Goal: Task Accomplishment & Management: Complete application form

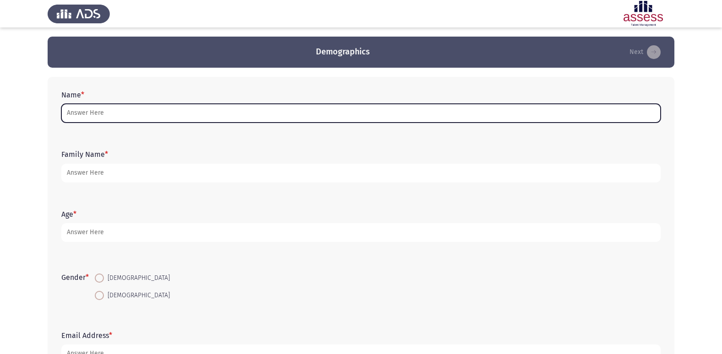
click at [269, 112] on input "Name *" at bounding box center [360, 113] width 599 height 19
type input "r"
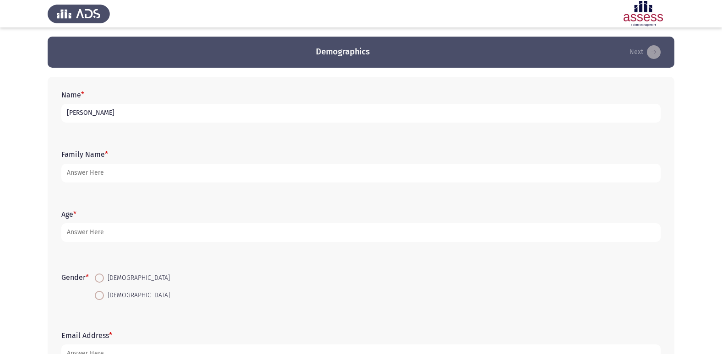
type input "[PERSON_NAME]"
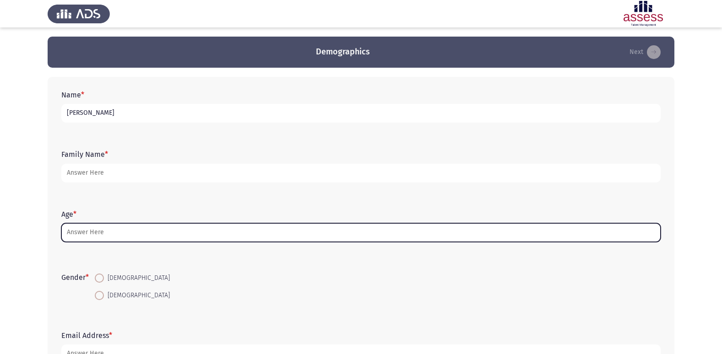
click at [228, 231] on input "Age *" at bounding box center [360, 232] width 599 height 19
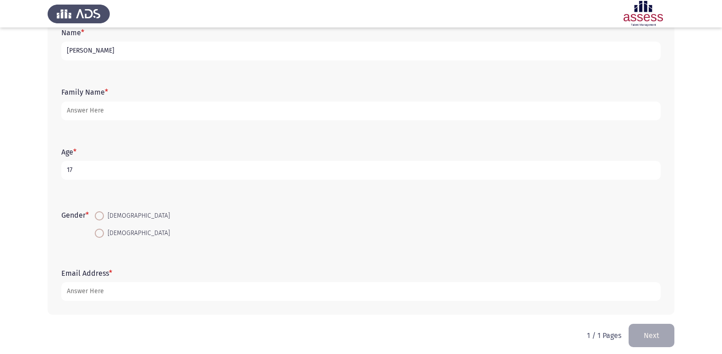
scroll to position [69, 0]
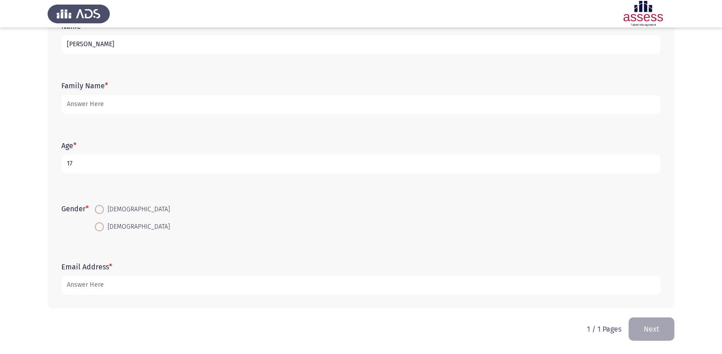
type input "17"
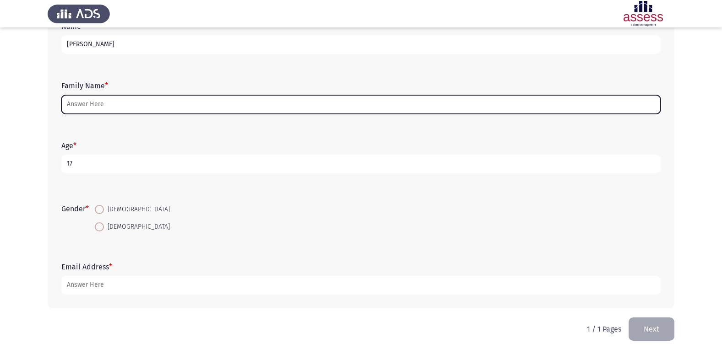
click at [448, 112] on input "Family Name *" at bounding box center [360, 104] width 599 height 19
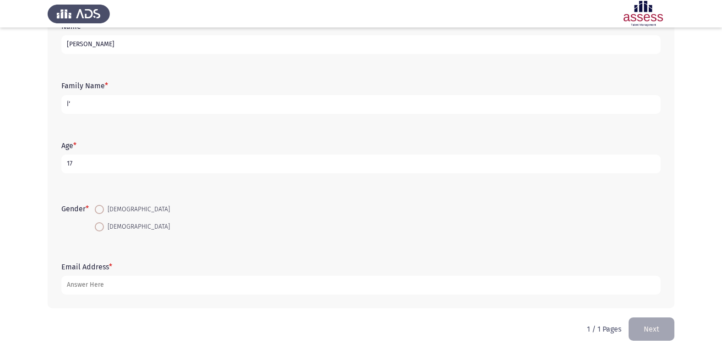
type input "آ"
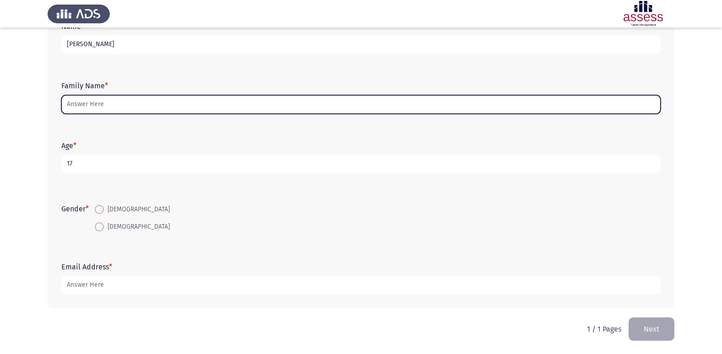
click at [459, 105] on input "Family Name *" at bounding box center [360, 104] width 599 height 19
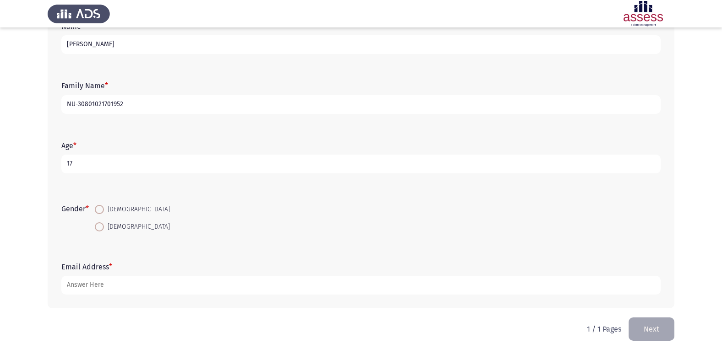
type input "NU-30801021701952"
click at [104, 209] on span at bounding box center [99, 209] width 9 height 9
click at [104, 209] on input "[DEMOGRAPHIC_DATA]" at bounding box center [99, 209] width 9 height 9
radio input "true"
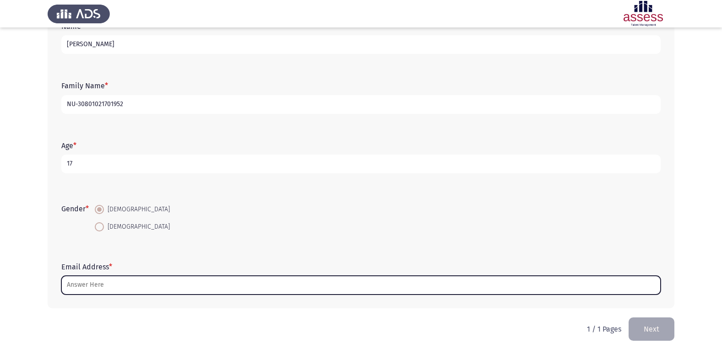
click at [185, 290] on input "Email Address *" at bounding box center [360, 285] width 599 height 19
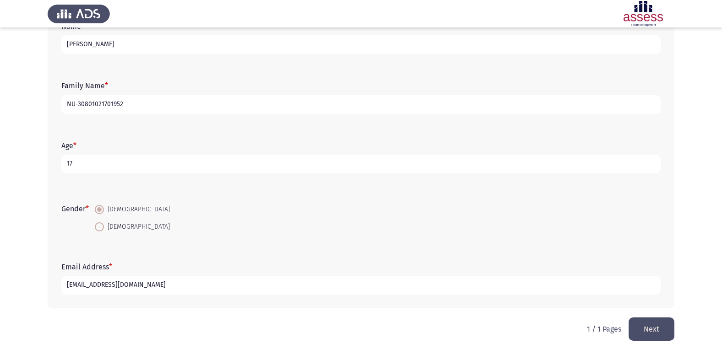
type input "[EMAIL_ADDRESS][DOMAIN_NAME]"
click at [657, 318] on button "Next" at bounding box center [651, 329] width 46 height 23
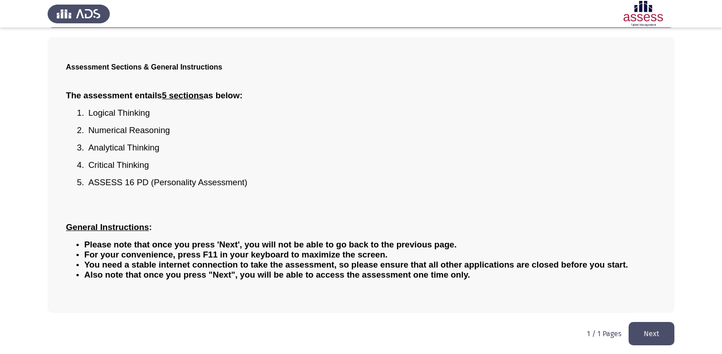
scroll to position [40, 0]
click at [663, 318] on button "Next" at bounding box center [651, 333] width 46 height 23
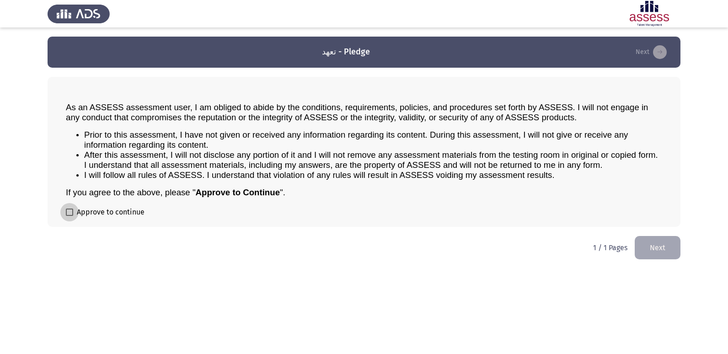
click at [73, 211] on label "Approve to continue" at bounding box center [105, 212] width 79 height 11
click at [70, 216] on input "Approve to continue" at bounding box center [69, 216] width 0 height 0
checkbox input "true"
click at [661, 251] on button "Next" at bounding box center [658, 247] width 46 height 23
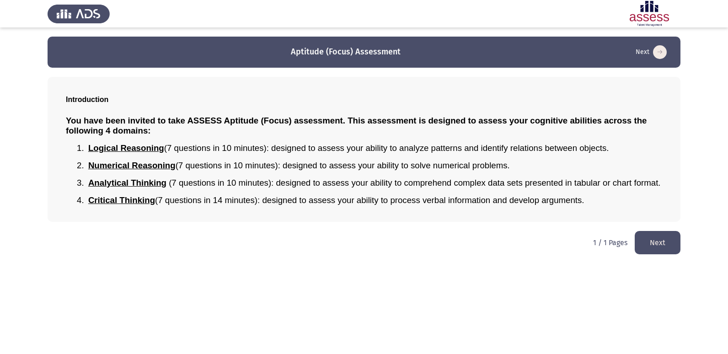
click at [659, 250] on button "Next" at bounding box center [658, 242] width 46 height 23
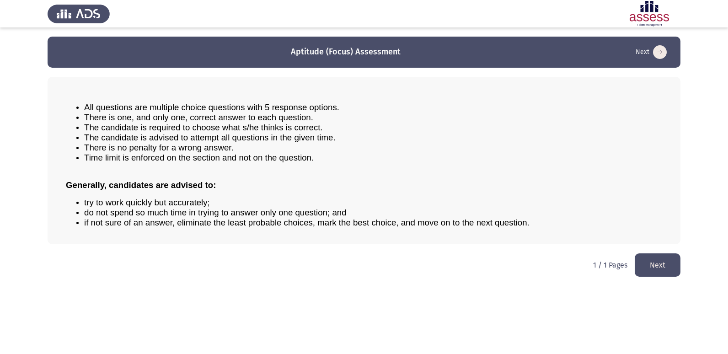
click at [657, 259] on button "Next" at bounding box center [658, 264] width 46 height 23
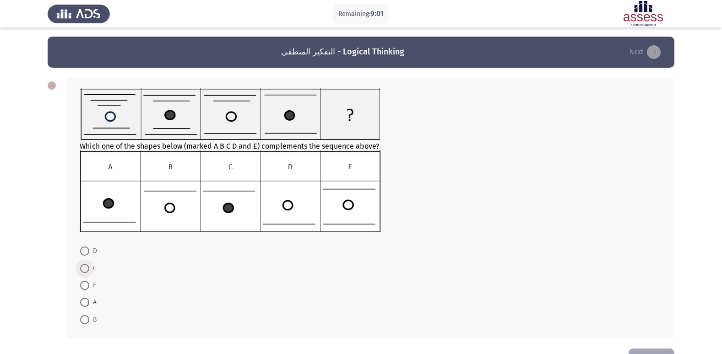
click at [87, 269] on span at bounding box center [84, 268] width 9 height 9
click at [87, 269] on input "C" at bounding box center [84, 268] width 9 height 9
radio input "true"
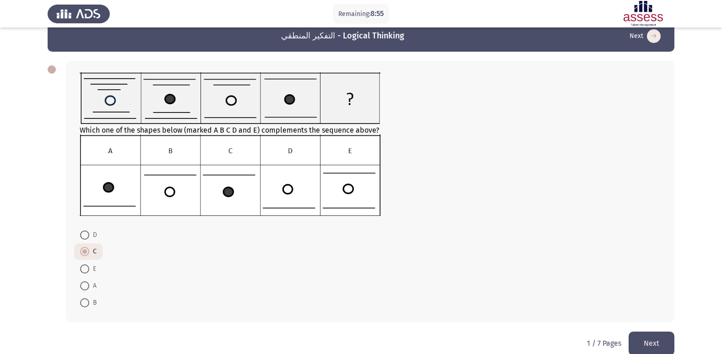
scroll to position [30, 0]
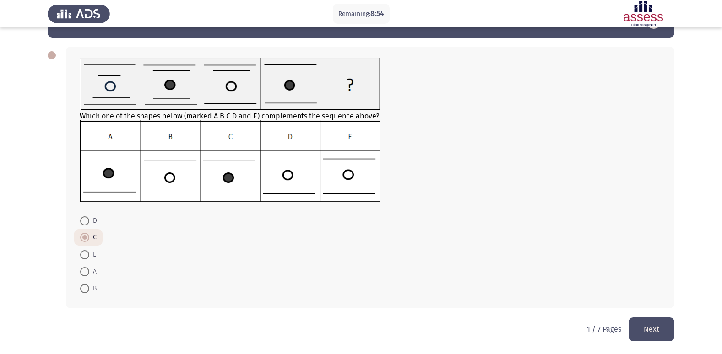
click at [651, 318] on button "Next" at bounding box center [651, 329] width 46 height 23
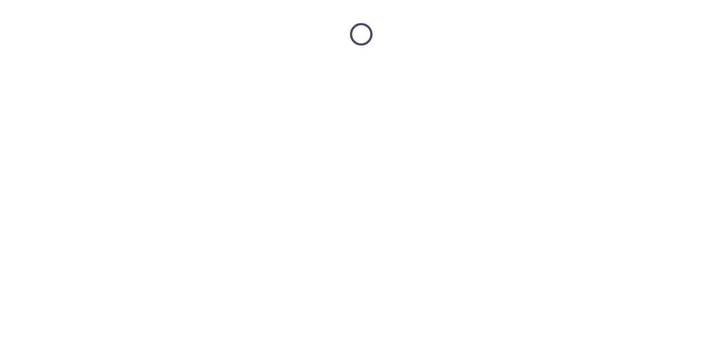
scroll to position [0, 0]
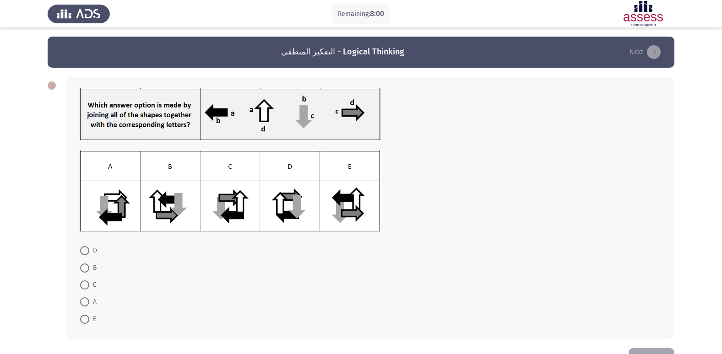
click at [81, 318] on span at bounding box center [84, 319] width 9 height 9
click at [81, 318] on input "E" at bounding box center [84, 319] width 9 height 9
radio input "true"
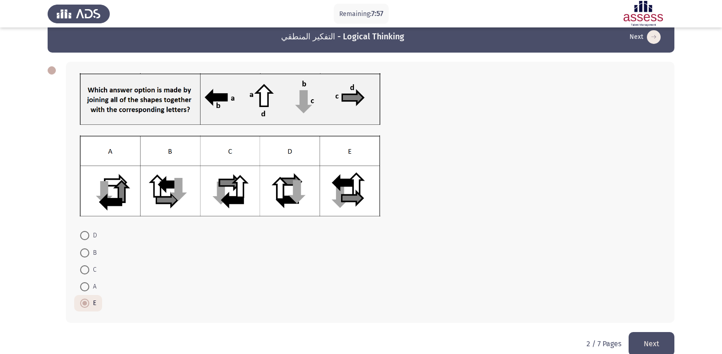
scroll to position [30, 0]
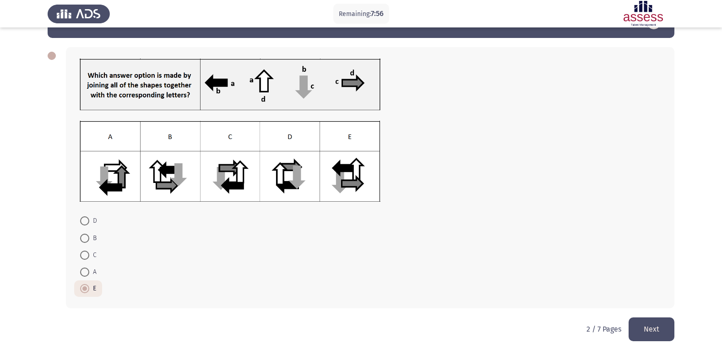
click at [641, 318] on button "Next" at bounding box center [651, 329] width 46 height 23
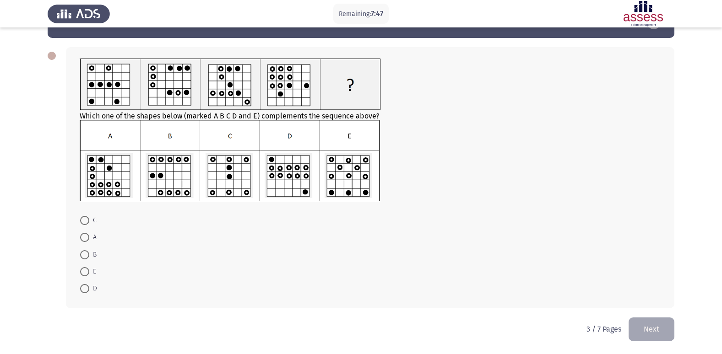
click at [49, 54] on div at bounding box center [52, 56] width 8 height 8
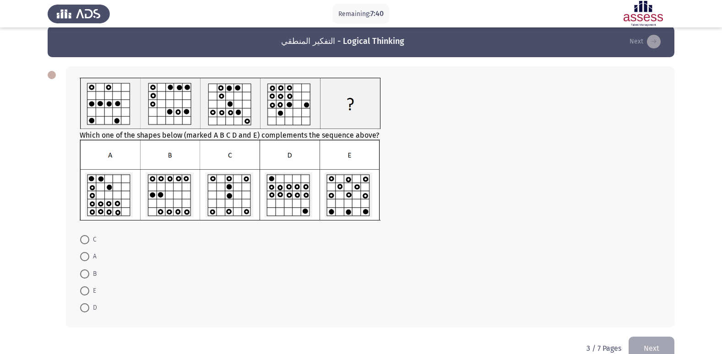
scroll to position [0, 0]
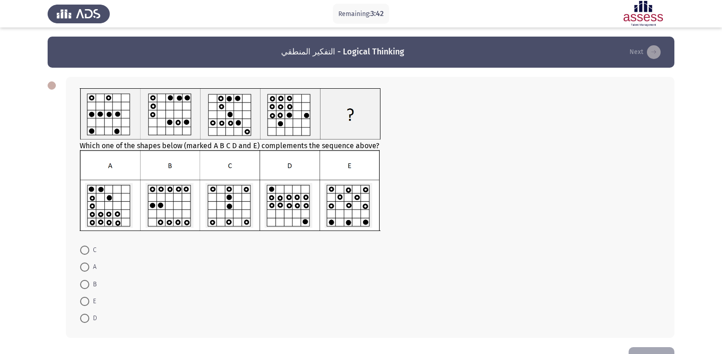
click at [89, 318] on span at bounding box center [84, 318] width 9 height 9
click at [89, 318] on input "D" at bounding box center [84, 318] width 9 height 9
radio input "true"
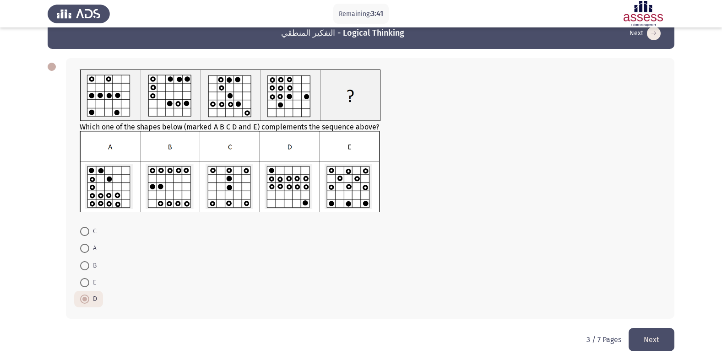
scroll to position [29, 0]
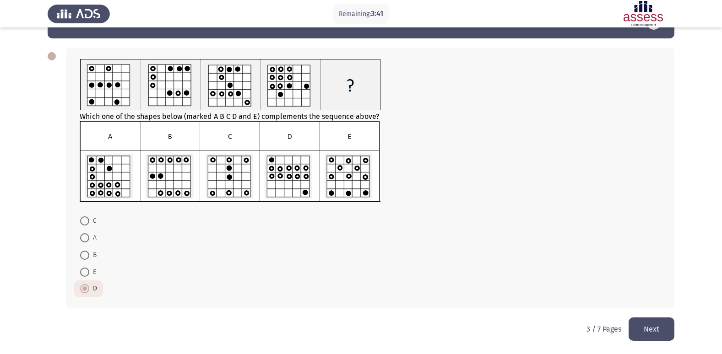
click at [647, 318] on button "Next" at bounding box center [651, 329] width 46 height 23
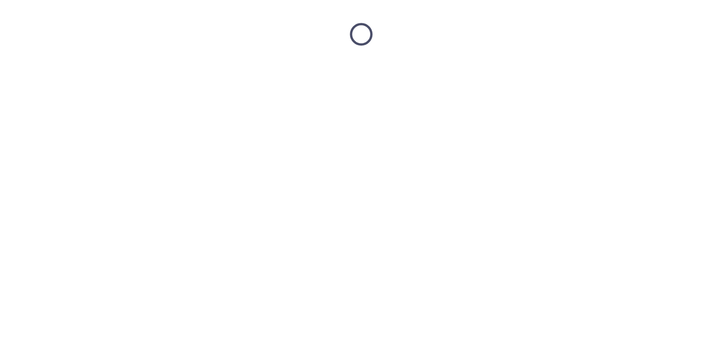
scroll to position [0, 0]
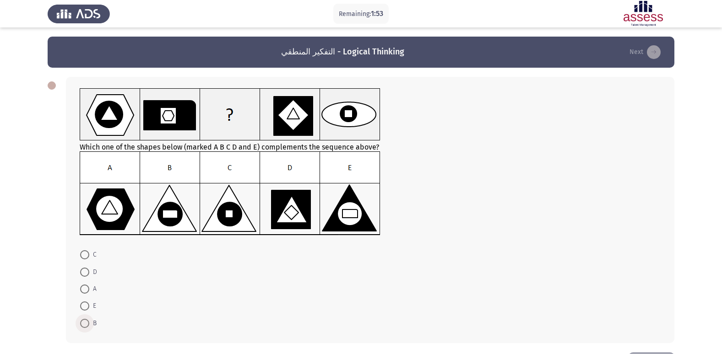
click at [83, 318] on span at bounding box center [84, 323] width 9 height 9
click at [83, 318] on input "B" at bounding box center [84, 323] width 9 height 9
radio input "true"
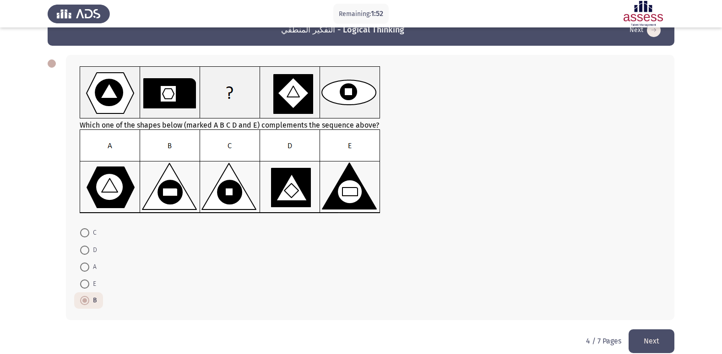
scroll to position [34, 0]
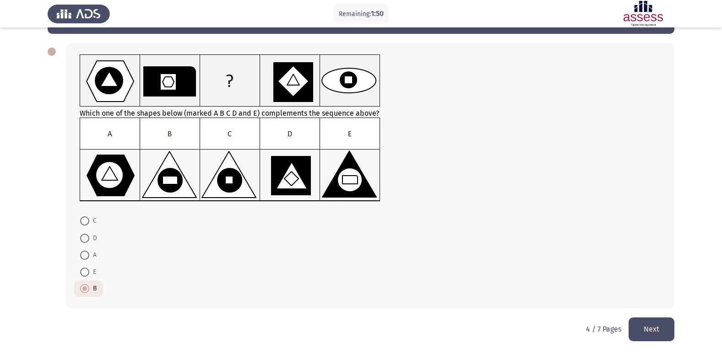
click at [653, 318] on button "Next" at bounding box center [651, 329] width 46 height 23
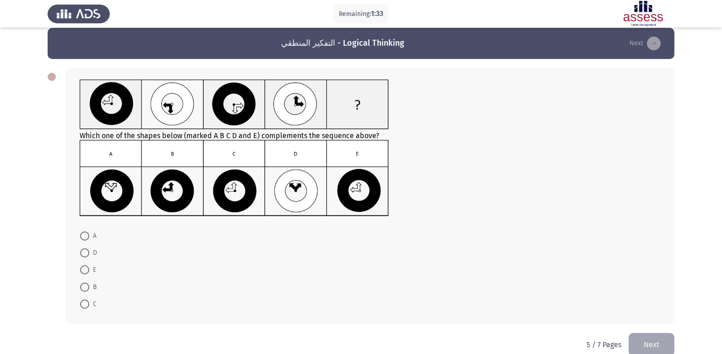
scroll to position [0, 0]
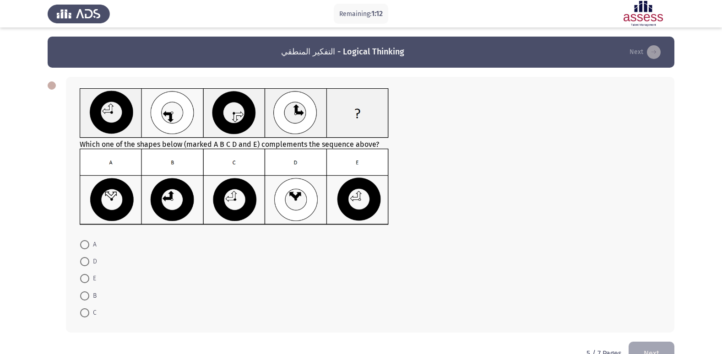
click at [86, 313] on span at bounding box center [84, 312] width 9 height 9
click at [86, 313] on input "C" at bounding box center [84, 312] width 9 height 9
radio input "true"
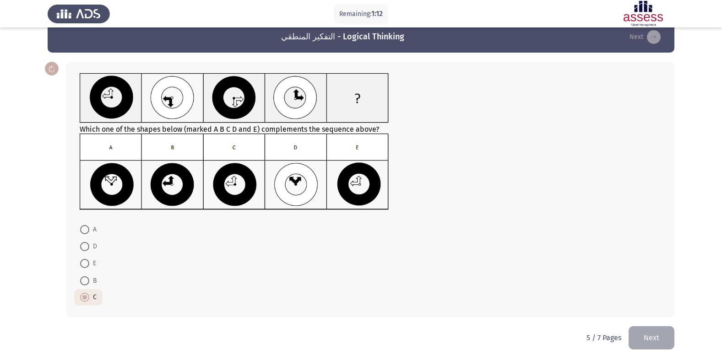
scroll to position [24, 0]
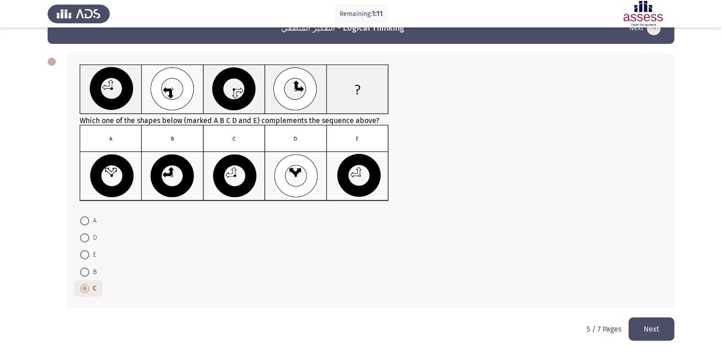
click at [649, 318] on button "Next" at bounding box center [651, 329] width 46 height 23
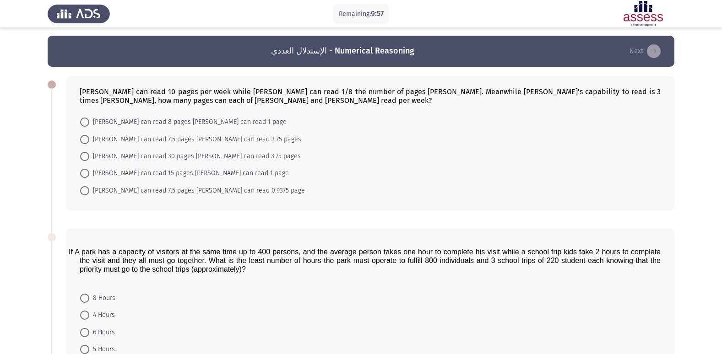
scroll to position [0, 0]
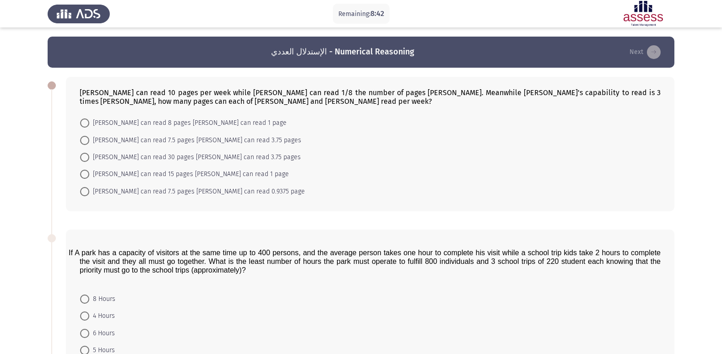
click at [169, 154] on span "[PERSON_NAME] can read 30 pages [PERSON_NAME] can read 3.75 pages" at bounding box center [194, 157] width 211 height 11
click at [89, 154] on input "[PERSON_NAME] can read 30 pages [PERSON_NAME] can read 3.75 pages" at bounding box center [84, 157] width 9 height 9
radio input "true"
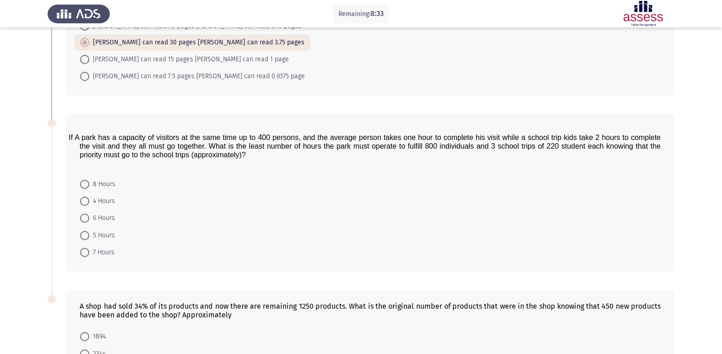
scroll to position [94, 0]
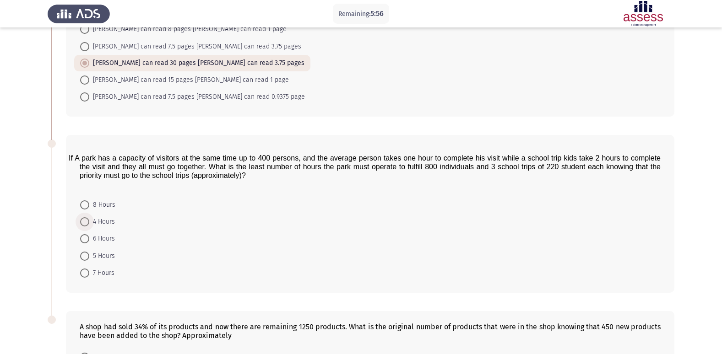
click at [95, 222] on span "4 Hours" at bounding box center [102, 221] width 26 height 11
click at [89, 222] on input "4 Hours" at bounding box center [84, 221] width 9 height 9
radio input "true"
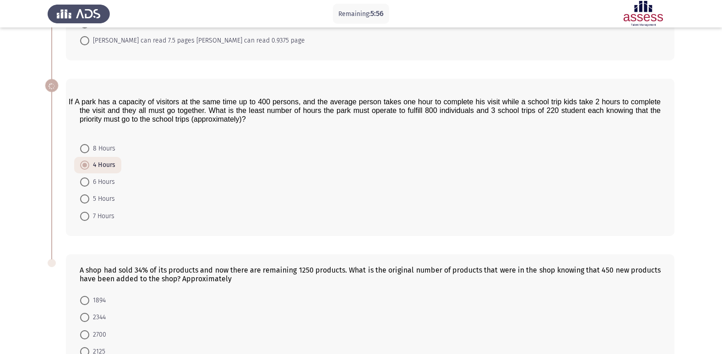
scroll to position [230, 0]
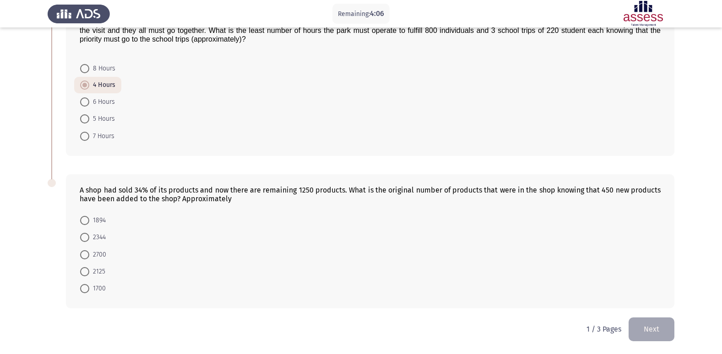
click at [97, 237] on span "2344" at bounding box center [97, 237] width 16 height 11
click at [89, 237] on input "2344" at bounding box center [84, 237] width 9 height 9
radio input "true"
click at [661, 318] on button "Next" at bounding box center [651, 329] width 46 height 23
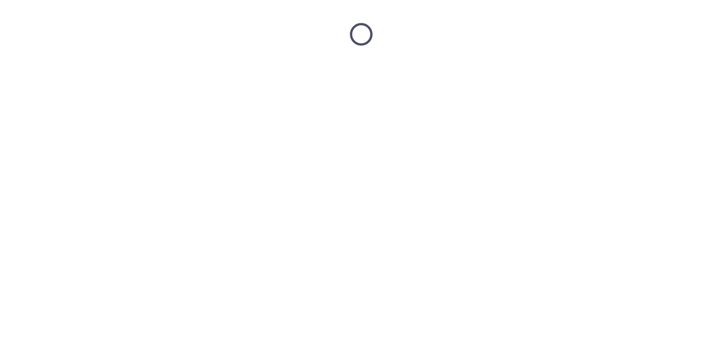
scroll to position [0, 0]
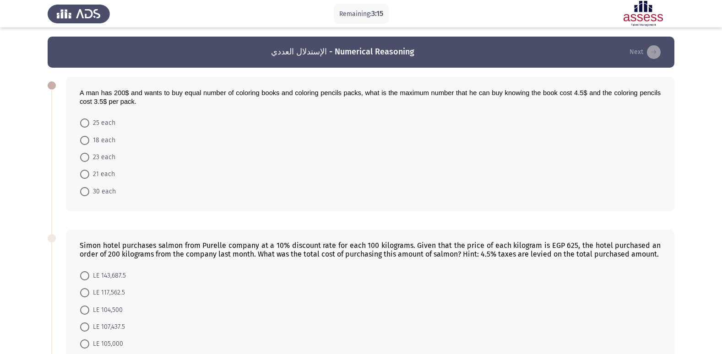
click at [91, 124] on span "25 each" at bounding box center [102, 123] width 26 height 11
click at [89, 124] on input "25 each" at bounding box center [84, 123] width 9 height 9
radio input "true"
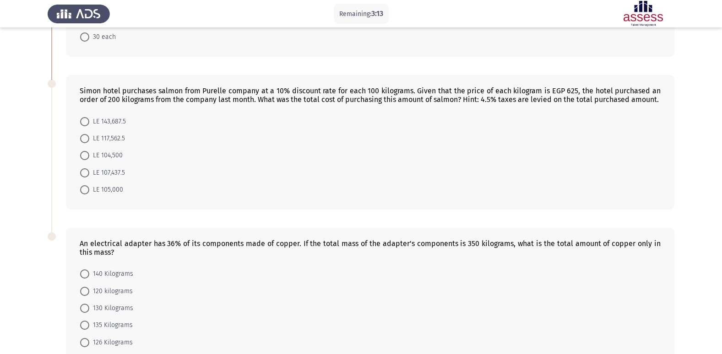
scroll to position [137, 0]
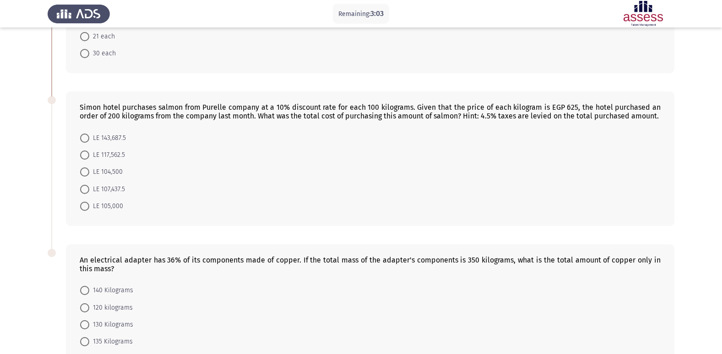
drag, startPoint x: 274, startPoint y: 109, endPoint x: 369, endPoint y: 121, distance: 95.9
click at [368, 121] on div "Simon hotel purchases salmon from Purelle company at a 10% discount rate for ea…" at bounding box center [370, 159] width 608 height 135
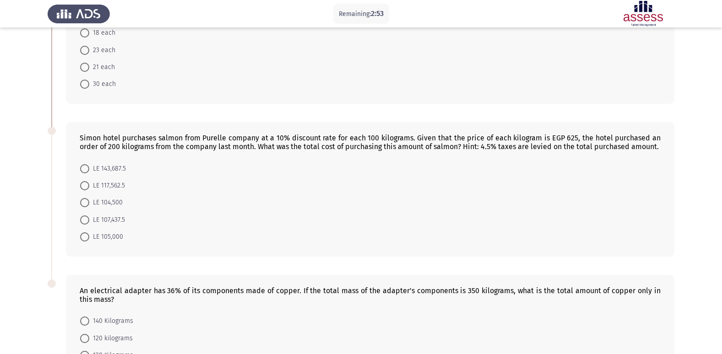
scroll to position [92, 0]
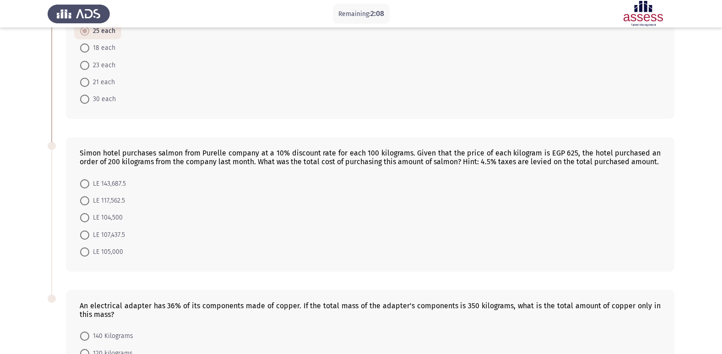
click at [97, 215] on span "LE 104,500" at bounding box center [105, 217] width 33 height 11
click at [89, 215] on input "LE 104,500" at bounding box center [84, 217] width 9 height 9
radio input "true"
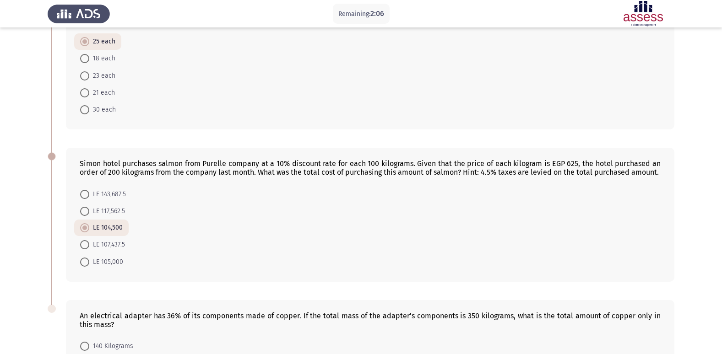
scroll to position [207, 0]
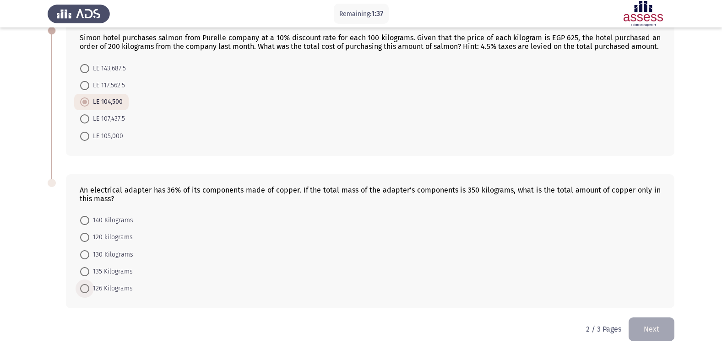
click at [89, 290] on span at bounding box center [84, 288] width 9 height 9
click at [89, 290] on input "126 Kilograms" at bounding box center [84, 288] width 9 height 9
radio input "true"
click at [659, 318] on button "Next" at bounding box center [651, 329] width 46 height 23
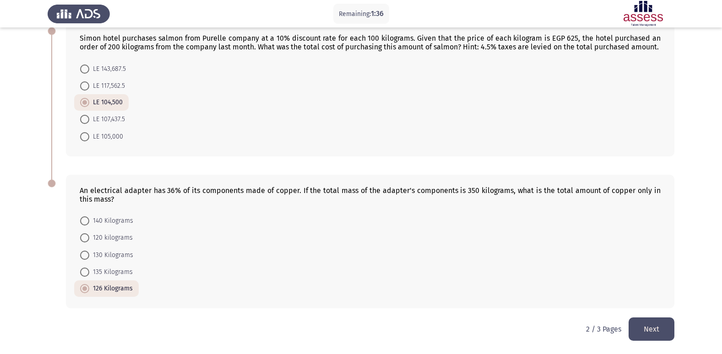
scroll to position [0, 0]
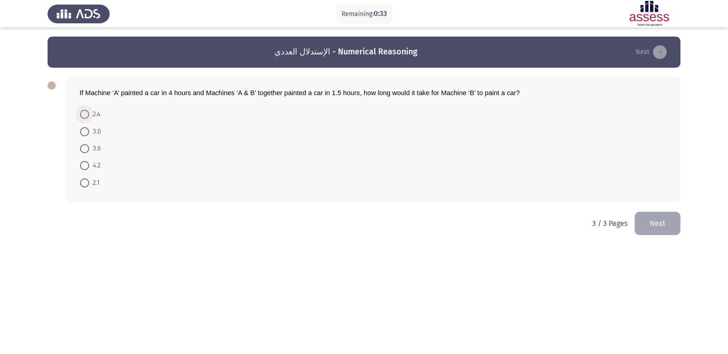
click at [90, 118] on span "2.4" at bounding box center [94, 114] width 11 height 11
click at [89, 118] on input "2.4" at bounding box center [84, 114] width 9 height 9
radio input "true"
click at [658, 218] on button "Next" at bounding box center [658, 222] width 46 height 23
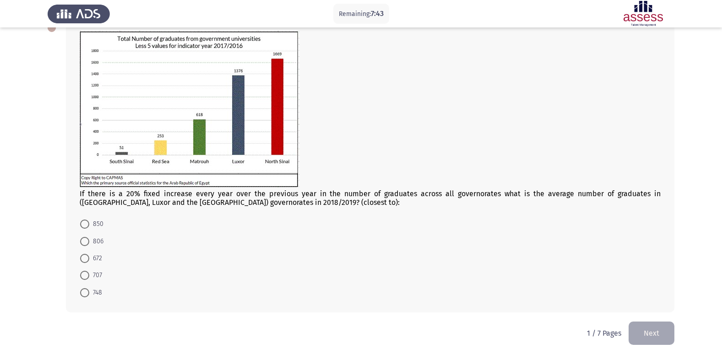
scroll to position [62, 0]
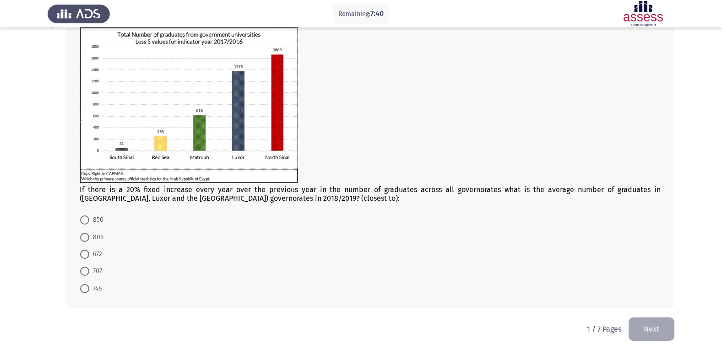
drag, startPoint x: 91, startPoint y: 189, endPoint x: 195, endPoint y: 197, distance: 105.0
click at [193, 197] on div "If there is a 20% fixed increase every year over the previous year in the numbe…" at bounding box center [370, 115] width 581 height 176
click at [88, 293] on span at bounding box center [84, 288] width 9 height 9
click at [88, 293] on input "748" at bounding box center [84, 288] width 9 height 9
radio input "true"
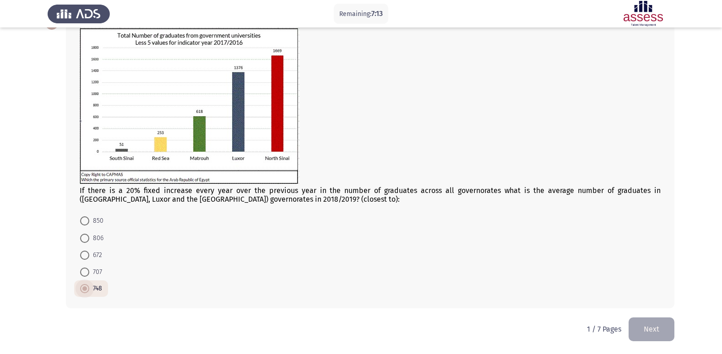
scroll to position [61, 0]
click at [652, 318] on button "Next" at bounding box center [651, 329] width 46 height 23
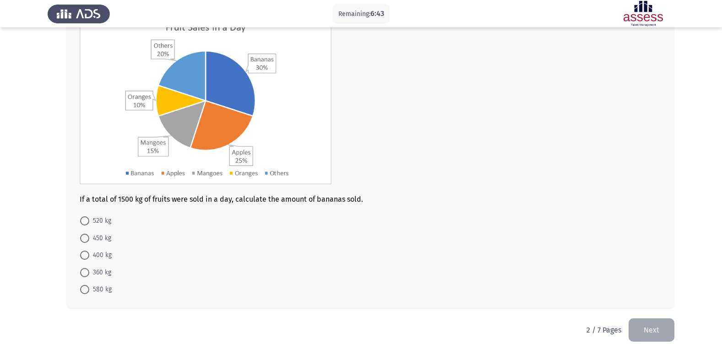
scroll to position [75, 0]
click at [88, 240] on span at bounding box center [84, 237] width 9 height 9
click at [88, 240] on input "450 kg" at bounding box center [84, 237] width 9 height 9
radio input "true"
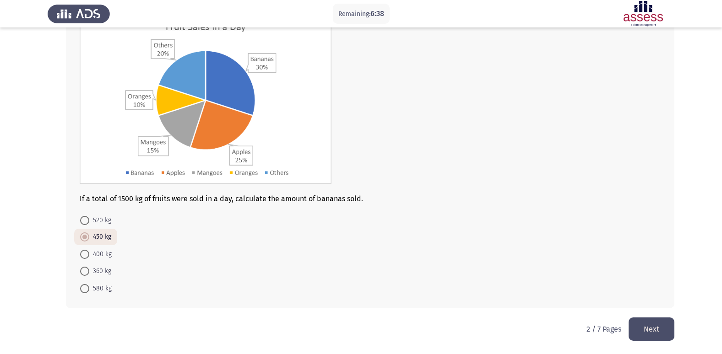
click at [653, 318] on button "Next" at bounding box center [651, 329] width 46 height 23
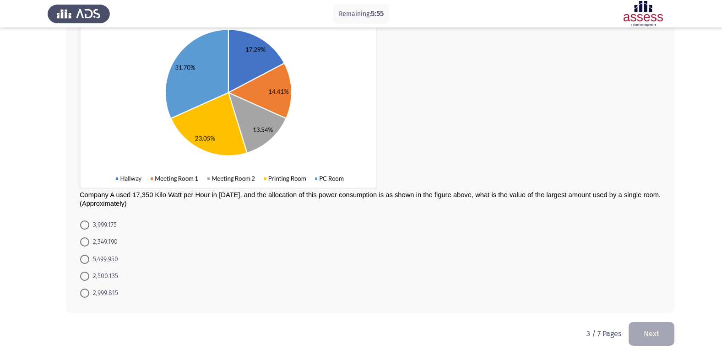
scroll to position [110, 0]
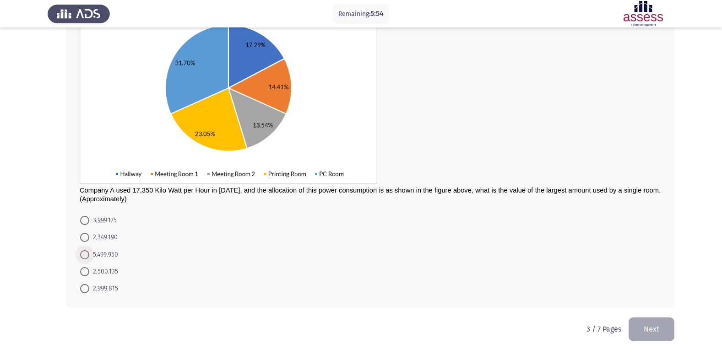
click at [95, 258] on span "5,499.950" at bounding box center [103, 254] width 29 height 11
click at [89, 258] on input "5,499.950" at bounding box center [84, 254] width 9 height 9
radio input "true"
click at [665, 318] on button "Next" at bounding box center [651, 329] width 46 height 23
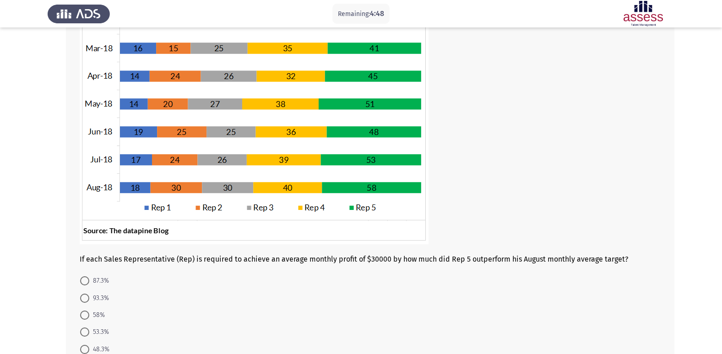
scroll to position [147, 0]
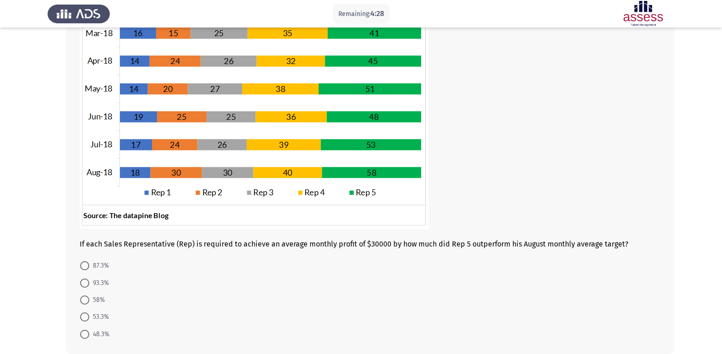
click at [92, 300] on span "58%" at bounding box center [97, 300] width 16 height 11
click at [89, 300] on input "58%" at bounding box center [84, 300] width 9 height 9
radio input "true"
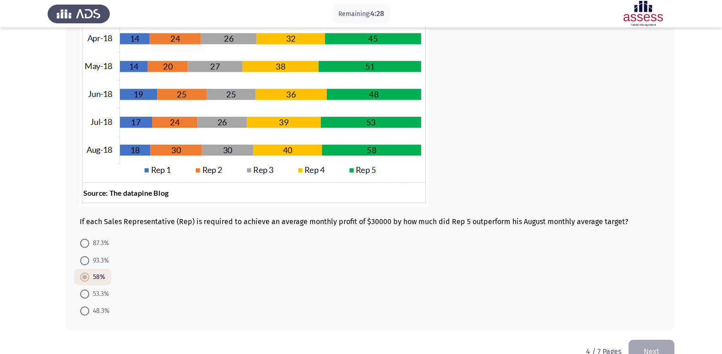
scroll to position [192, 0]
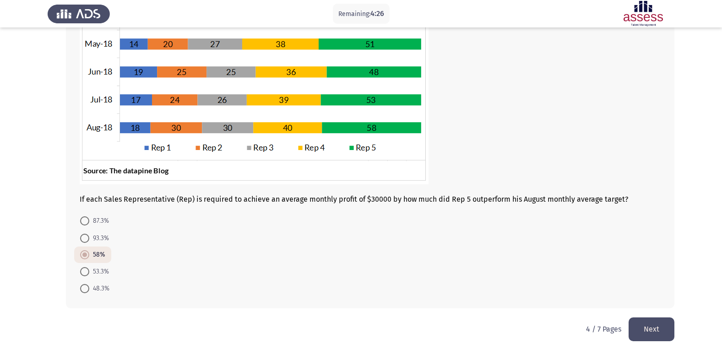
click at [646, 318] on button "Next" at bounding box center [651, 329] width 46 height 23
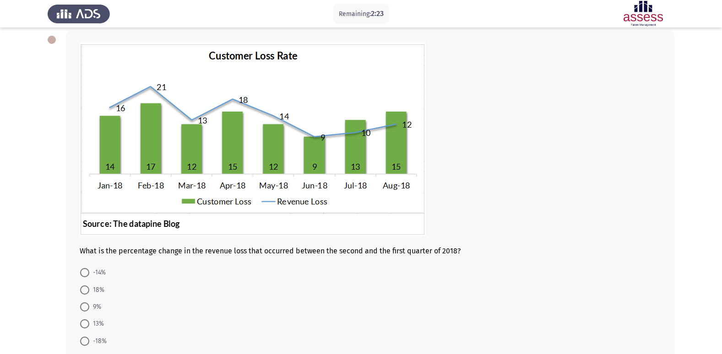
scroll to position [98, 0]
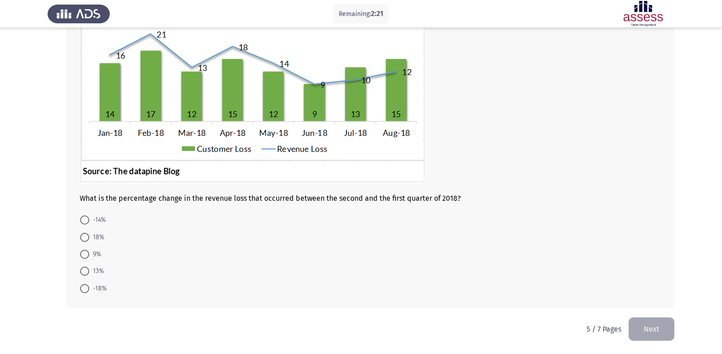
click at [92, 289] on span "-18%" at bounding box center [97, 288] width 17 height 11
click at [89, 289] on input "-18%" at bounding box center [84, 288] width 9 height 9
radio input "true"
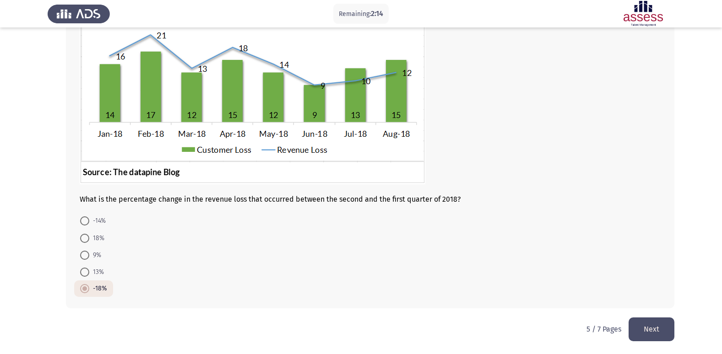
click at [659, 318] on button "Next" at bounding box center [651, 329] width 46 height 23
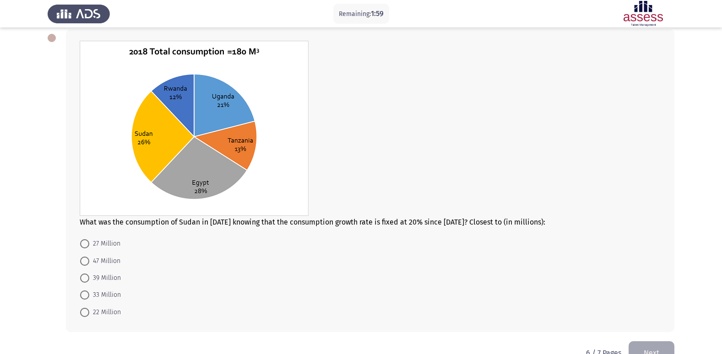
scroll to position [26, 0]
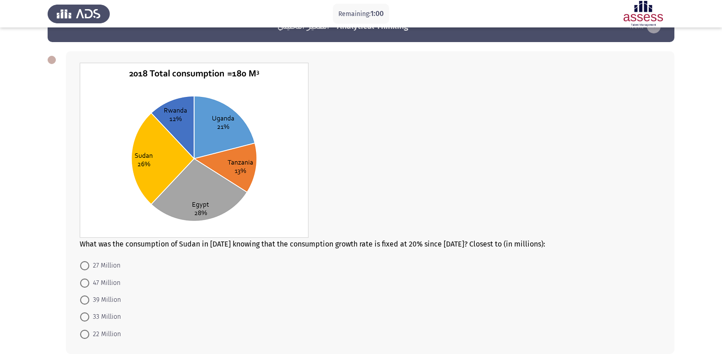
click at [121, 318] on mat-radio-button "33 Million" at bounding box center [100, 316] width 53 height 17
click at [113, 317] on span "33 Million" at bounding box center [105, 317] width 32 height 11
click at [89, 317] on input "33 Million" at bounding box center [84, 317] width 9 height 9
radio input "true"
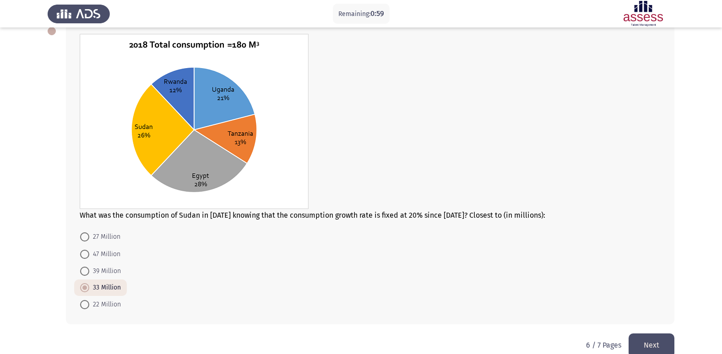
scroll to position [70, 0]
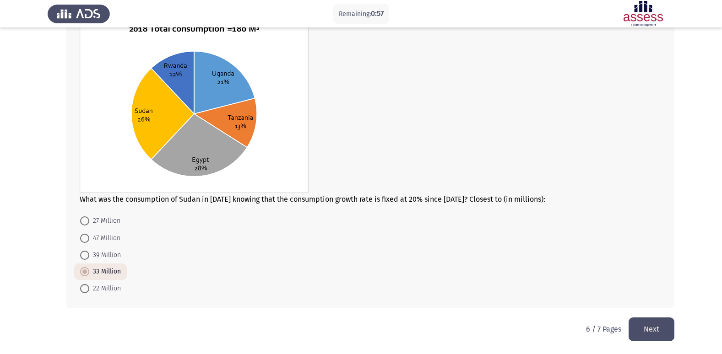
click at [642, 318] on button "Next" at bounding box center [651, 329] width 46 height 23
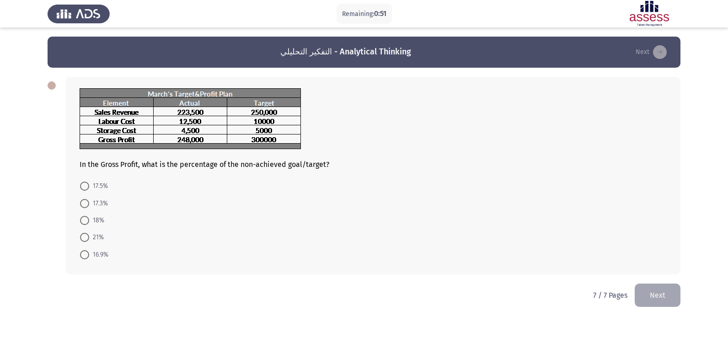
drag, startPoint x: 90, startPoint y: 219, endPoint x: 137, endPoint y: 220, distance: 47.1
click at [89, 219] on span "18%" at bounding box center [96, 220] width 15 height 11
click at [89, 219] on input "18%" at bounding box center [84, 220] width 9 height 9
radio input "true"
click at [652, 294] on button "Next" at bounding box center [658, 294] width 46 height 23
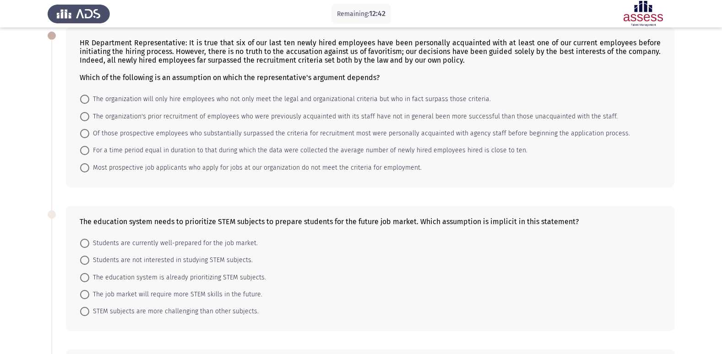
scroll to position [137, 0]
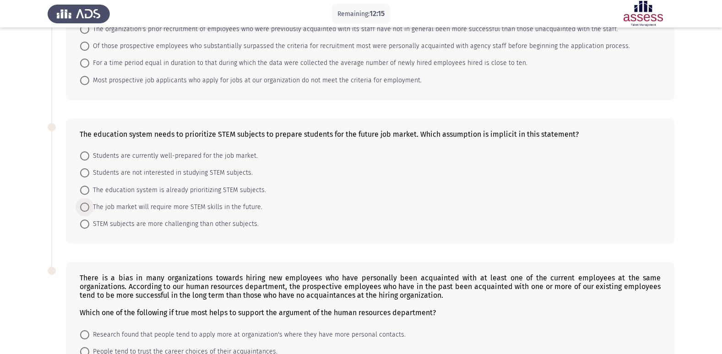
click at [254, 208] on span "The job market will require more STEM skills in the future." at bounding box center [175, 207] width 173 height 11
click at [89, 208] on input "The job market will require more STEM skills in the future." at bounding box center [84, 207] width 9 height 9
radio input "true"
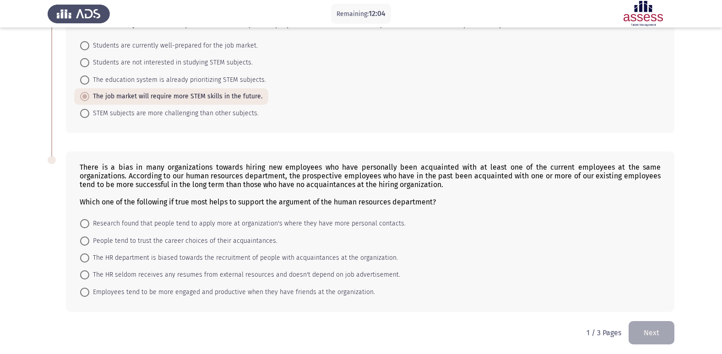
scroll to position [251, 0]
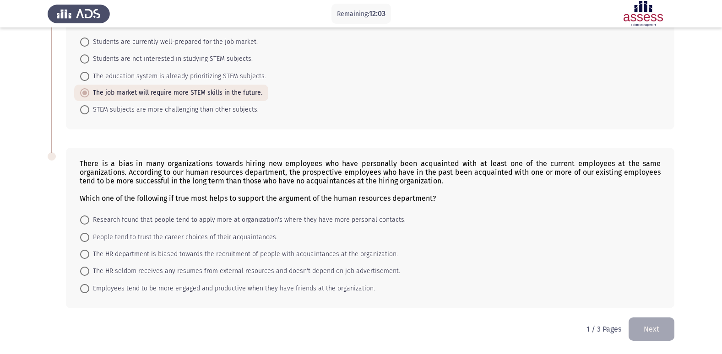
drag, startPoint x: 78, startPoint y: 159, endPoint x: 101, endPoint y: 166, distance: 24.2
click at [97, 164] on div "There is a bias in many organizations towards hiring new employees who have per…" at bounding box center [370, 228] width 608 height 161
click at [280, 257] on span "The HR department is biased towards the recruitment of people with acquaintance…" at bounding box center [243, 254] width 308 height 11
click at [89, 257] on input "The HR department is biased towards the recruitment of people with acquaintance…" at bounding box center [84, 254] width 9 height 9
radio input "true"
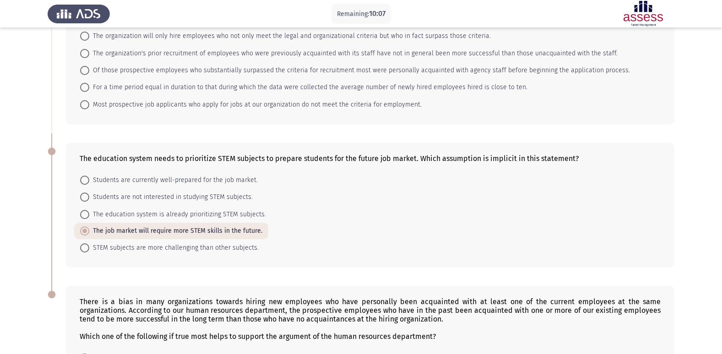
scroll to position [0, 0]
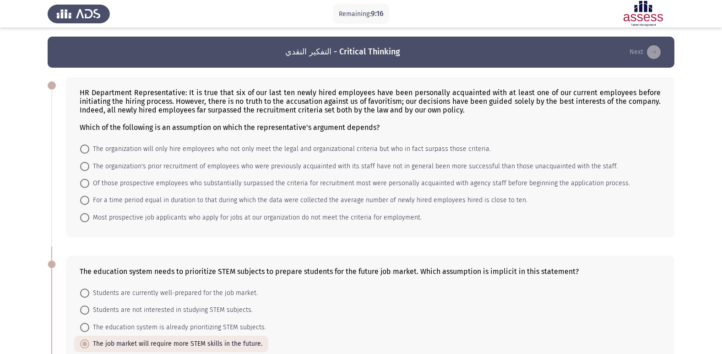
click at [242, 164] on span "The organization's prior recruitment of employees who were previously acquainte…" at bounding box center [353, 166] width 528 height 11
click at [89, 164] on input "The organization's prior recruitment of employees who were previously acquainte…" at bounding box center [84, 166] width 9 height 9
radio input "true"
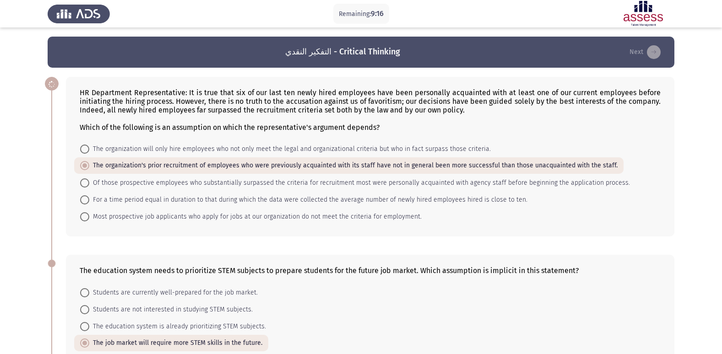
scroll to position [250, 0]
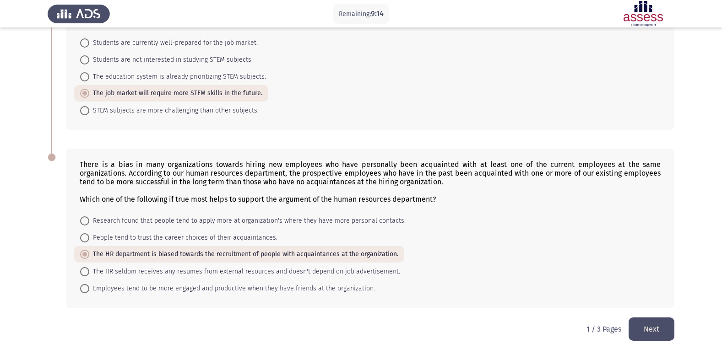
click at [667, 318] on button "Next" at bounding box center [651, 329] width 46 height 23
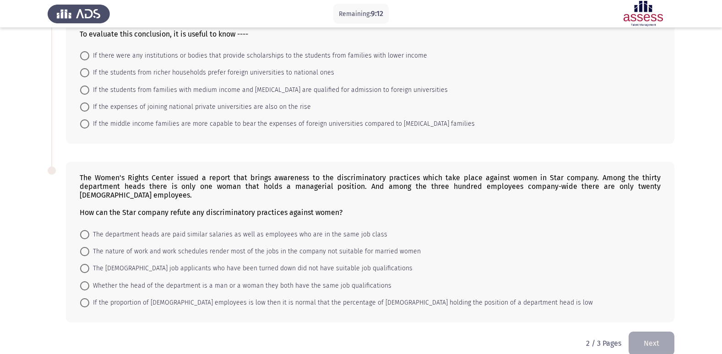
scroll to position [0, 0]
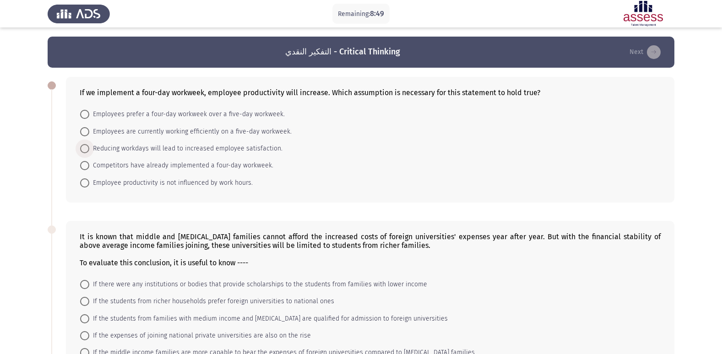
click at [273, 151] on span "Reducing workdays will lead to increased employee satisfaction." at bounding box center [185, 148] width 193 height 11
click at [89, 151] on input "Reducing workdays will lead to increased employee satisfaction." at bounding box center [84, 148] width 9 height 9
radio input "true"
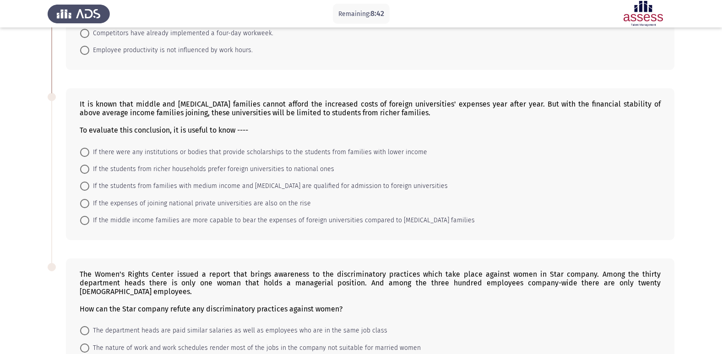
scroll to position [137, 0]
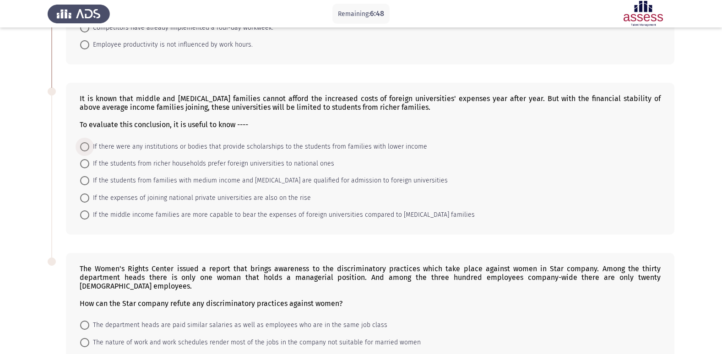
click at [222, 148] on span "If there were any institutions or bodies that provide scholarships to the stude…" at bounding box center [258, 146] width 338 height 11
click at [89, 148] on input "If there were any institutions or bodies that provide scholarships to the stude…" at bounding box center [84, 146] width 9 height 9
radio input "true"
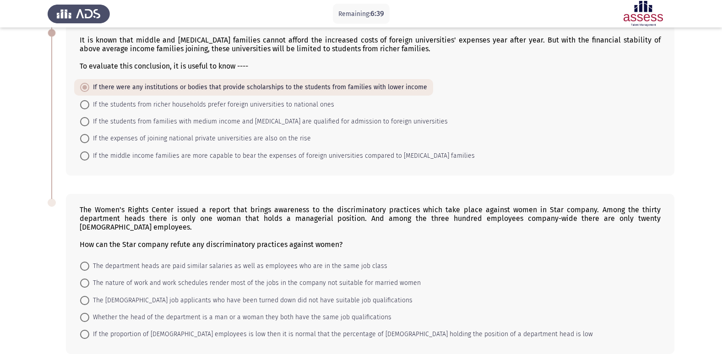
scroll to position [242, 0]
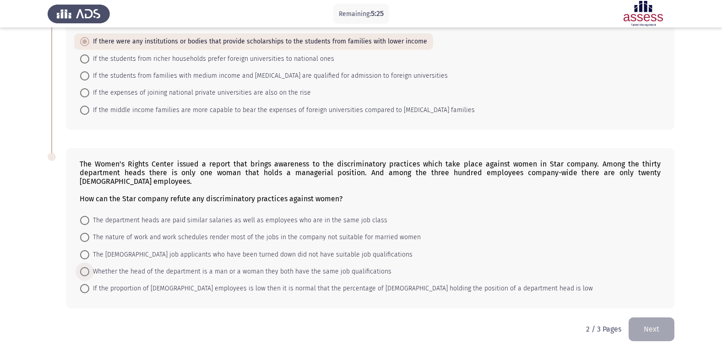
click at [149, 273] on span "Whether the head of the department is a man or a woman they both have the same …" at bounding box center [240, 271] width 302 height 11
click at [89, 273] on input "Whether the head of the department is a man or a woman they both have the same …" at bounding box center [84, 271] width 9 height 9
radio input "true"
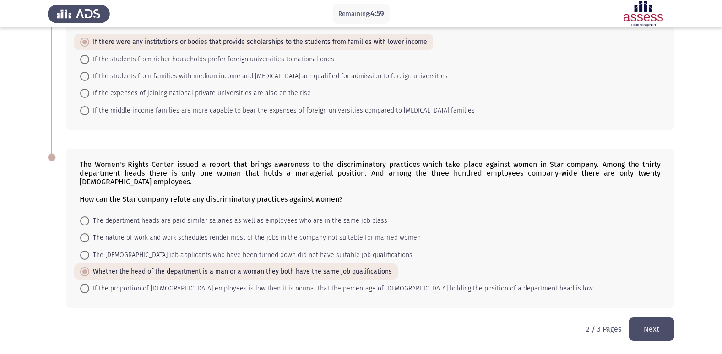
click at [641, 318] on button "Next" at bounding box center [651, 329] width 46 height 23
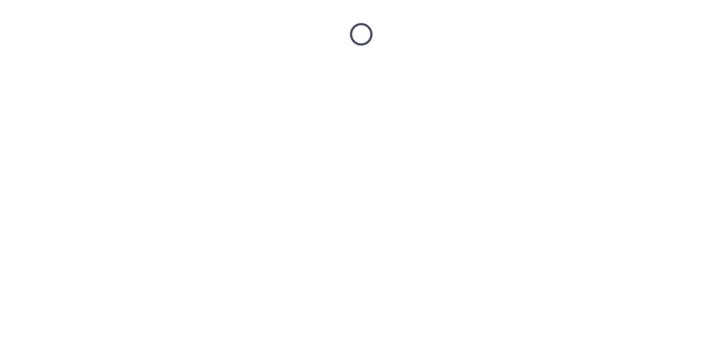
scroll to position [0, 0]
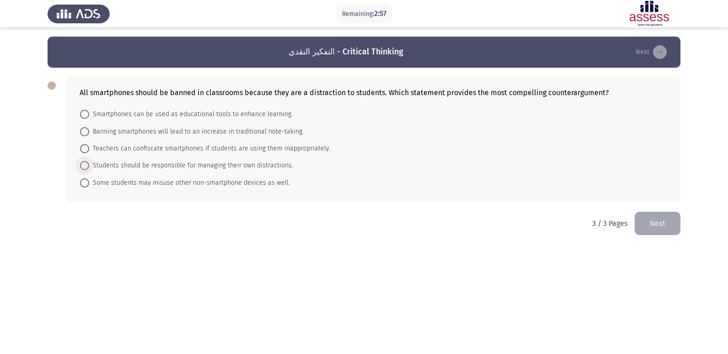
click at [262, 164] on span "Students should be responsible for managing their own distractions." at bounding box center [191, 165] width 204 height 11
click at [89, 164] on input "Students should be responsible for managing their own distractions." at bounding box center [84, 165] width 9 height 9
radio input "true"
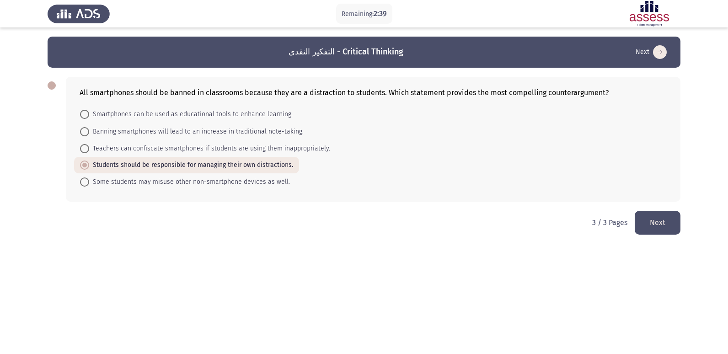
drag, startPoint x: 297, startPoint y: 151, endPoint x: 315, endPoint y: 148, distance: 18.1
click at [297, 151] on span "Teachers can confiscate smartphones if students are using them inappropriately." at bounding box center [209, 148] width 241 height 11
click at [89, 151] on input "Teachers can confiscate smartphones if students are using them inappropriately." at bounding box center [84, 148] width 9 height 9
radio input "true"
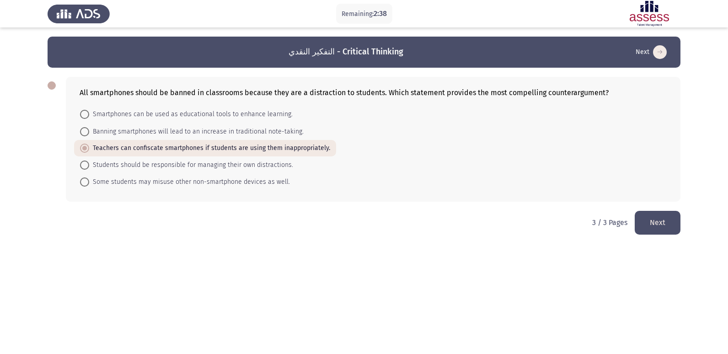
click at [655, 216] on button "Next" at bounding box center [658, 222] width 46 height 23
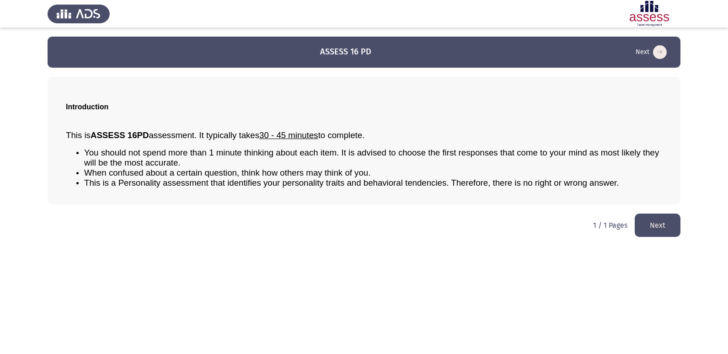
click at [668, 229] on button "Next" at bounding box center [658, 225] width 46 height 23
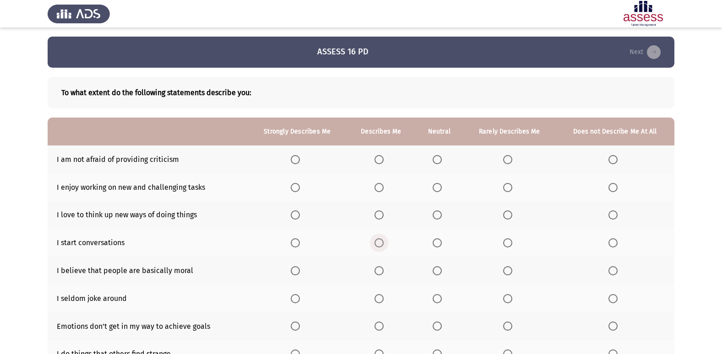
click at [379, 243] on span "Select an option" at bounding box center [379, 243] width 0 height 0
click at [380, 243] on input "Select an option" at bounding box center [378, 242] width 9 height 9
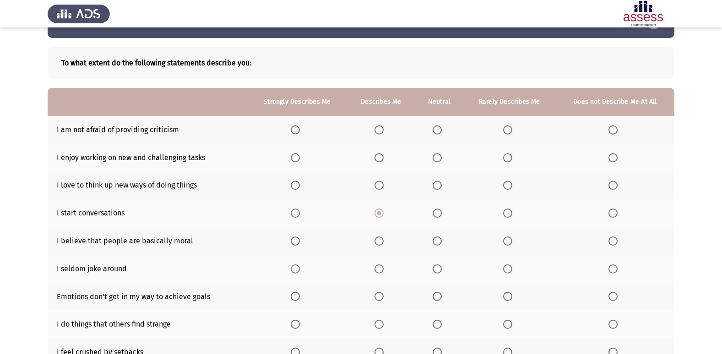
scroll to position [46, 0]
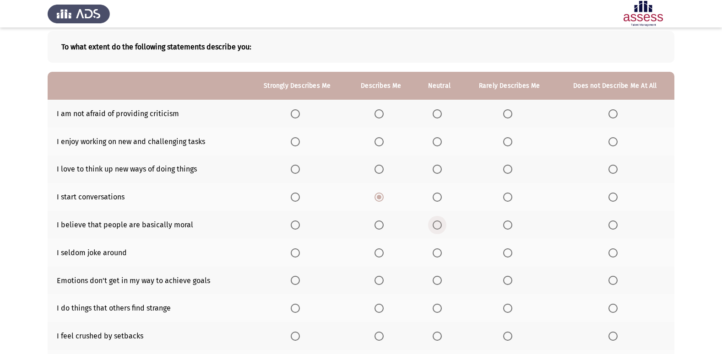
click at [440, 227] on span "Select an option" at bounding box center [436, 225] width 9 height 9
click at [440, 227] on input "Select an option" at bounding box center [436, 225] width 9 height 9
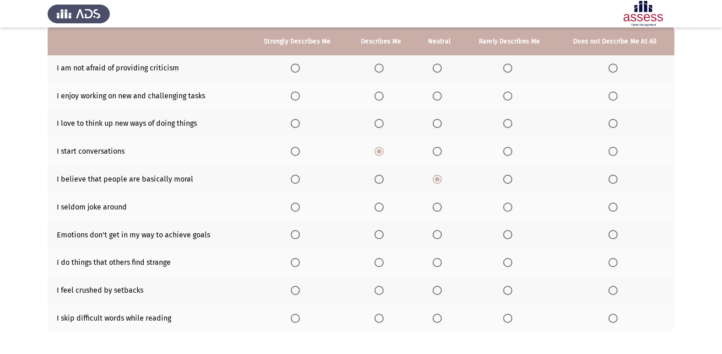
click at [296, 262] on span "Select an option" at bounding box center [295, 262] width 9 height 9
click at [296, 262] on input "Select an option" at bounding box center [295, 262] width 9 height 9
click at [435, 290] on span "Select an option" at bounding box center [436, 290] width 9 height 9
click at [435, 290] on input "Select an option" at bounding box center [436, 290] width 9 height 9
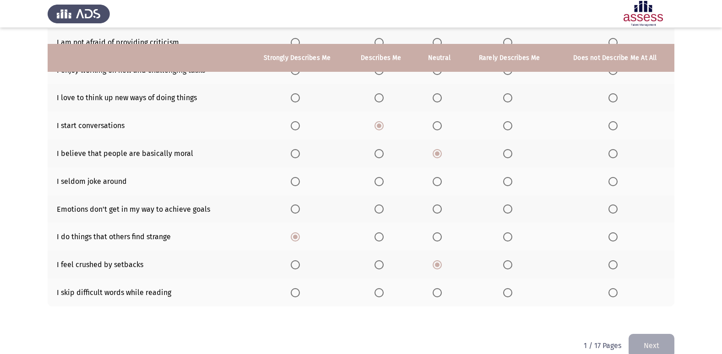
scroll to position [134, 0]
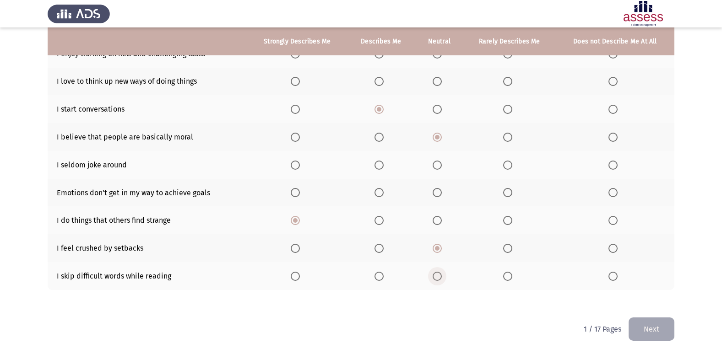
click at [437, 280] on span "Select an option" at bounding box center [436, 276] width 9 height 9
click at [437, 280] on input "Select an option" at bounding box center [436, 276] width 9 height 9
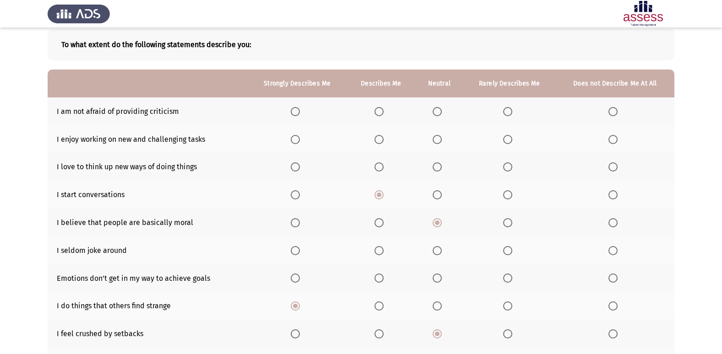
scroll to position [42, 0]
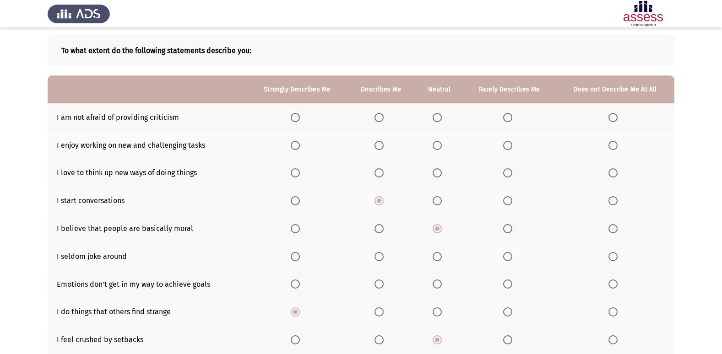
click at [376, 168] on span "Select an option" at bounding box center [378, 172] width 9 height 9
click at [376, 168] on input "Select an option" at bounding box center [378, 172] width 9 height 9
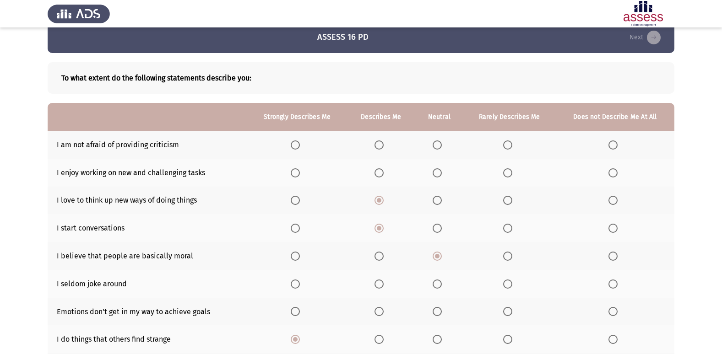
scroll to position [0, 0]
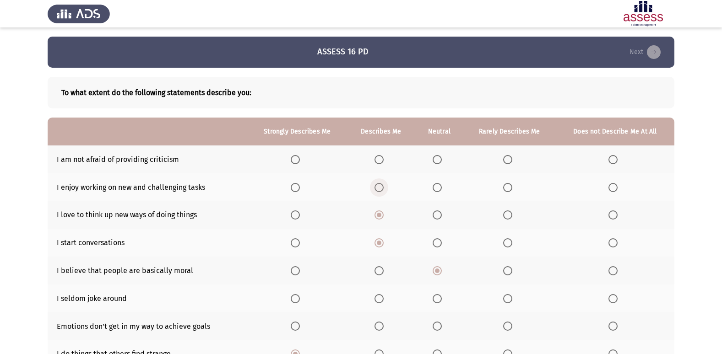
click at [383, 189] on span "Select an option" at bounding box center [378, 187] width 9 height 9
click at [383, 189] on input "Select an option" at bounding box center [378, 187] width 9 height 9
click at [439, 159] on span "Select an option" at bounding box center [436, 159] width 9 height 9
click at [439, 159] on input "Select an option" at bounding box center [436, 159] width 9 height 9
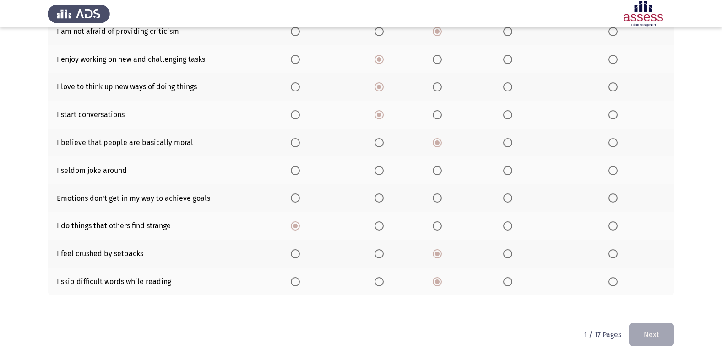
scroll to position [134, 0]
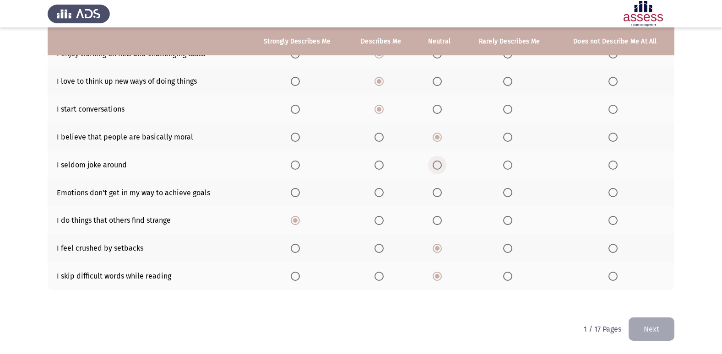
click at [439, 166] on span "Select an option" at bounding box center [436, 165] width 9 height 9
click at [439, 166] on input "Select an option" at bounding box center [436, 165] width 9 height 9
click at [381, 192] on span "Select an option" at bounding box center [378, 192] width 9 height 9
click at [381, 192] on input "Select an option" at bounding box center [378, 192] width 9 height 9
click at [646, 318] on button "Next" at bounding box center [651, 329] width 46 height 23
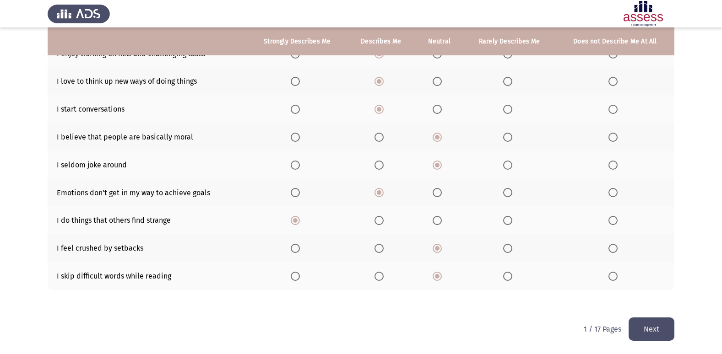
scroll to position [0, 0]
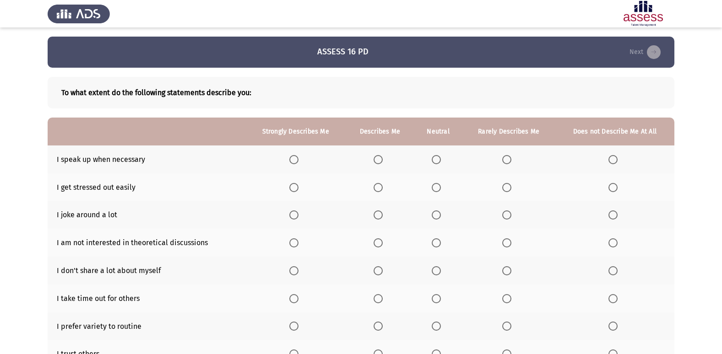
click at [435, 167] on th at bounding box center [438, 160] width 48 height 28
click at [441, 162] on span "Select an option" at bounding box center [435, 159] width 9 height 9
click at [441, 162] on input "Select an option" at bounding box center [435, 159] width 9 height 9
click at [380, 191] on span "Select an option" at bounding box center [377, 187] width 9 height 9
click at [380, 191] on input "Select an option" at bounding box center [377, 187] width 9 height 9
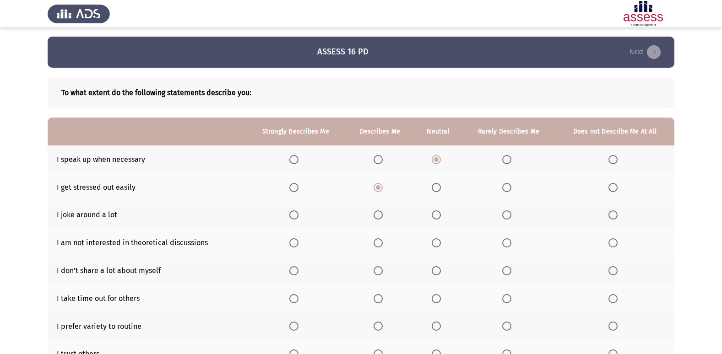
scroll to position [46, 0]
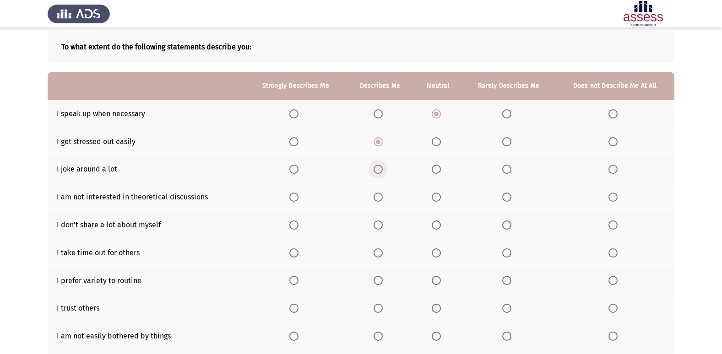
click at [381, 165] on span "Select an option" at bounding box center [377, 169] width 9 height 9
click at [381, 165] on input "Select an option" at bounding box center [377, 169] width 9 height 9
click at [442, 208] on th at bounding box center [438, 197] width 48 height 28
click at [439, 203] on th at bounding box center [438, 197] width 48 height 28
click at [438, 200] on span "Select an option" at bounding box center [435, 197] width 9 height 9
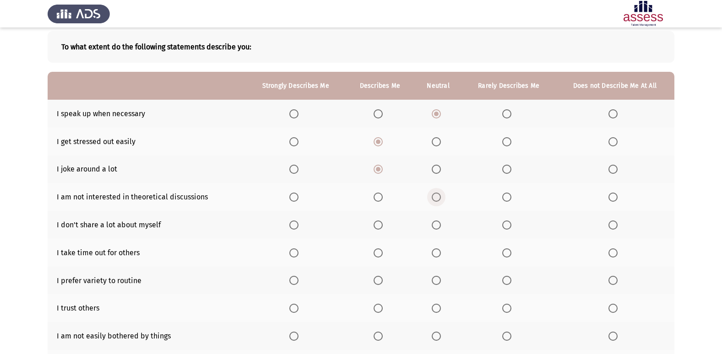
click at [438, 200] on input "Select an option" at bounding box center [435, 197] width 9 height 9
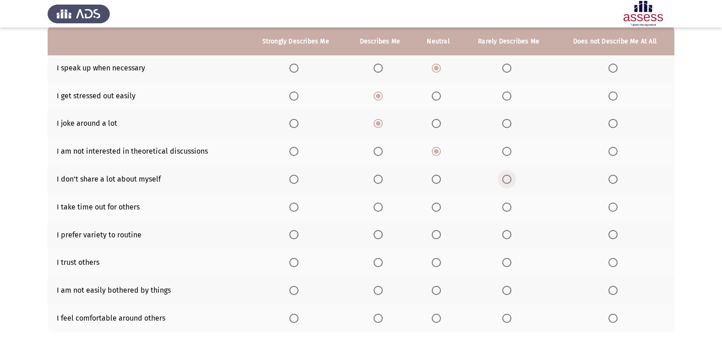
click at [509, 178] on span "Select an option" at bounding box center [506, 179] width 9 height 9
click at [509, 178] on input "Select an option" at bounding box center [506, 179] width 9 height 9
click at [432, 208] on span "Select an option" at bounding box center [435, 207] width 9 height 9
click at [432, 208] on input "Select an option" at bounding box center [435, 207] width 9 height 9
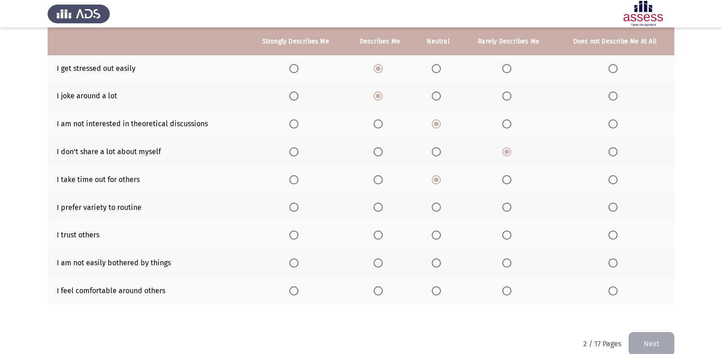
scroll to position [134, 0]
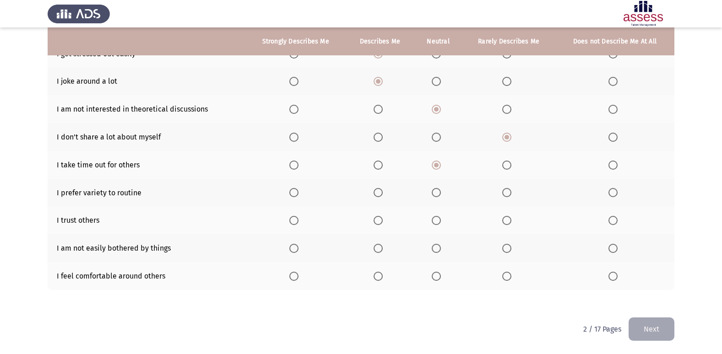
click at [291, 195] on span "Select an option" at bounding box center [293, 192] width 9 height 9
click at [291, 195] on input "Select an option" at bounding box center [293, 192] width 9 height 9
click at [444, 222] on label "Select an option" at bounding box center [437, 220] width 13 height 9
click at [441, 222] on input "Select an option" at bounding box center [435, 220] width 9 height 9
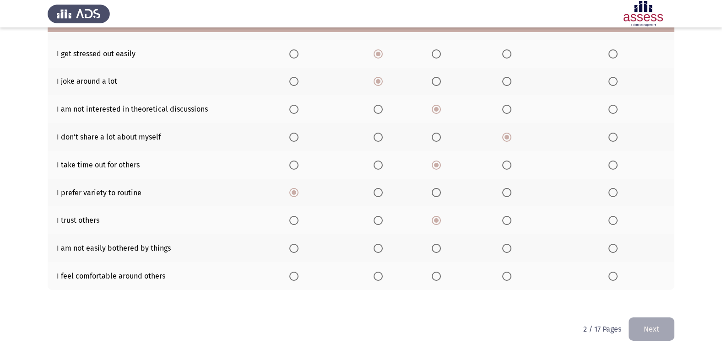
scroll to position [88, 0]
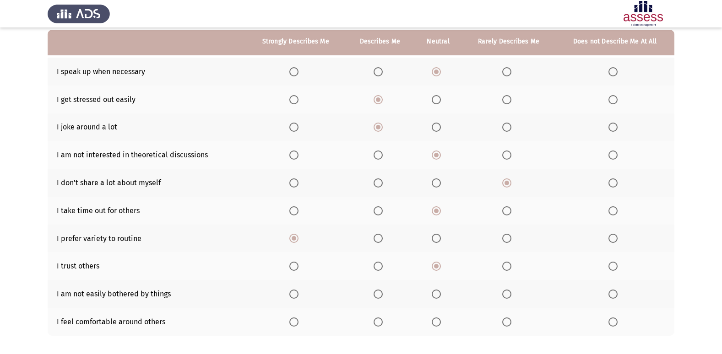
click at [511, 299] on span "Select an option" at bounding box center [506, 294] width 9 height 9
click at [511, 299] on input "Select an option" at bounding box center [506, 294] width 9 height 9
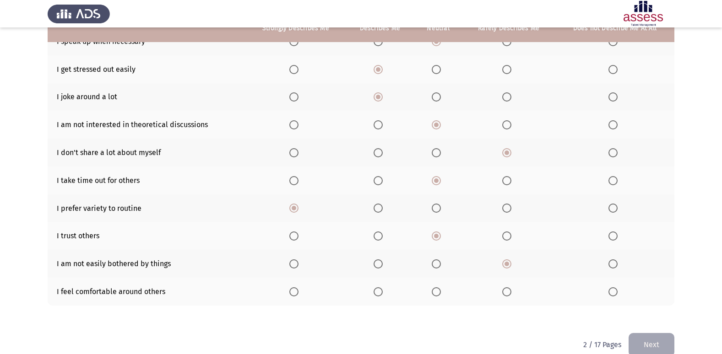
scroll to position [134, 0]
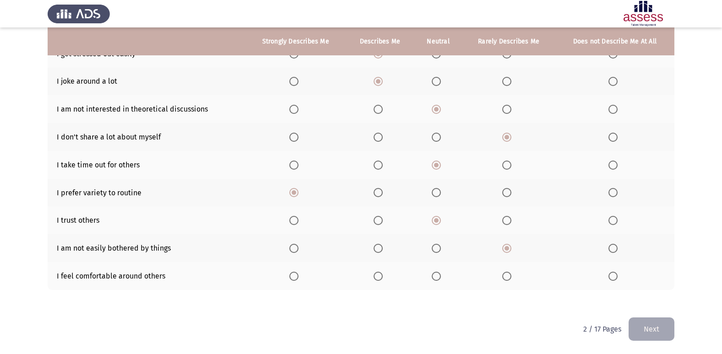
click at [442, 275] on label "Select an option" at bounding box center [437, 276] width 13 height 9
click at [441, 275] on input "Select an option" at bounding box center [435, 276] width 9 height 9
click at [665, 318] on button "Next" at bounding box center [651, 329] width 46 height 23
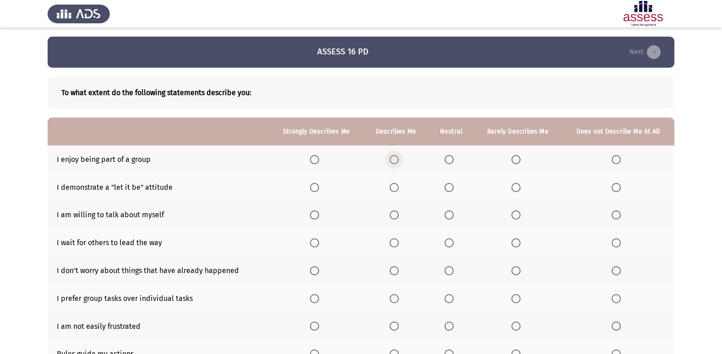
click at [391, 163] on span "Select an option" at bounding box center [393, 159] width 9 height 9
click at [391, 163] on input "Select an option" at bounding box center [393, 159] width 9 height 9
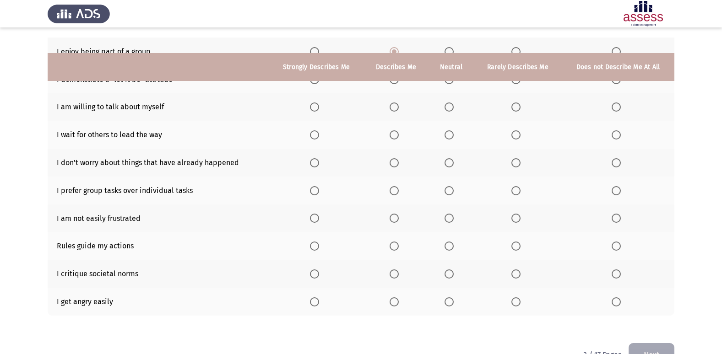
scroll to position [134, 0]
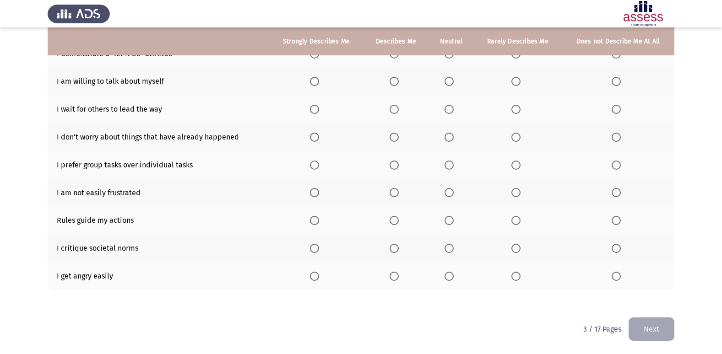
click at [449, 192] on span "Select an option" at bounding box center [448, 192] width 9 height 9
click at [449, 192] on input "Select an option" at bounding box center [448, 192] width 9 height 9
click at [450, 224] on span "Select an option" at bounding box center [448, 220] width 9 height 9
click at [450, 224] on input "Select an option" at bounding box center [448, 220] width 9 height 9
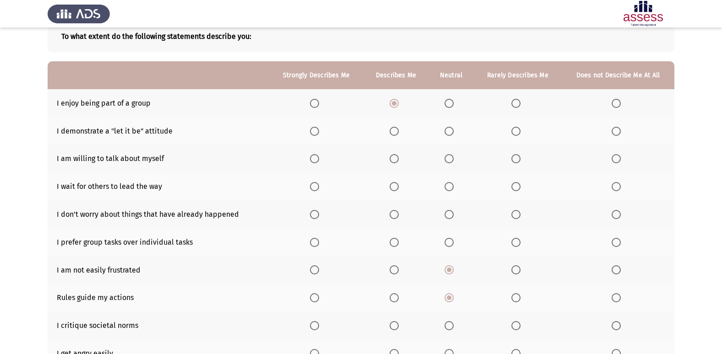
scroll to position [42, 0]
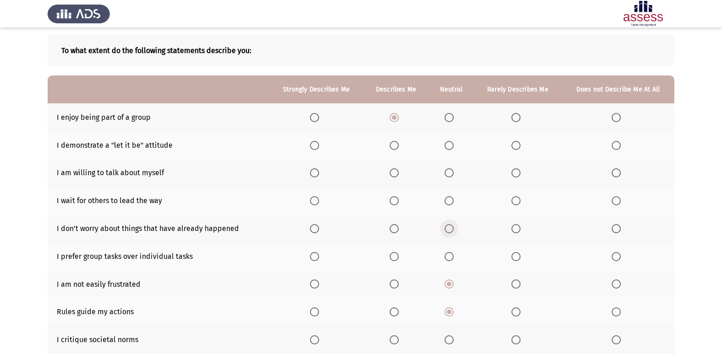
click at [452, 230] on span "Select an option" at bounding box center [448, 228] width 9 height 9
click at [452, 230] on input "Select an option" at bounding box center [448, 228] width 9 height 9
click at [450, 205] on span "Select an option" at bounding box center [448, 200] width 9 height 9
click at [450, 205] on input "Select an option" at bounding box center [448, 200] width 9 height 9
click at [397, 175] on span "Select an option" at bounding box center [393, 172] width 9 height 9
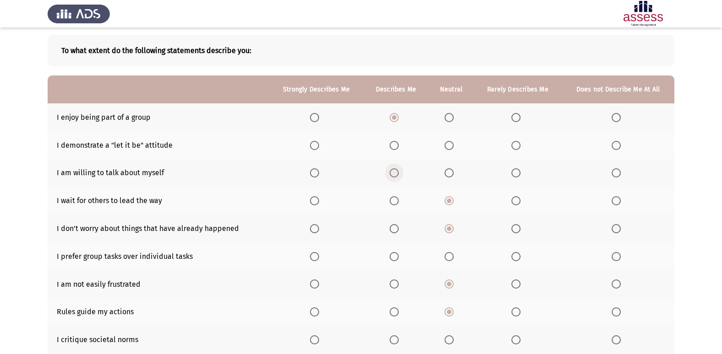
click at [397, 175] on input "Select an option" at bounding box center [393, 172] width 9 height 9
click at [457, 147] on label "Select an option" at bounding box center [450, 145] width 13 height 9
click at [453, 147] on input "Select an option" at bounding box center [448, 145] width 9 height 9
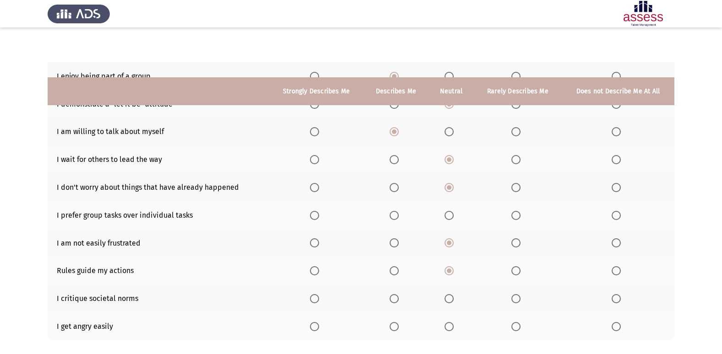
scroll to position [134, 0]
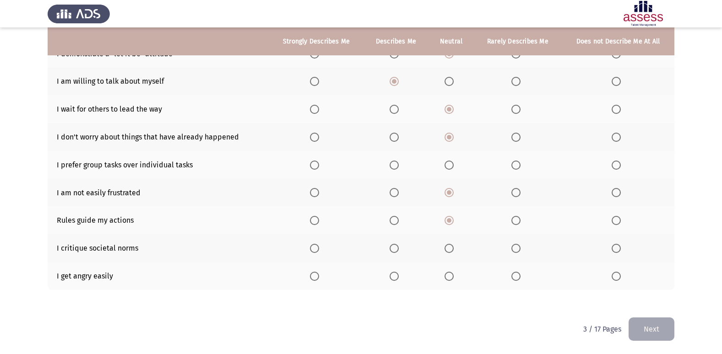
click at [440, 250] on th at bounding box center [450, 248] width 45 height 28
click at [453, 252] on span "Select an option" at bounding box center [448, 248] width 9 height 9
click at [453, 252] on input "Select an option" at bounding box center [448, 248] width 9 height 9
click at [621, 277] on label "Select an option" at bounding box center [617, 276] width 13 height 9
click at [620, 277] on input "Select an option" at bounding box center [615, 276] width 9 height 9
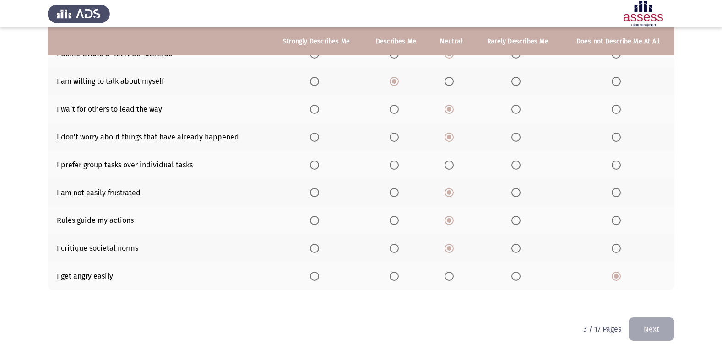
click at [652, 318] on button "Next" at bounding box center [651, 329] width 46 height 23
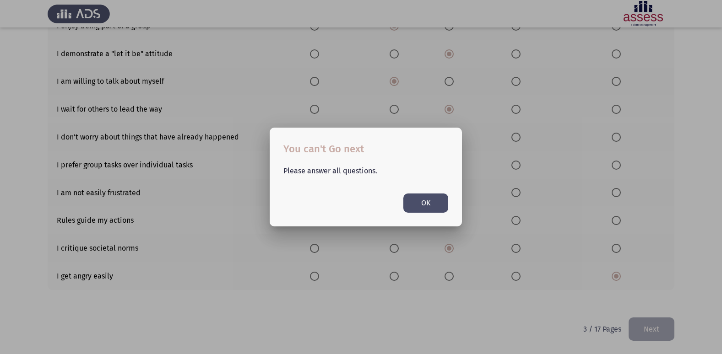
click at [430, 194] on button "OK" at bounding box center [425, 203] width 45 height 19
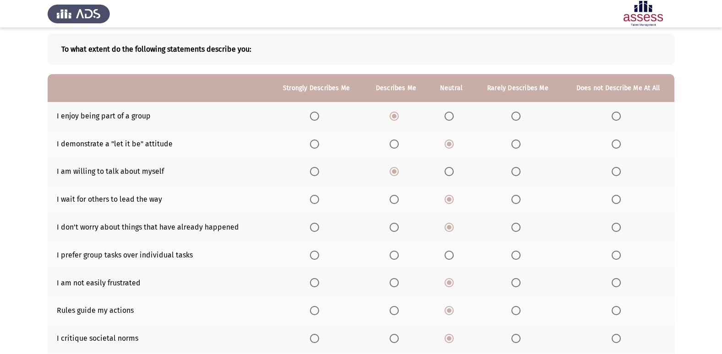
scroll to position [42, 0]
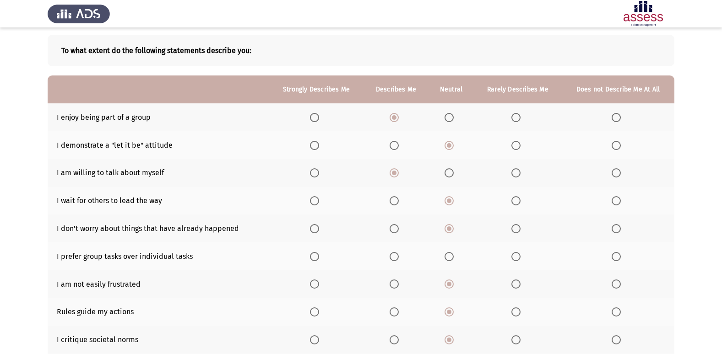
click at [393, 261] on th at bounding box center [395, 257] width 65 height 28
click at [395, 259] on span "Select an option" at bounding box center [393, 256] width 9 height 9
click at [395, 259] on input "Select an option" at bounding box center [393, 256] width 9 height 9
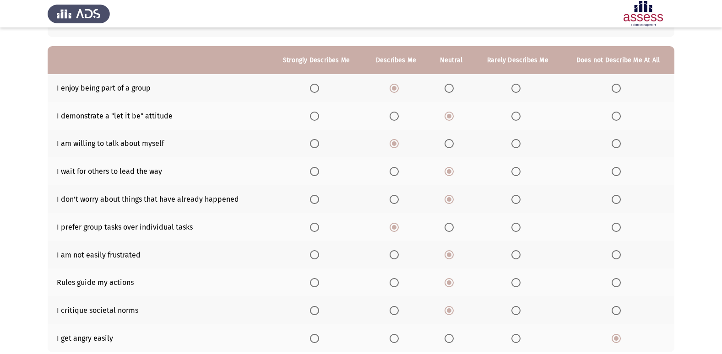
scroll to position [134, 0]
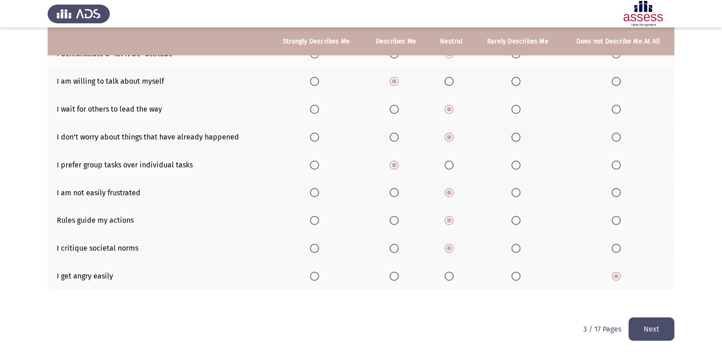
click at [664, 318] on button "Next" at bounding box center [651, 329] width 46 height 23
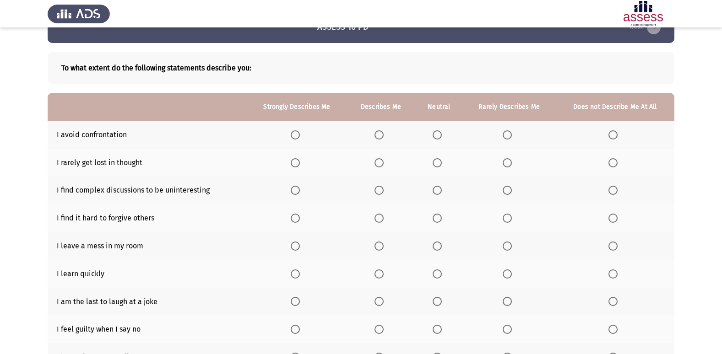
scroll to position [46, 0]
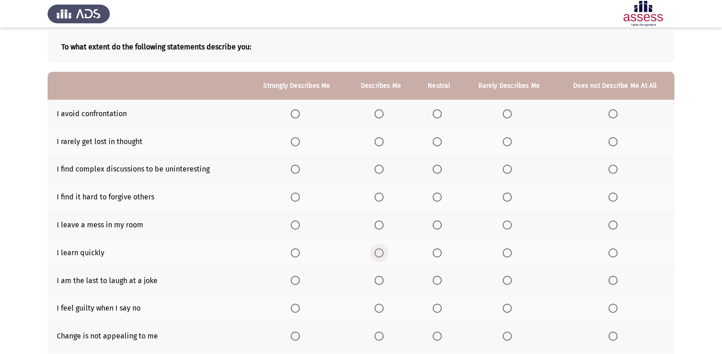
click at [382, 253] on span "Select an option" at bounding box center [378, 252] width 9 height 9
click at [382, 253] on input "Select an option" at bounding box center [378, 252] width 9 height 9
click at [437, 224] on span "Select an option" at bounding box center [436, 225] width 9 height 9
click at [437, 224] on input "Select an option" at bounding box center [436, 225] width 9 height 9
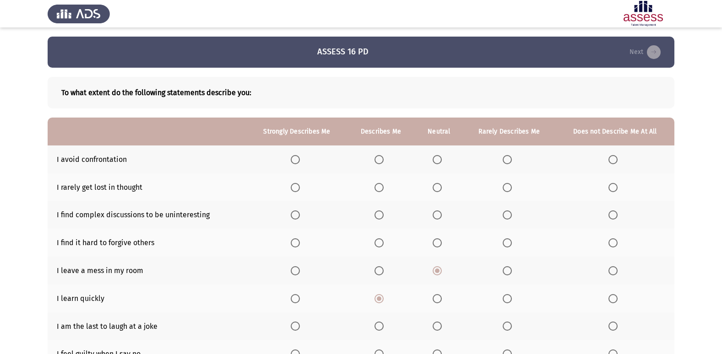
click at [503, 241] on span "Select an option" at bounding box center [506, 242] width 9 height 9
click at [503, 241] on input "Select an option" at bounding box center [506, 242] width 9 height 9
click at [507, 187] on span "Select an option" at bounding box center [506, 187] width 9 height 9
click at [507, 187] on input "Select an option" at bounding box center [506, 187] width 9 height 9
click at [442, 191] on span "Select an option" at bounding box center [436, 187] width 9 height 9
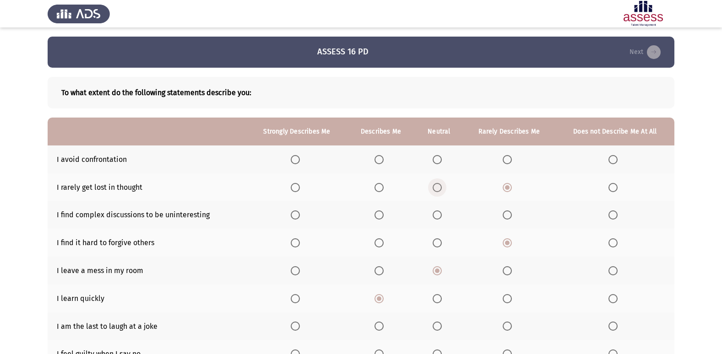
click at [442, 191] on input "Select an option" at bounding box center [436, 187] width 9 height 9
click at [510, 188] on label "Select an option" at bounding box center [508, 187] width 13 height 9
click at [510, 188] on input "Select an option" at bounding box center [506, 187] width 9 height 9
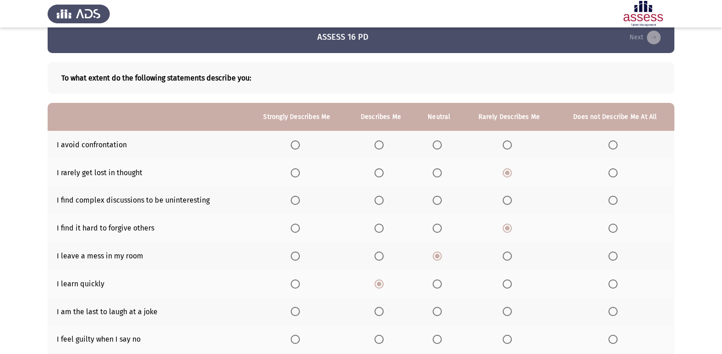
scroll to position [134, 0]
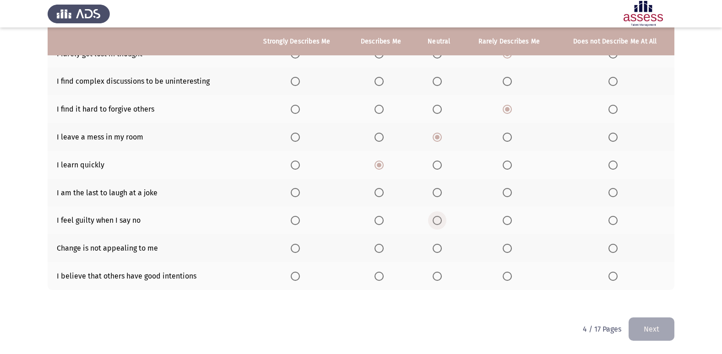
click at [441, 222] on span "Select an option" at bounding box center [436, 220] width 9 height 9
click at [441, 222] on input "Select an option" at bounding box center [436, 220] width 9 height 9
click at [512, 252] on span "Select an option" at bounding box center [506, 248] width 9 height 9
click at [512, 252] on input "Select an option" at bounding box center [506, 248] width 9 height 9
click at [441, 274] on span "Select an option" at bounding box center [436, 276] width 9 height 9
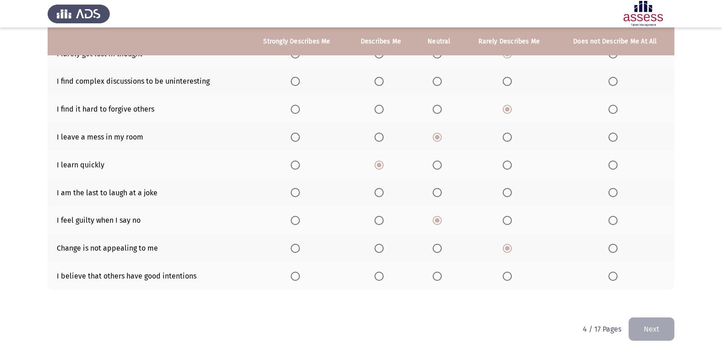
click at [441, 274] on input "Select an option" at bounding box center [436, 276] width 9 height 9
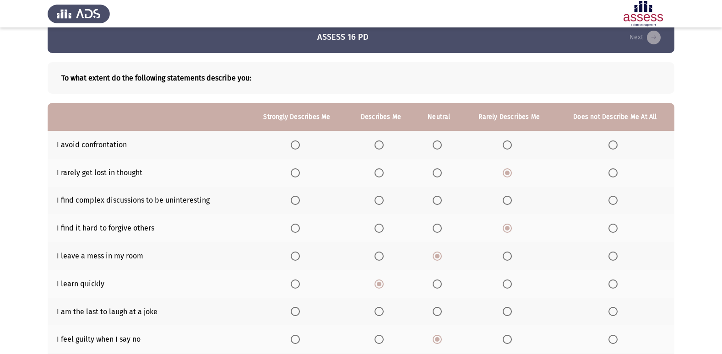
scroll to position [0, 0]
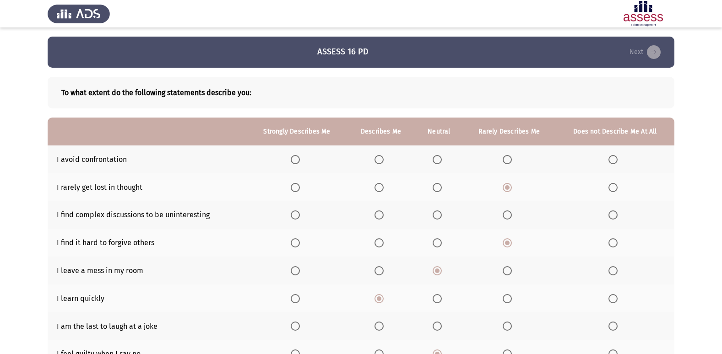
click at [443, 216] on label "Select an option" at bounding box center [438, 214] width 13 height 9
click at [442, 216] on input "Select an option" at bounding box center [436, 214] width 9 height 9
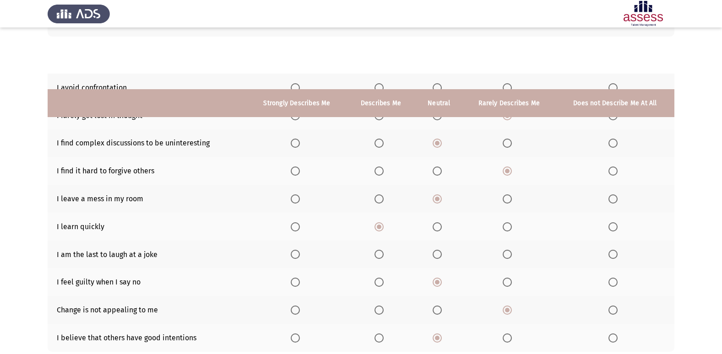
scroll to position [134, 0]
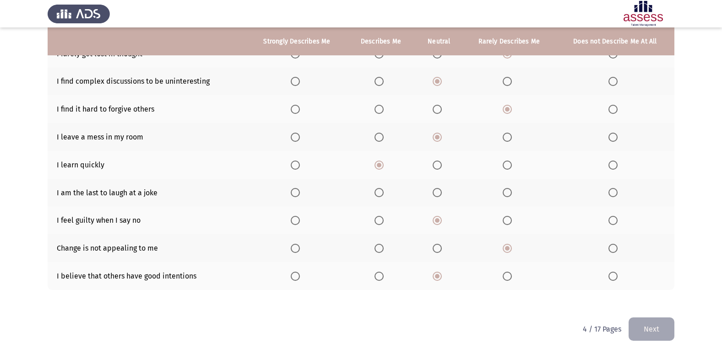
click at [502, 193] on th at bounding box center [509, 193] width 93 height 28
click at [504, 194] on span "Select an option" at bounding box center [506, 192] width 9 height 9
click at [504, 194] on input "Select an option" at bounding box center [506, 192] width 9 height 9
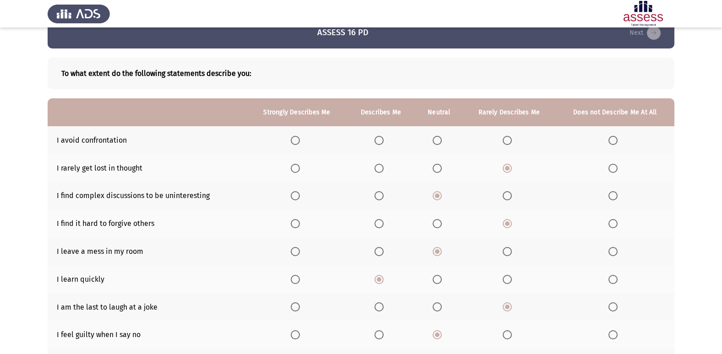
scroll to position [0, 0]
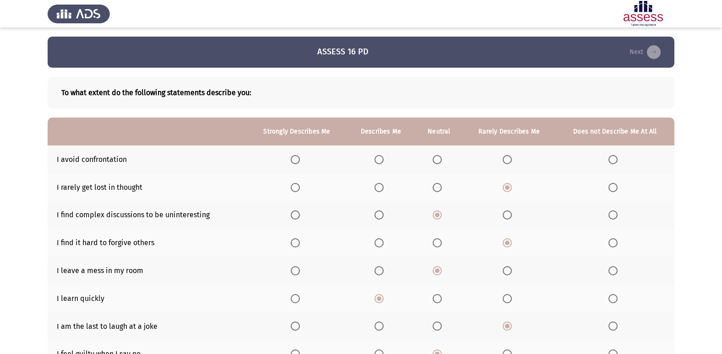
click at [442, 159] on label "Select an option" at bounding box center [438, 159] width 13 height 9
click at [442, 159] on input "Select an option" at bounding box center [436, 159] width 9 height 9
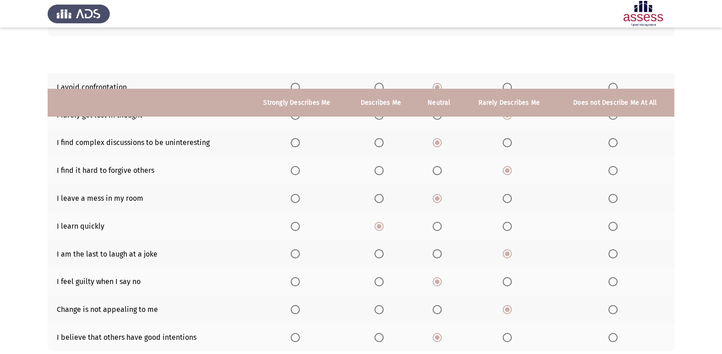
scroll to position [134, 0]
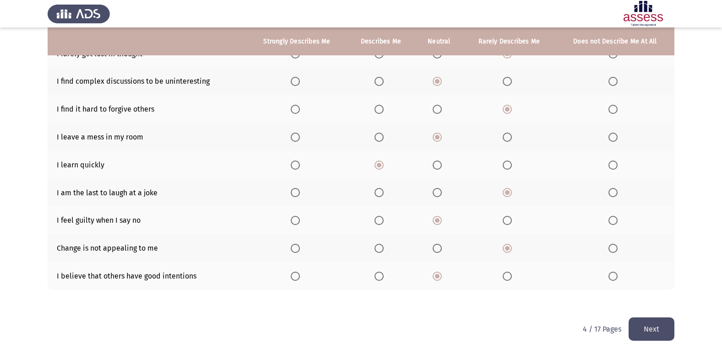
click at [643, 318] on button "Next" at bounding box center [651, 329] width 46 height 23
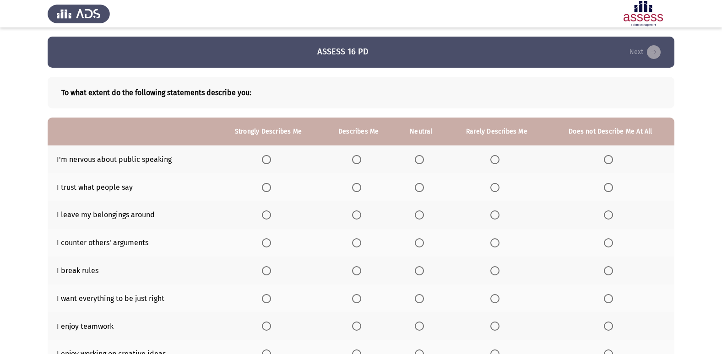
scroll to position [46, 0]
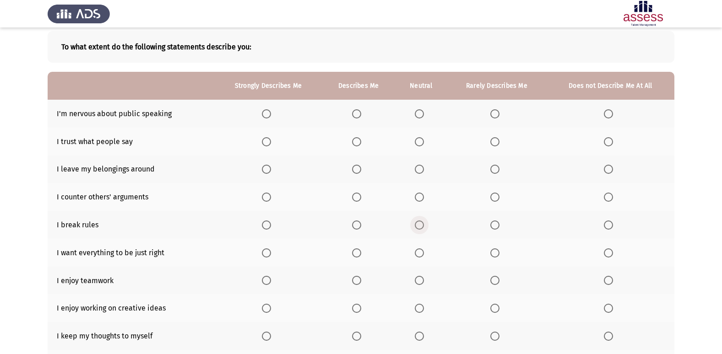
click at [420, 226] on span "Select an option" at bounding box center [419, 225] width 9 height 9
click at [420, 226] on input "Select an option" at bounding box center [419, 225] width 9 height 9
click at [356, 199] on span "Select an option" at bounding box center [356, 197] width 9 height 9
click at [356, 199] on input "Select an option" at bounding box center [356, 197] width 9 height 9
click at [421, 172] on span "Select an option" at bounding box center [419, 169] width 9 height 9
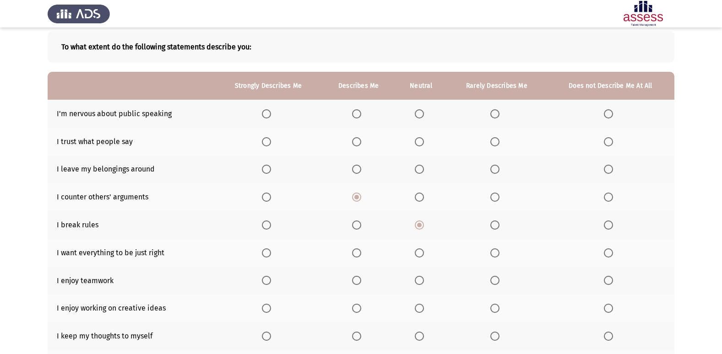
click at [421, 172] on input "Select an option" at bounding box center [419, 169] width 9 height 9
click at [415, 145] on th at bounding box center [420, 142] width 51 height 28
click at [425, 116] on label "Select an option" at bounding box center [421, 113] width 13 height 9
click at [424, 116] on input "Select an option" at bounding box center [419, 113] width 9 height 9
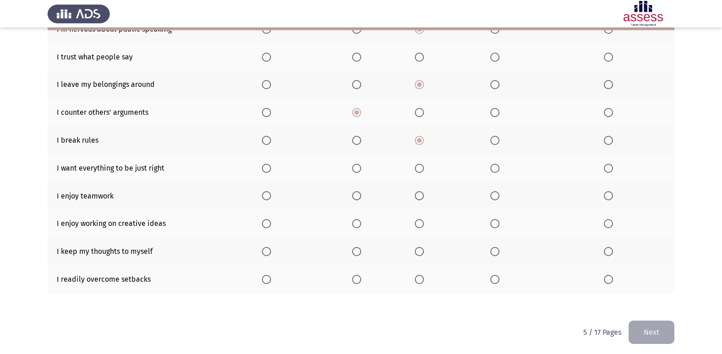
scroll to position [134, 0]
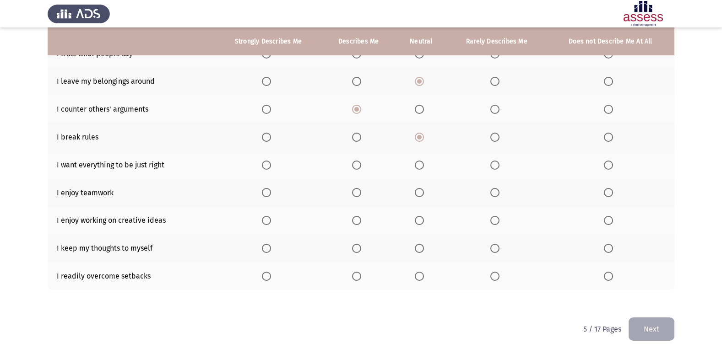
click at [361, 194] on span "Select an option" at bounding box center [356, 192] width 9 height 9
click at [361, 194] on input "Select an option" at bounding box center [356, 192] width 9 height 9
click at [271, 222] on span "Select an option" at bounding box center [266, 220] width 9 height 9
click at [271, 222] on input "Select an option" at bounding box center [266, 220] width 9 height 9
click at [607, 247] on span "Select an option" at bounding box center [608, 248] width 9 height 9
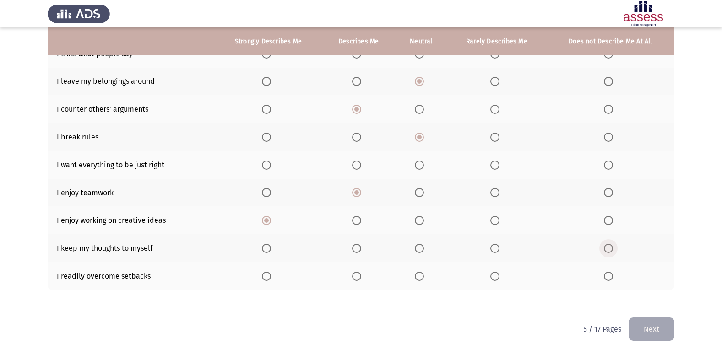
click at [607, 247] on input "Select an option" at bounding box center [608, 248] width 9 height 9
click at [425, 275] on label "Select an option" at bounding box center [421, 276] width 13 height 9
click at [424, 275] on input "Select an option" at bounding box center [419, 276] width 9 height 9
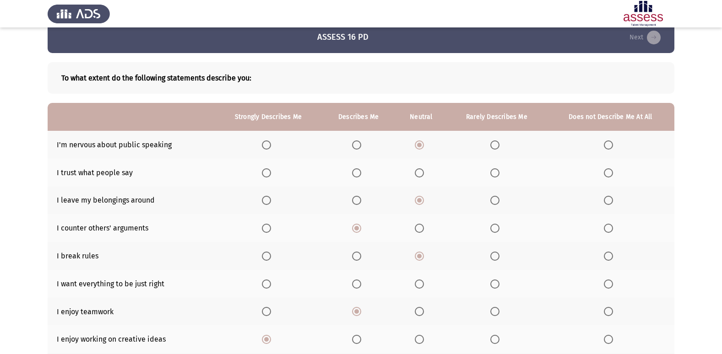
scroll to position [0, 0]
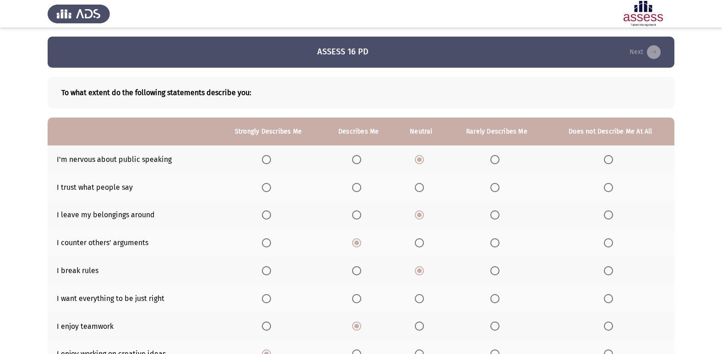
click at [420, 190] on span "Select an option" at bounding box center [419, 187] width 9 height 9
click at [420, 190] on input "Select an option" at bounding box center [419, 187] width 9 height 9
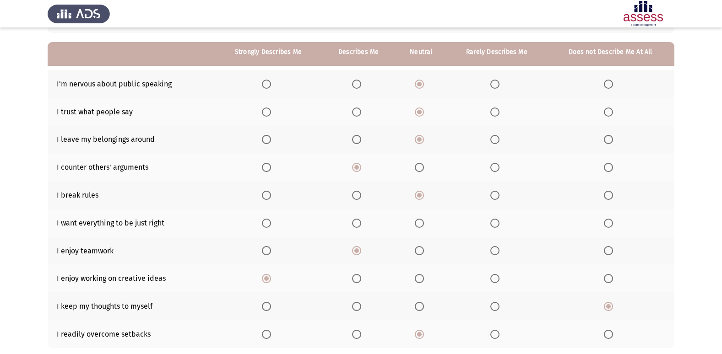
scroll to position [92, 0]
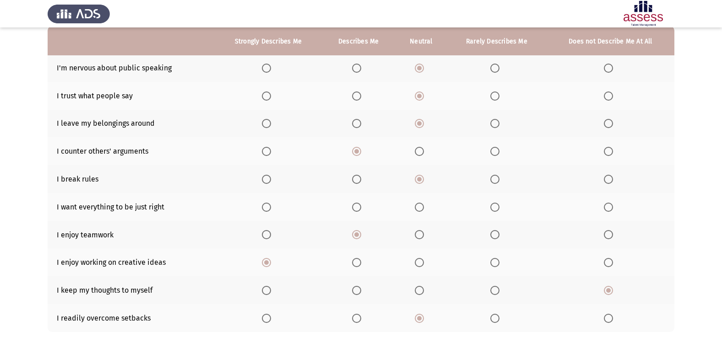
click at [496, 212] on th at bounding box center [497, 207] width 100 height 28
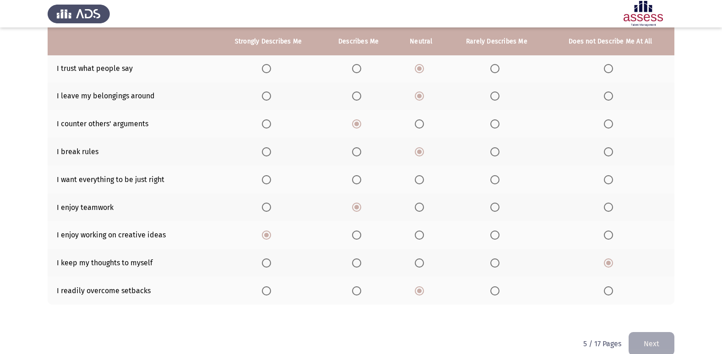
scroll to position [134, 0]
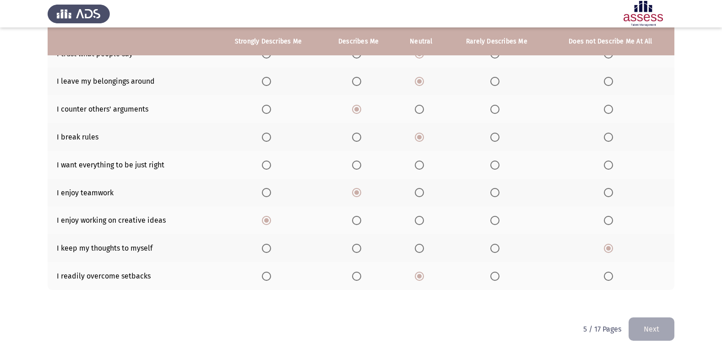
click at [495, 166] on span "Select an option" at bounding box center [494, 165] width 9 height 9
click at [495, 166] on input "Select an option" at bounding box center [494, 165] width 9 height 9
click at [650, 318] on button "Next" at bounding box center [651, 329] width 46 height 23
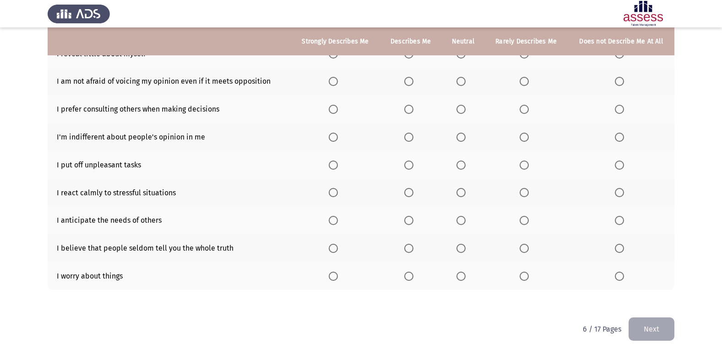
click at [409, 216] on span "Select an option" at bounding box center [408, 220] width 9 height 9
click at [409, 216] on input "Select an option" at bounding box center [408, 220] width 9 height 9
click at [409, 194] on span "Select an option" at bounding box center [408, 192] width 9 height 9
click at [409, 194] on input "Select an option" at bounding box center [408, 192] width 9 height 9
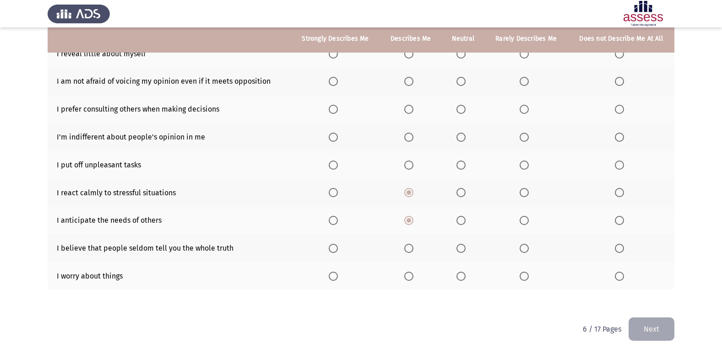
scroll to position [88, 0]
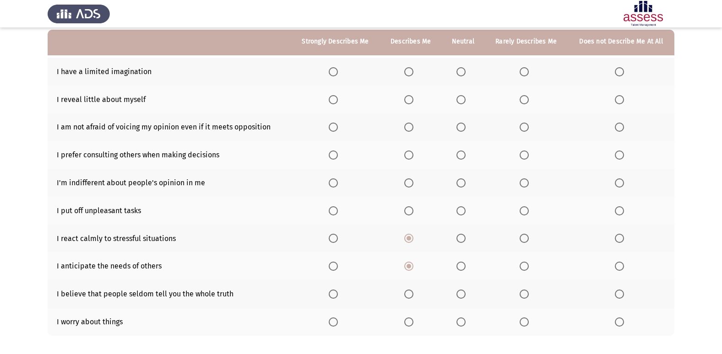
click at [453, 211] on th at bounding box center [462, 211] width 43 height 28
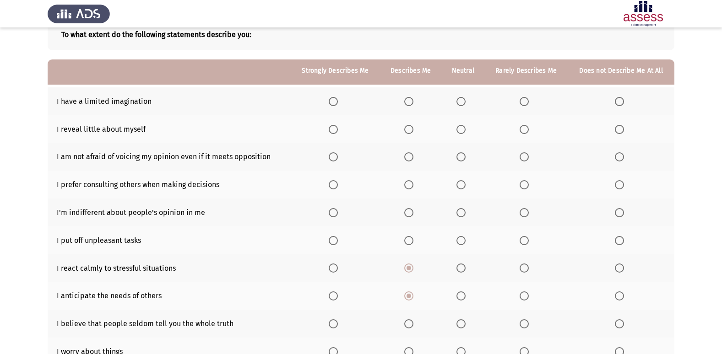
scroll to position [42, 0]
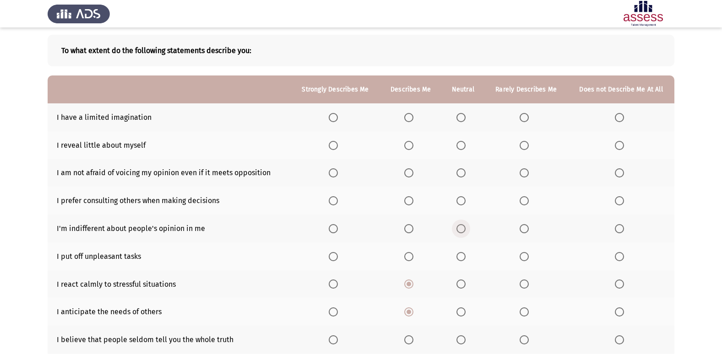
click at [465, 229] on span "Select an option" at bounding box center [460, 228] width 9 height 9
click at [465, 229] on input "Select an option" at bounding box center [460, 228] width 9 height 9
click at [461, 175] on span "Select an option" at bounding box center [460, 172] width 9 height 9
click at [461, 175] on input "Select an option" at bounding box center [460, 172] width 9 height 9
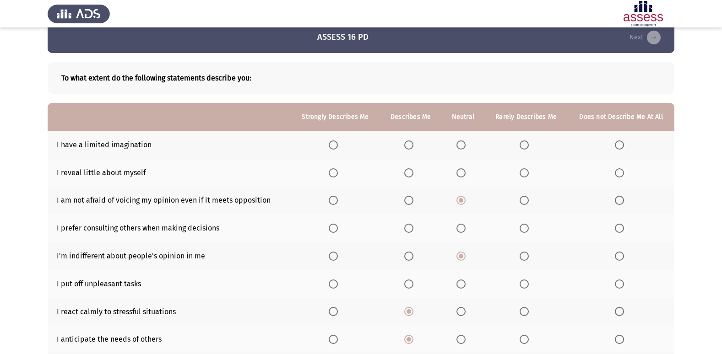
scroll to position [0, 0]
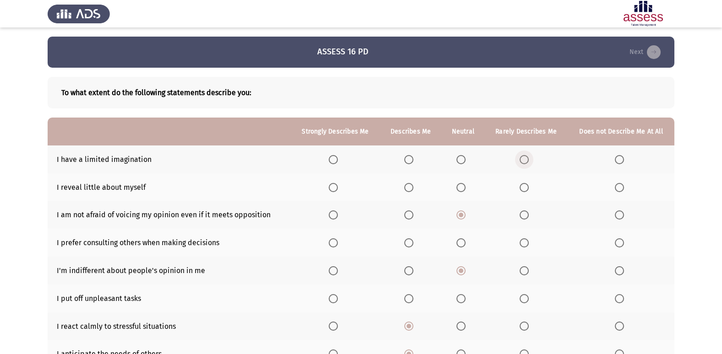
click at [520, 159] on span "Select an option" at bounding box center [523, 159] width 9 height 9
click at [520, 159] on input "Select an option" at bounding box center [523, 159] width 9 height 9
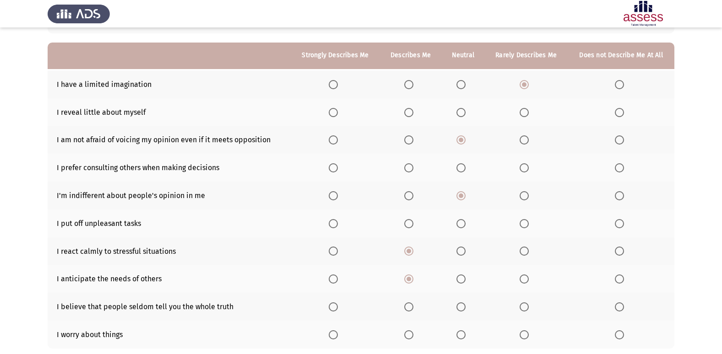
scroll to position [46, 0]
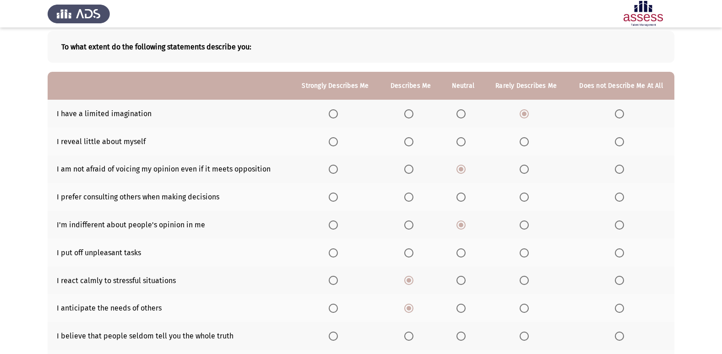
click at [468, 145] on label "Select an option" at bounding box center [462, 141] width 13 height 9
click at [465, 145] on input "Select an option" at bounding box center [460, 141] width 9 height 9
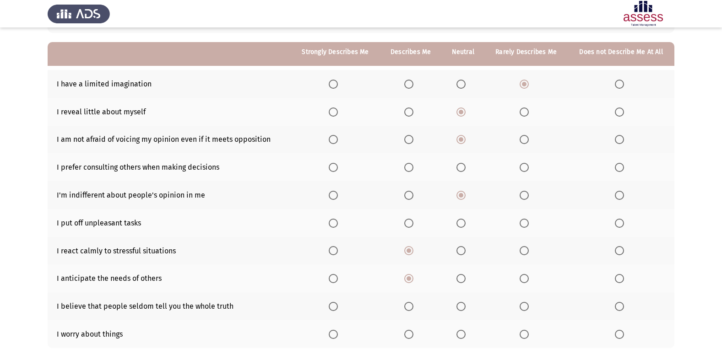
scroll to position [92, 0]
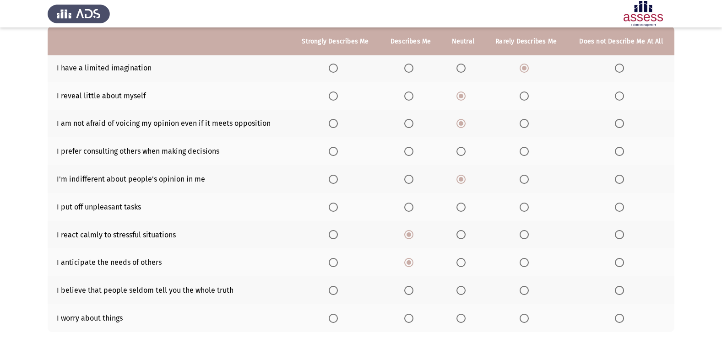
click at [413, 154] on label "Select an option" at bounding box center [410, 151] width 13 height 9
click at [413, 154] on input "Select an option" at bounding box center [408, 151] width 9 height 9
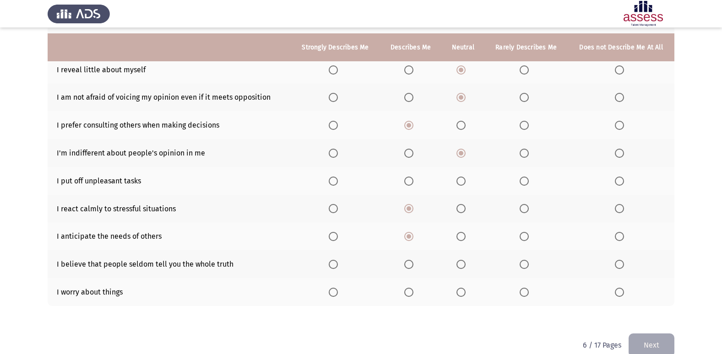
scroll to position [134, 0]
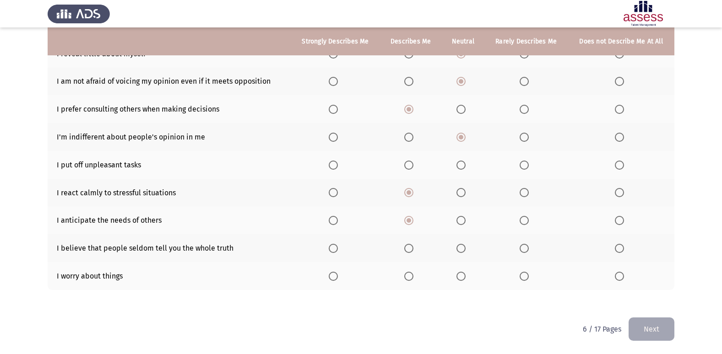
click at [619, 251] on span "Select an option" at bounding box center [618, 248] width 9 height 9
click at [619, 251] on input "Select an option" at bounding box center [618, 248] width 9 height 9
click at [407, 278] on span "Select an option" at bounding box center [408, 276] width 9 height 9
click at [407, 278] on input "Select an option" at bounding box center [408, 276] width 9 height 9
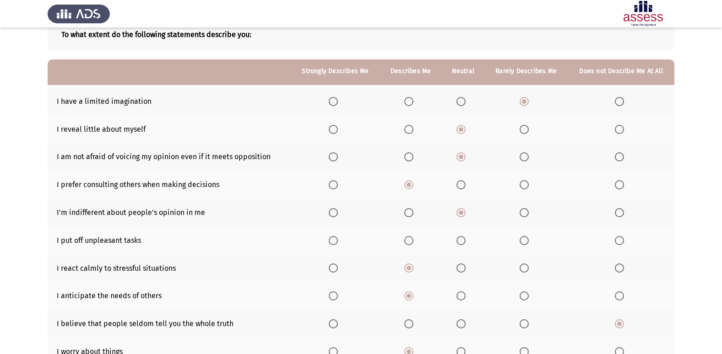
scroll to position [42, 0]
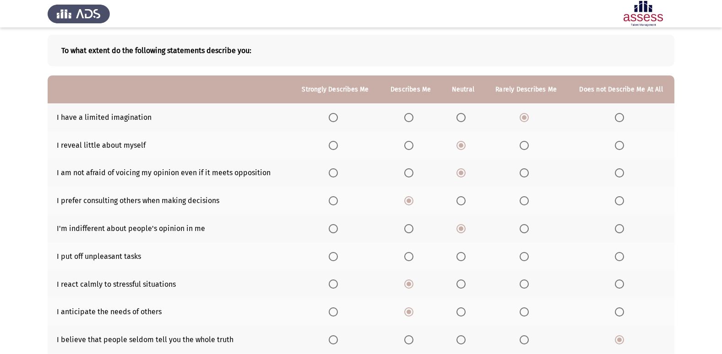
click at [462, 259] on span "Select an option" at bounding box center [460, 256] width 9 height 9
click at [462, 259] on input "Select an option" at bounding box center [460, 256] width 9 height 9
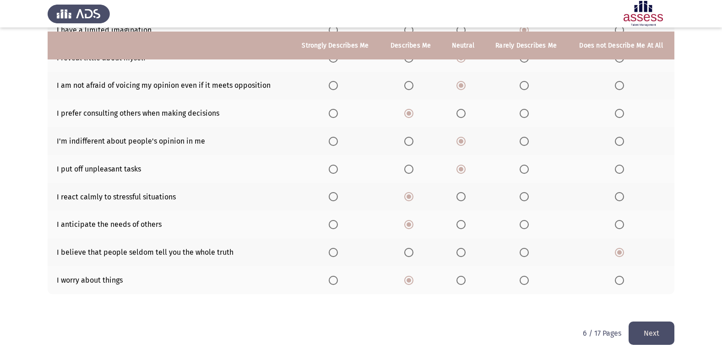
scroll to position [134, 0]
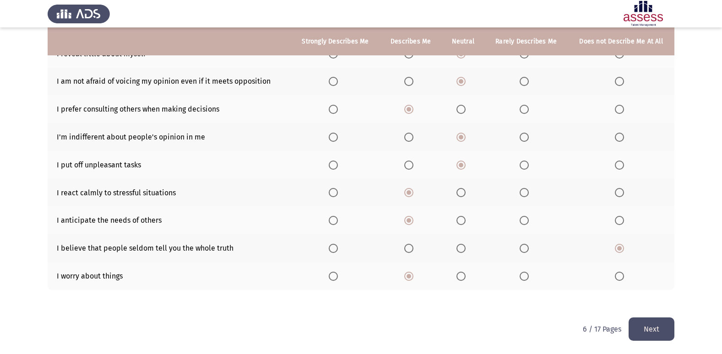
click at [649, 318] on button "Next" at bounding box center [651, 329] width 46 height 23
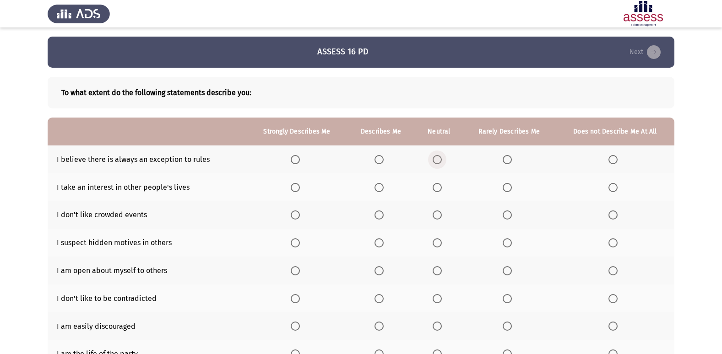
click at [438, 162] on span "Select an option" at bounding box center [436, 159] width 9 height 9
click at [438, 162] on input "Select an option" at bounding box center [436, 159] width 9 height 9
click at [442, 219] on th at bounding box center [439, 215] width 48 height 28
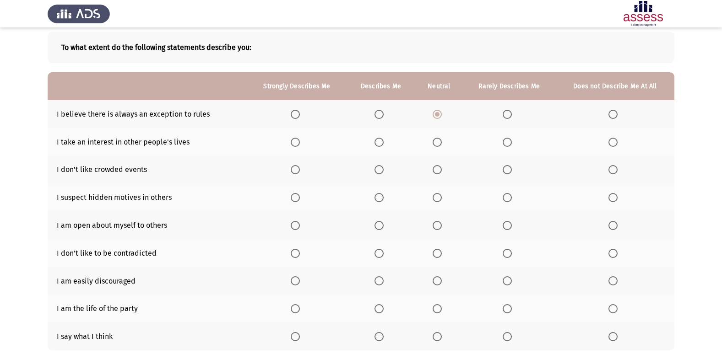
scroll to position [46, 0]
drag, startPoint x: 437, startPoint y: 198, endPoint x: 432, endPoint y: 198, distance: 4.6
click at [432, 198] on span "Select an option" at bounding box center [436, 197] width 9 height 9
click at [432, 198] on input "Select an option" at bounding box center [436, 197] width 9 height 9
click at [438, 255] on span "Select an option" at bounding box center [436, 252] width 9 height 9
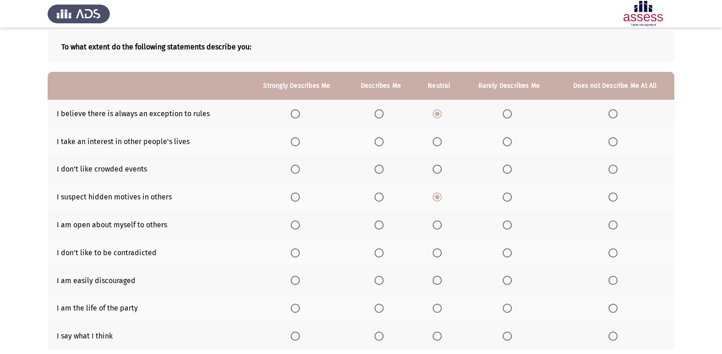
click at [438, 255] on input "Select an option" at bounding box center [436, 252] width 9 height 9
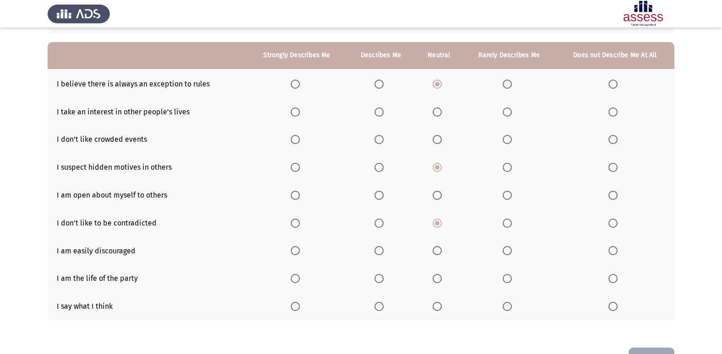
scroll to position [92, 0]
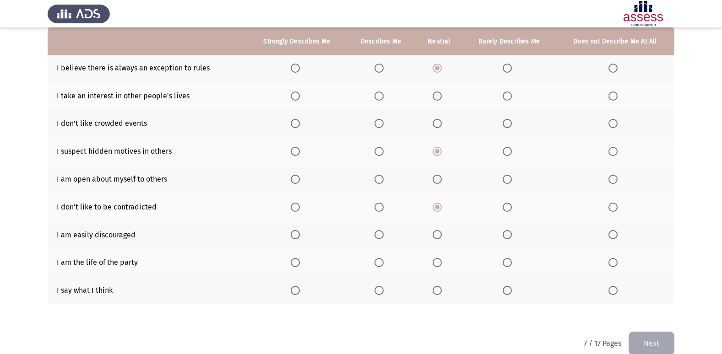
click at [503, 231] on span "Select an option" at bounding box center [506, 234] width 9 height 9
click at [503, 231] on input "Select an option" at bounding box center [506, 234] width 9 height 9
click at [438, 258] on mat-radio-button "Select an option" at bounding box center [438, 263] width 13 height 10
click at [435, 290] on span "Select an option" at bounding box center [436, 290] width 9 height 9
click at [435, 290] on input "Select an option" at bounding box center [436, 290] width 9 height 9
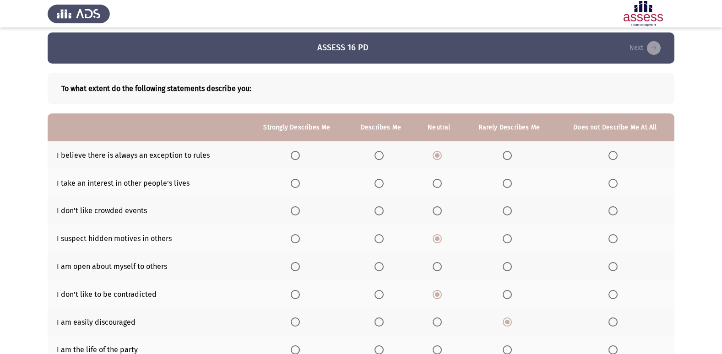
scroll to position [0, 0]
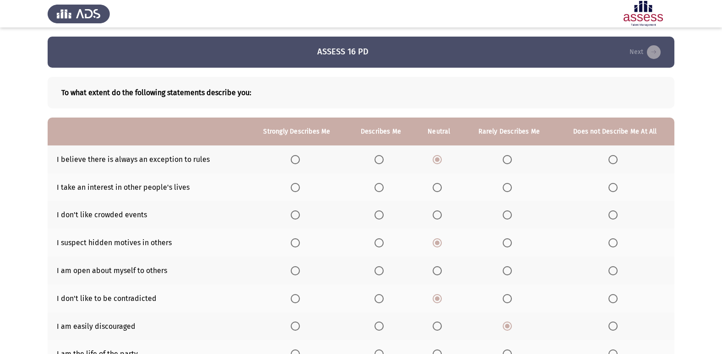
click at [435, 189] on span "Select an option" at bounding box center [436, 187] width 9 height 9
click at [435, 189] on input "Select an option" at bounding box center [436, 187] width 9 height 9
click at [440, 215] on span "Select an option" at bounding box center [436, 214] width 9 height 9
click at [440, 215] on input "Select an option" at bounding box center [436, 214] width 9 height 9
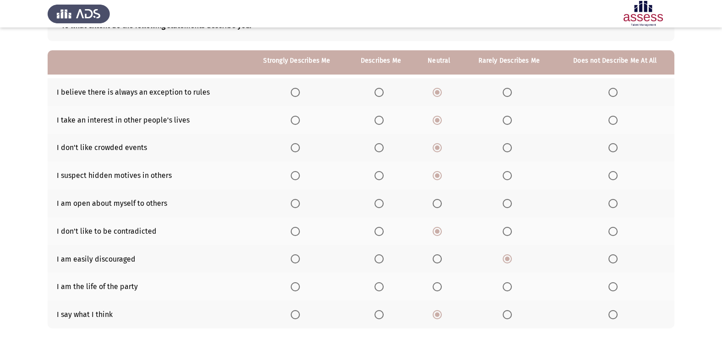
scroll to position [106, 0]
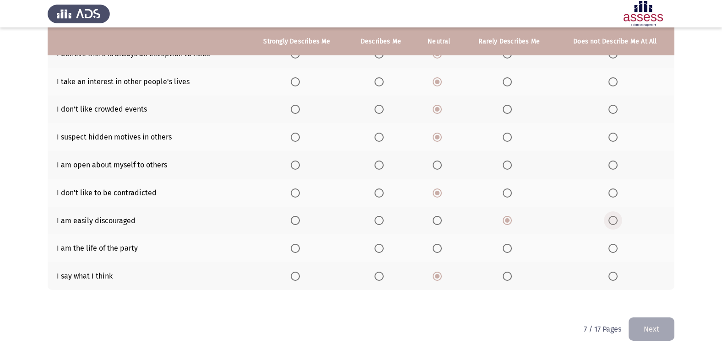
click at [610, 218] on span "Select an option" at bounding box center [612, 220] width 9 height 9
click at [610, 218] on input "Select an option" at bounding box center [612, 220] width 9 height 9
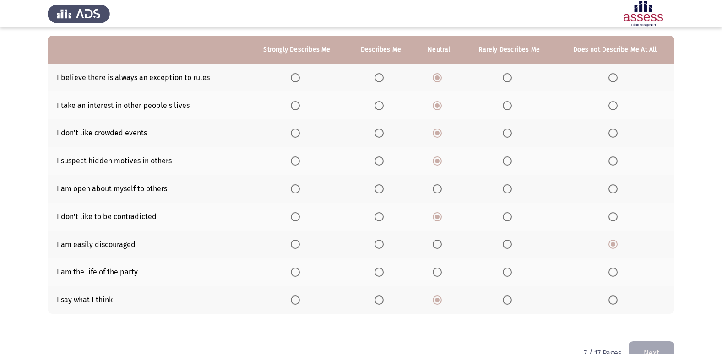
scroll to position [60, 0]
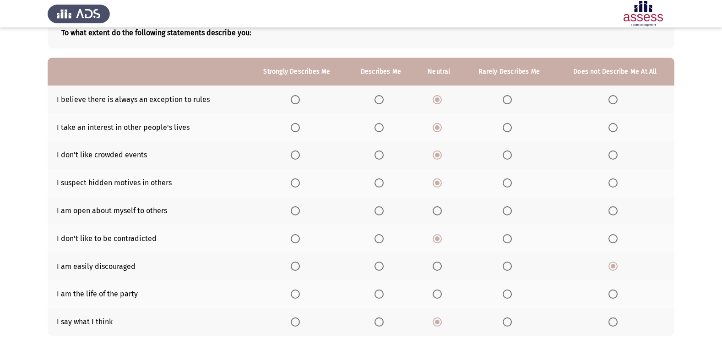
click at [508, 212] on span "Select an option" at bounding box center [506, 210] width 9 height 9
click at [508, 212] on input "Select an option" at bounding box center [506, 210] width 9 height 9
click at [438, 210] on span "Select an option" at bounding box center [436, 210] width 9 height 9
click at [438, 210] on input "Select an option" at bounding box center [436, 210] width 9 height 9
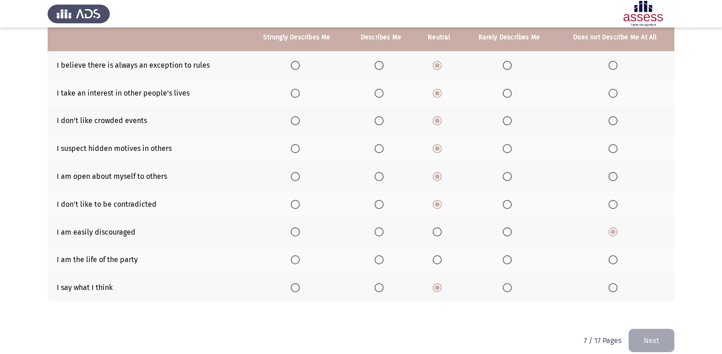
scroll to position [106, 0]
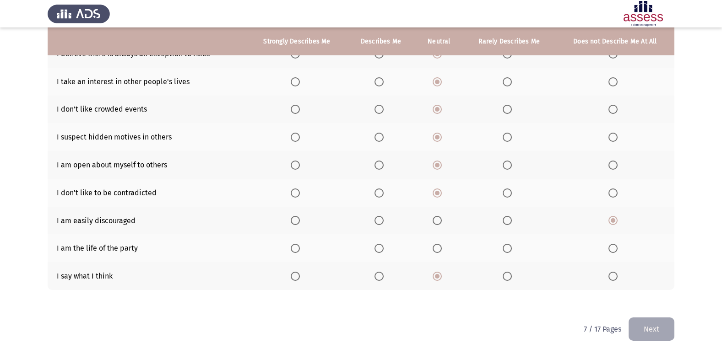
click at [433, 245] on span "Select an option" at bounding box center [436, 248] width 9 height 9
click at [433, 245] on input "Select an option" at bounding box center [436, 248] width 9 height 9
click at [656, 318] on button "Next" at bounding box center [651, 329] width 46 height 23
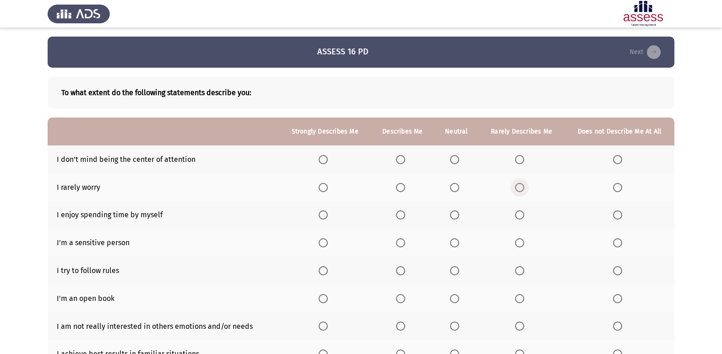
click at [516, 189] on span "Select an option" at bounding box center [519, 187] width 9 height 9
click at [516, 189] on input "Select an option" at bounding box center [519, 187] width 9 height 9
click at [518, 216] on span "Select an option" at bounding box center [519, 214] width 9 height 9
click at [518, 216] on input "Select an option" at bounding box center [519, 214] width 9 height 9
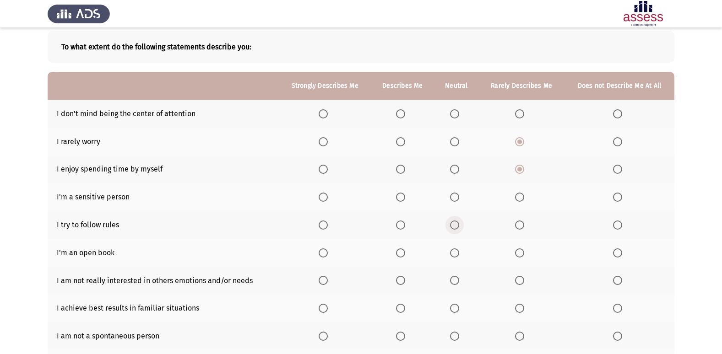
click at [456, 226] on span "Select an option" at bounding box center [454, 225] width 9 height 9
click at [456, 226] on input "Select an option" at bounding box center [454, 225] width 9 height 9
click at [456, 251] on span "Select an option" at bounding box center [454, 252] width 9 height 9
click at [456, 251] on input "Select an option" at bounding box center [454, 252] width 9 height 9
click at [458, 114] on span "Select an option" at bounding box center [454, 113] width 9 height 9
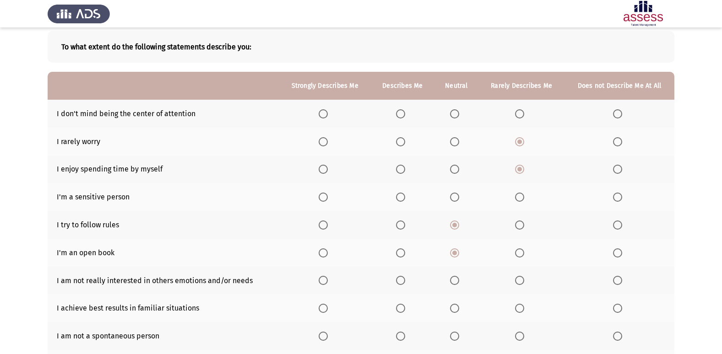
click at [458, 114] on input "Select an option" at bounding box center [454, 113] width 9 height 9
click at [404, 121] on th at bounding box center [403, 114] width 64 height 28
click at [402, 116] on span "Select an option" at bounding box center [400, 113] width 9 height 9
click at [402, 116] on input "Select an option" at bounding box center [400, 113] width 9 height 9
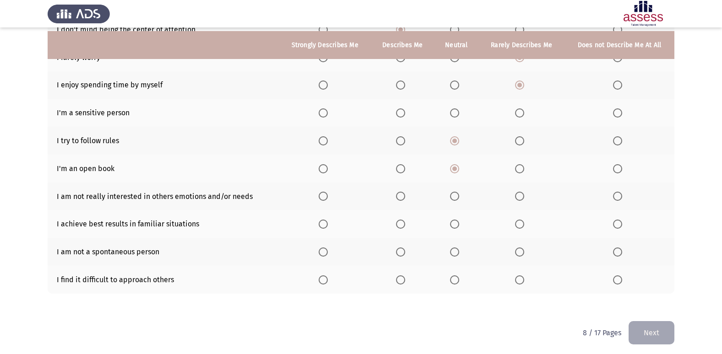
scroll to position [134, 0]
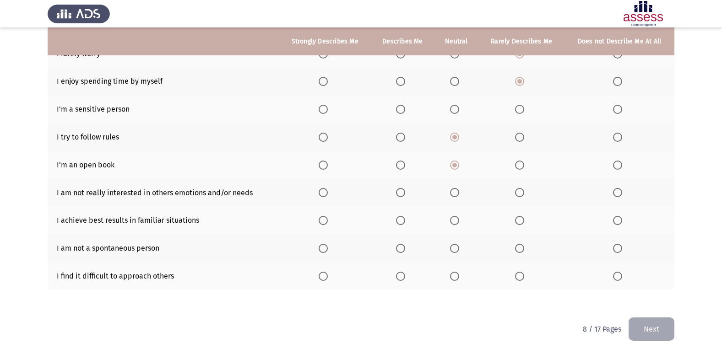
click at [458, 248] on span "Select an option" at bounding box center [454, 248] width 9 height 9
click at [458, 248] on input "Select an option" at bounding box center [454, 248] width 9 height 9
click at [408, 221] on label "Select an option" at bounding box center [402, 220] width 13 height 9
click at [405, 221] on input "Select an option" at bounding box center [400, 220] width 9 height 9
click at [523, 190] on span "Select an option" at bounding box center [519, 192] width 9 height 9
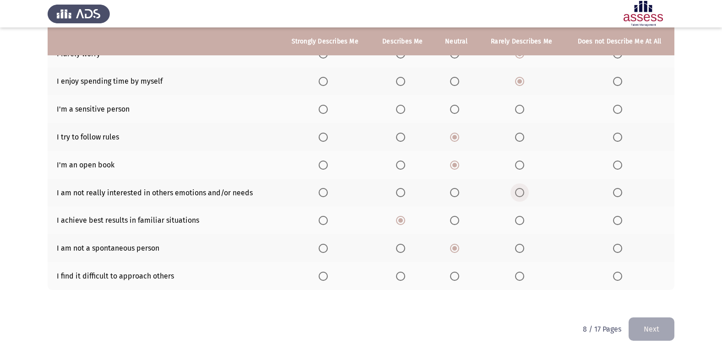
click at [523, 190] on input "Select an option" at bounding box center [519, 192] width 9 height 9
click at [527, 273] on label "Select an option" at bounding box center [521, 276] width 13 height 9
click at [524, 273] on input "Select an option" at bounding box center [519, 276] width 9 height 9
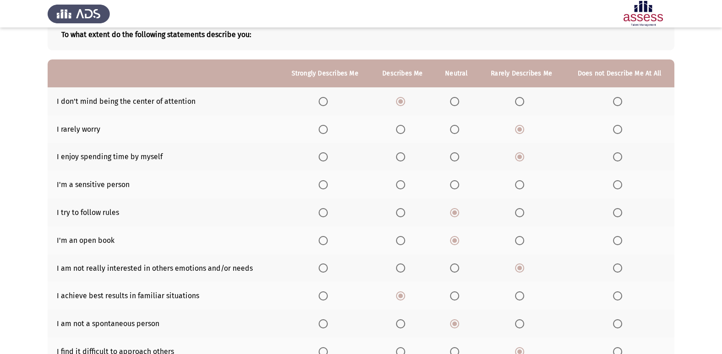
scroll to position [42, 0]
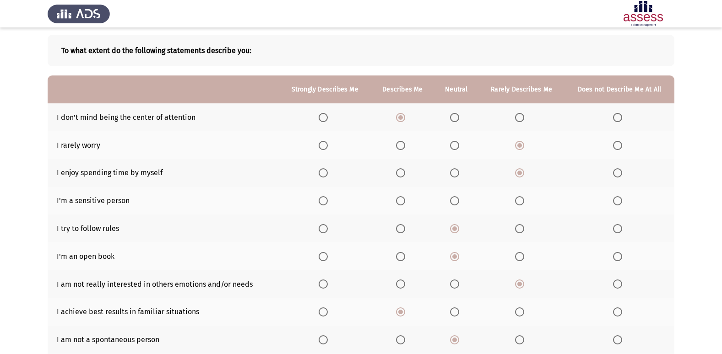
click at [452, 199] on span "Select an option" at bounding box center [454, 200] width 9 height 9
click at [452, 199] on input "Select an option" at bounding box center [454, 200] width 9 height 9
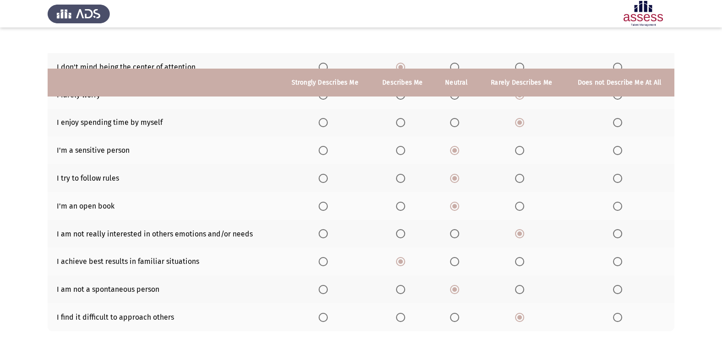
scroll to position [134, 0]
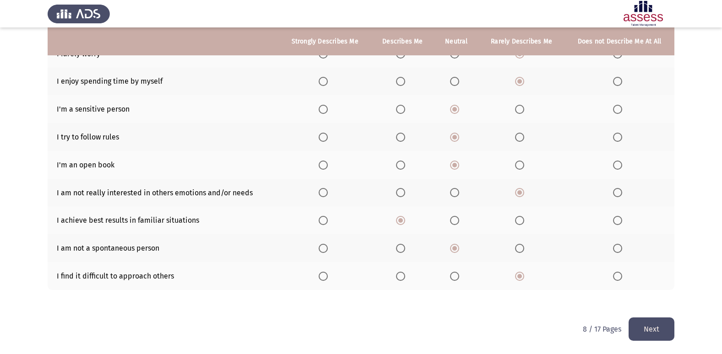
click at [658, 318] on button "Next" at bounding box center [651, 329] width 46 height 23
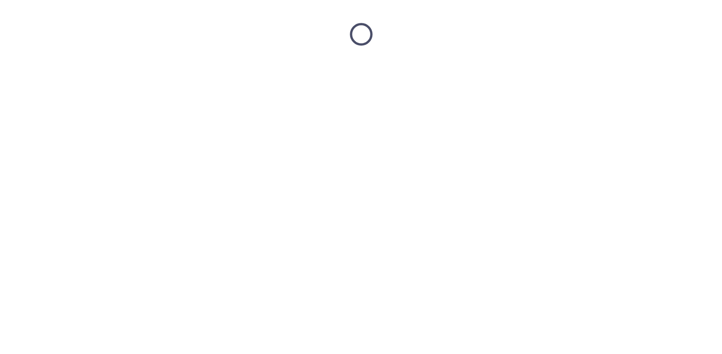
scroll to position [0, 0]
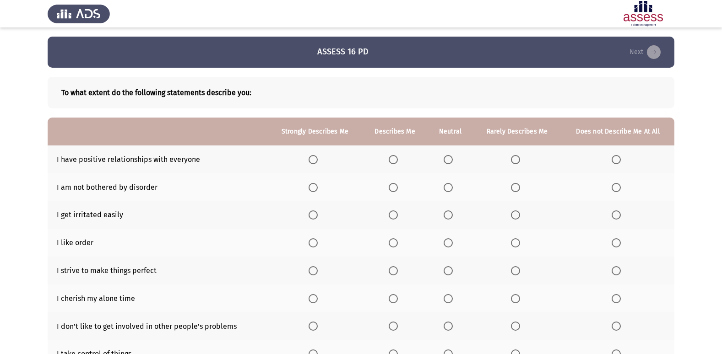
click at [457, 215] on th at bounding box center [449, 215] width 45 height 28
click at [450, 215] on span "Select an option" at bounding box center [447, 214] width 9 height 9
click at [450, 215] on input "Select an option" at bounding box center [447, 214] width 9 height 9
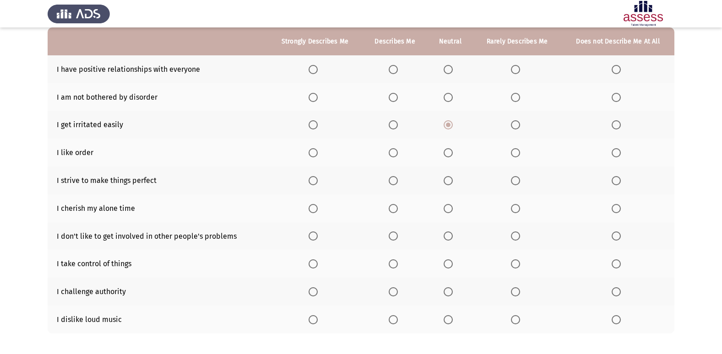
scroll to position [42, 0]
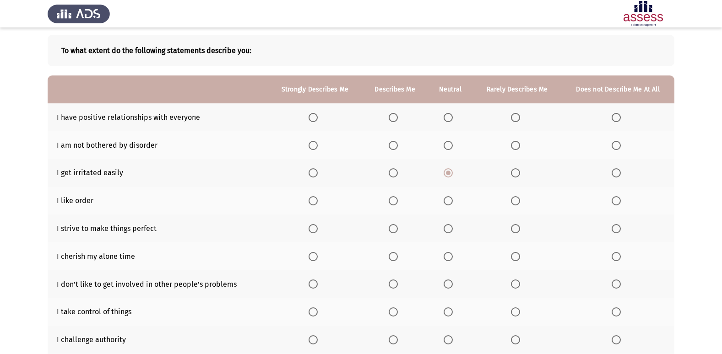
click at [517, 201] on span "Select an option" at bounding box center [515, 200] width 9 height 9
click at [517, 201] on input "Select an option" at bounding box center [515, 200] width 9 height 9
click at [449, 202] on span "Select an option" at bounding box center [447, 200] width 9 height 9
click at [449, 202] on input "Select an option" at bounding box center [447, 200] width 9 height 9
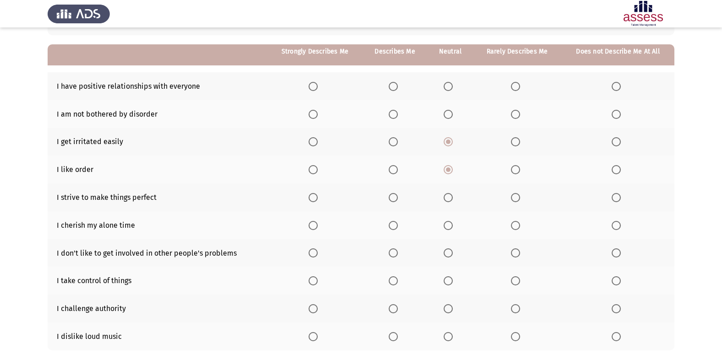
scroll to position [88, 0]
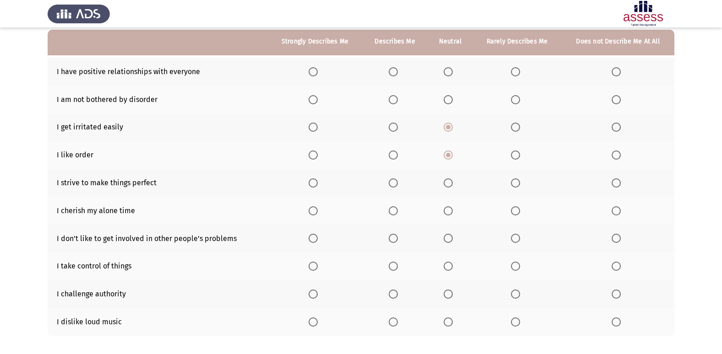
click at [447, 214] on span "Select an option" at bounding box center [447, 210] width 9 height 9
click at [447, 214] on input "Select an option" at bounding box center [447, 210] width 9 height 9
click at [396, 183] on span "Select an option" at bounding box center [392, 182] width 9 height 9
click at [396, 183] on input "Select an option" at bounding box center [392, 182] width 9 height 9
click at [396, 261] on th at bounding box center [394, 266] width 65 height 28
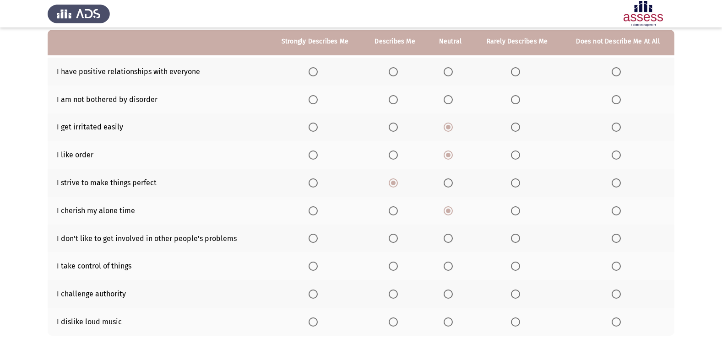
click at [393, 265] on span "Select an option" at bounding box center [392, 266] width 9 height 9
click at [393, 265] on input "Select an option" at bounding box center [392, 266] width 9 height 9
click at [397, 299] on span "Select an option" at bounding box center [392, 294] width 9 height 9
click at [397, 299] on input "Select an option" at bounding box center [392, 294] width 9 height 9
click at [314, 318] on span "Select an option" at bounding box center [312, 322] width 9 height 9
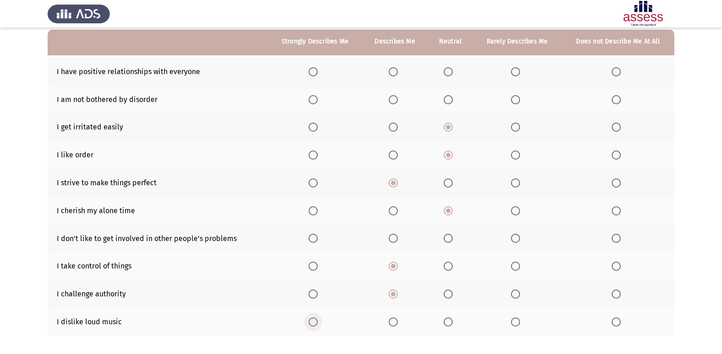
click at [314, 318] on input "Select an option" at bounding box center [312, 322] width 9 height 9
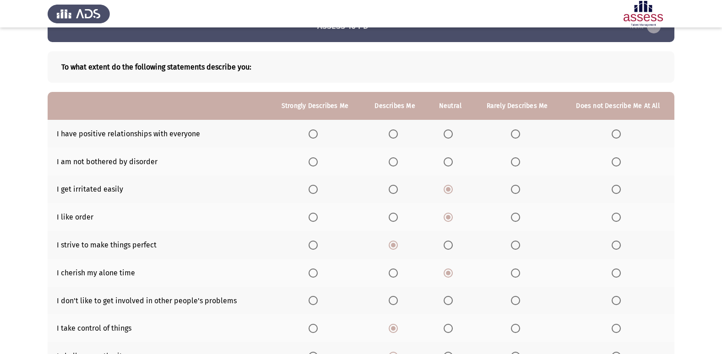
scroll to position [0, 0]
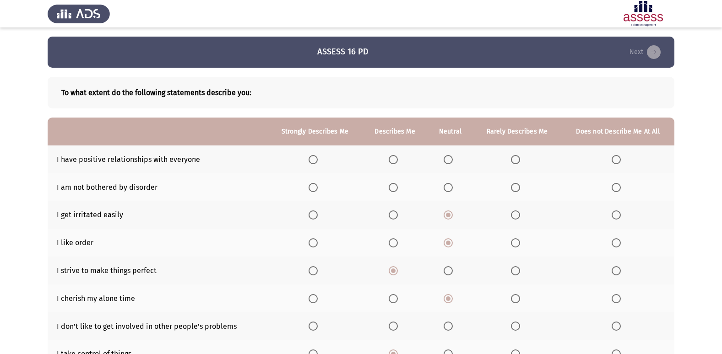
click at [398, 190] on span "Select an option" at bounding box center [392, 187] width 9 height 9
click at [398, 190] on input "Select an option" at bounding box center [392, 187] width 9 height 9
click at [452, 161] on span "Select an option" at bounding box center [447, 159] width 9 height 9
click at [452, 161] on input "Select an option" at bounding box center [447, 159] width 9 height 9
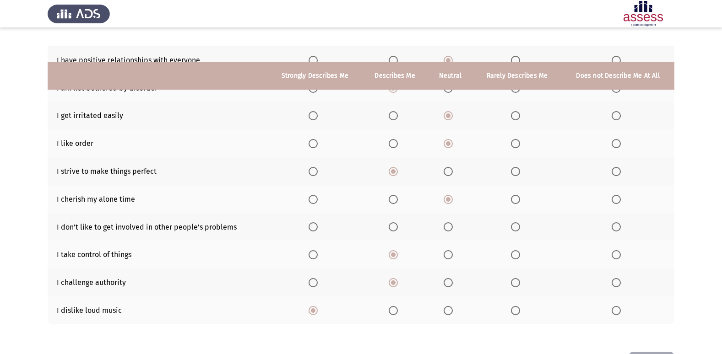
scroll to position [134, 0]
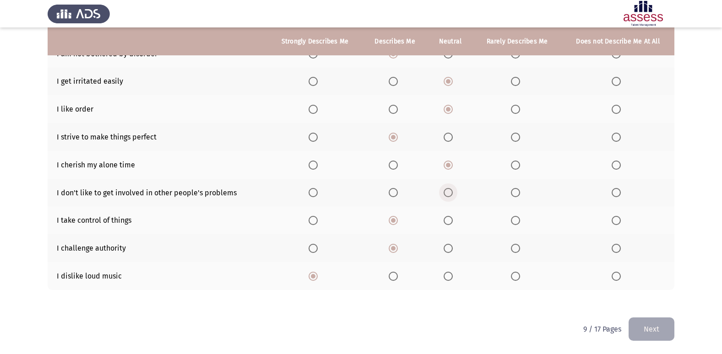
click at [449, 194] on span "Select an option" at bounding box center [447, 192] width 9 height 9
click at [449, 194] on input "Select an option" at bounding box center [447, 192] width 9 height 9
click at [643, 318] on button "Next" at bounding box center [651, 329] width 46 height 23
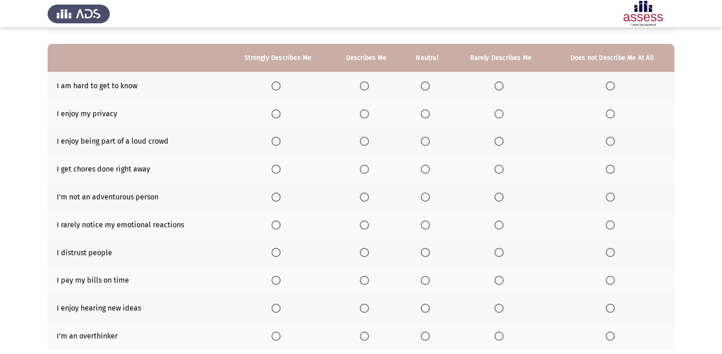
scroll to position [0, 0]
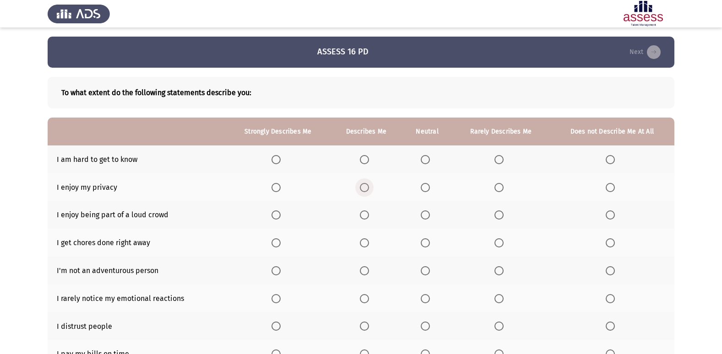
click at [367, 185] on span "Select an option" at bounding box center [364, 187] width 9 height 9
click at [367, 185] on input "Select an option" at bounding box center [364, 187] width 9 height 9
click at [426, 160] on span "Select an option" at bounding box center [424, 159] width 9 height 9
click at [426, 160] on input "Select an option" at bounding box center [424, 159] width 9 height 9
click at [500, 217] on span "Select an option" at bounding box center [498, 214] width 9 height 9
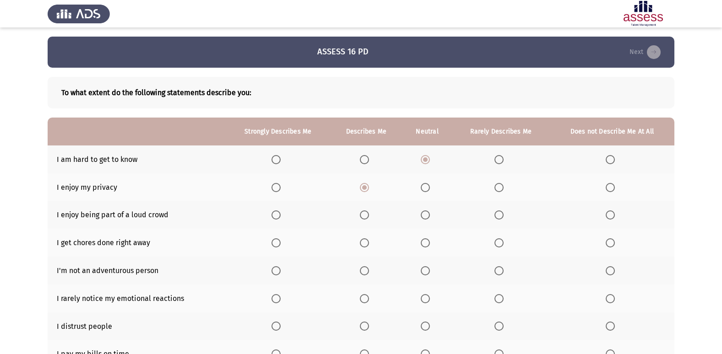
click at [500, 217] on input "Select an option" at bounding box center [498, 214] width 9 height 9
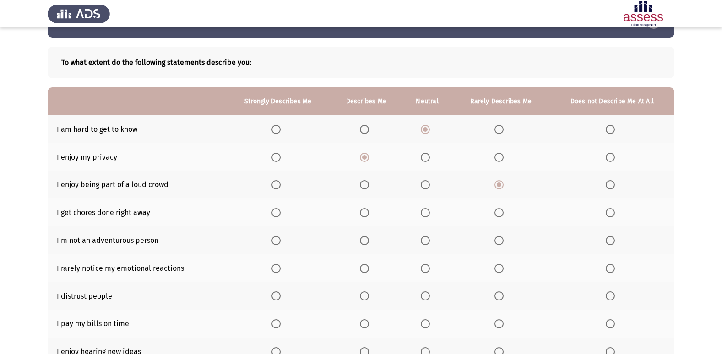
scroll to position [46, 0]
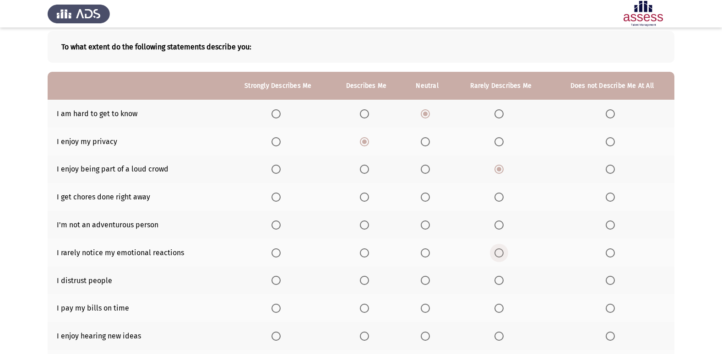
click at [498, 248] on span "Select an option" at bounding box center [498, 252] width 9 height 9
click at [498, 248] on input "Select an option" at bounding box center [498, 252] width 9 height 9
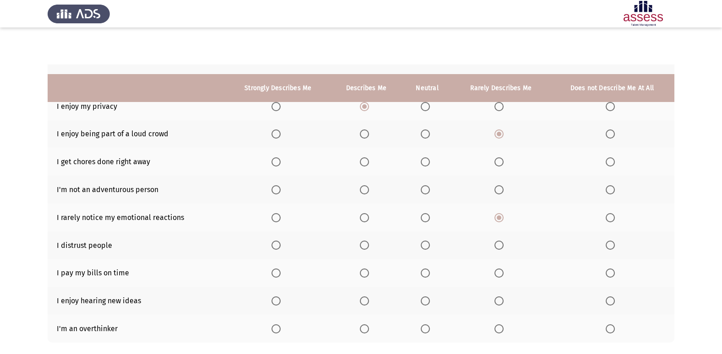
scroll to position [134, 0]
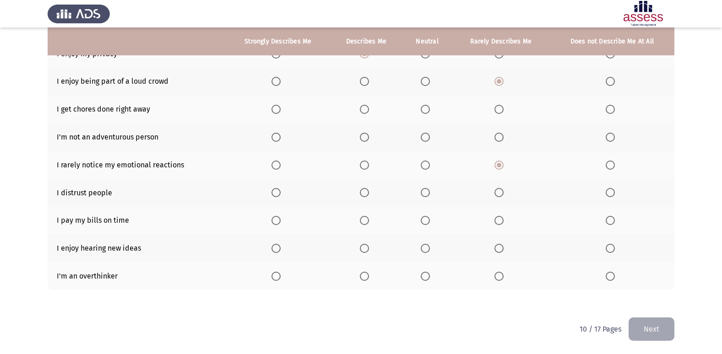
click at [422, 191] on span "Select an option" at bounding box center [424, 192] width 9 height 9
click at [422, 191] on input "Select an option" at bounding box center [424, 192] width 9 height 9
drag, startPoint x: 422, startPoint y: 222, endPoint x: 423, endPoint y: 228, distance: 5.5
click at [423, 228] on th at bounding box center [427, 220] width 50 height 28
click at [367, 278] on span "Select an option" at bounding box center [364, 276] width 9 height 9
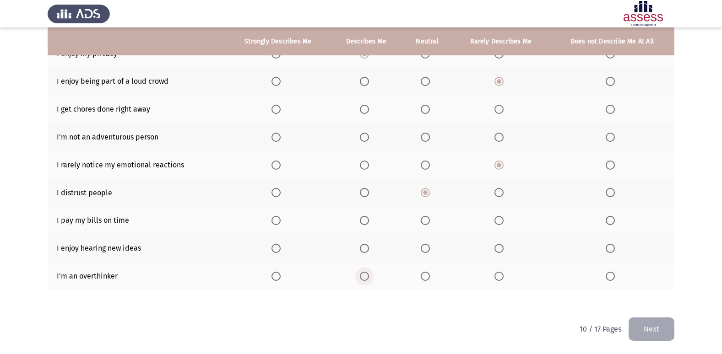
click at [367, 278] on input "Select an option" at bounding box center [364, 276] width 9 height 9
click at [364, 251] on span "Select an option" at bounding box center [364, 248] width 9 height 9
click at [364, 251] on input "Select an option" at bounding box center [364, 248] width 9 height 9
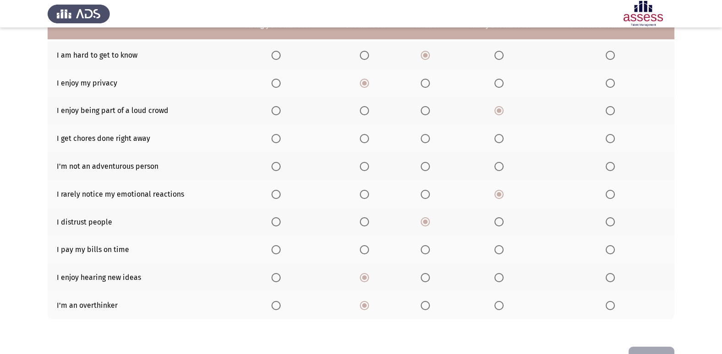
scroll to position [88, 0]
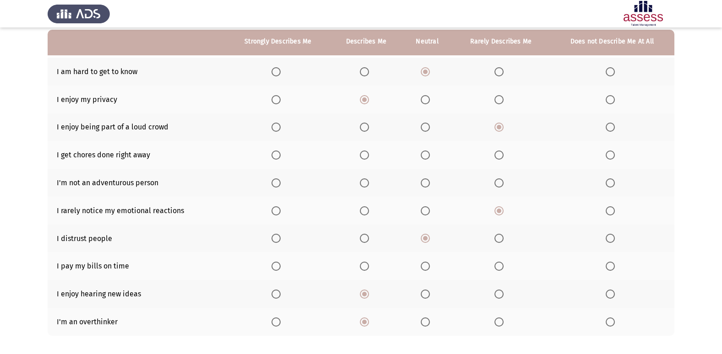
click at [428, 265] on span "Select an option" at bounding box center [424, 266] width 9 height 9
click at [428, 265] on input "Select an option" at bounding box center [424, 266] width 9 height 9
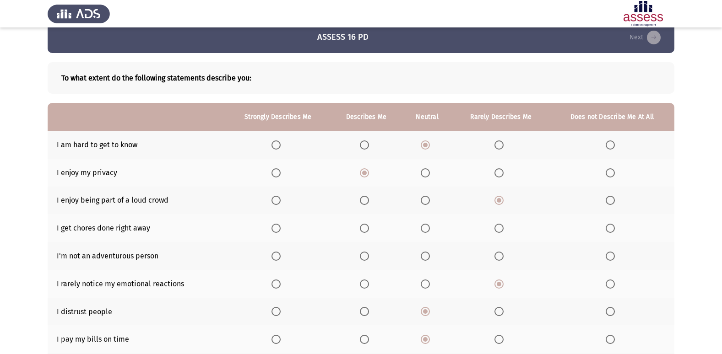
scroll to position [0, 0]
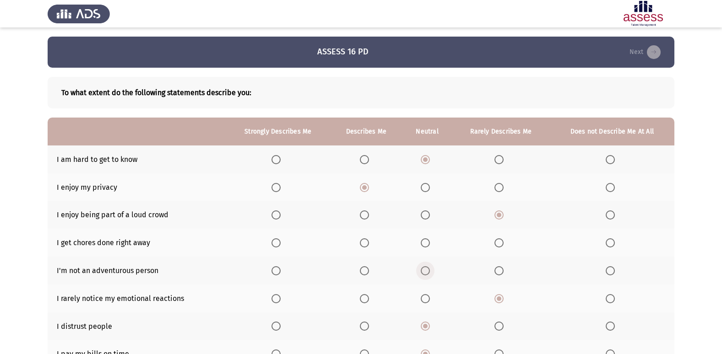
click at [425, 271] on span "Select an option" at bounding box center [425, 271] width 0 height 0
click at [426, 271] on input "Select an option" at bounding box center [424, 270] width 9 height 9
click at [430, 243] on span "Select an option" at bounding box center [424, 242] width 9 height 9
click at [430, 243] on input "Select an option" at bounding box center [424, 242] width 9 height 9
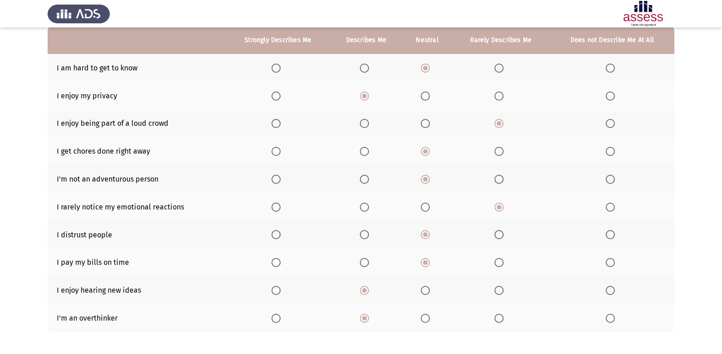
scroll to position [134, 0]
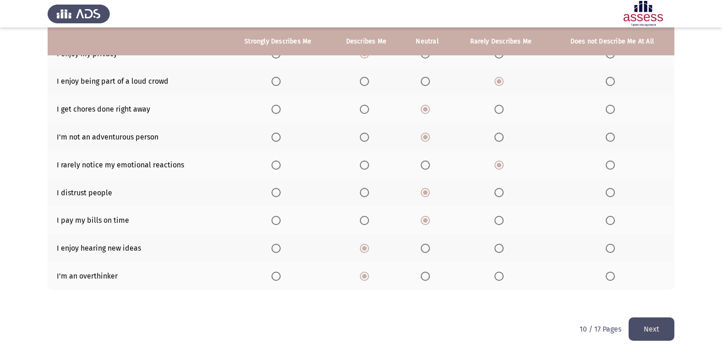
click at [652, 318] on button "Next" at bounding box center [651, 329] width 46 height 23
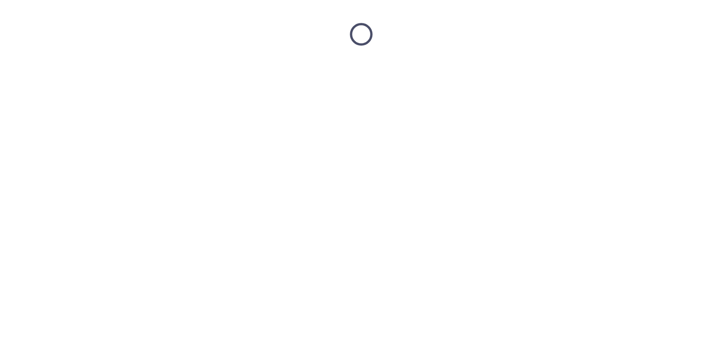
scroll to position [0, 0]
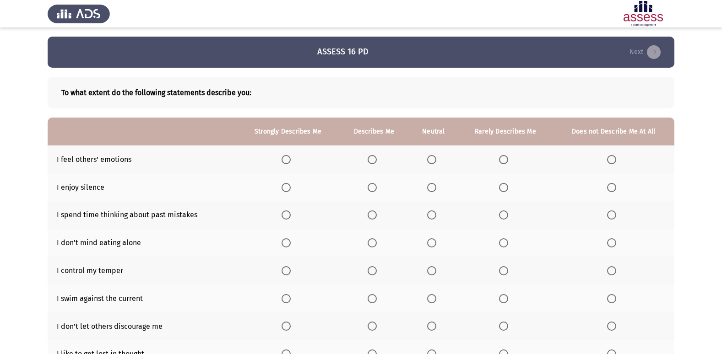
click at [430, 242] on span "Select an option" at bounding box center [431, 242] width 9 height 9
click at [430, 242] on input "Select an option" at bounding box center [431, 242] width 9 height 9
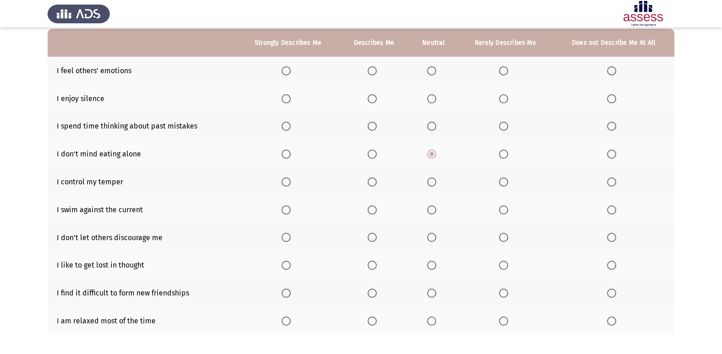
scroll to position [92, 0]
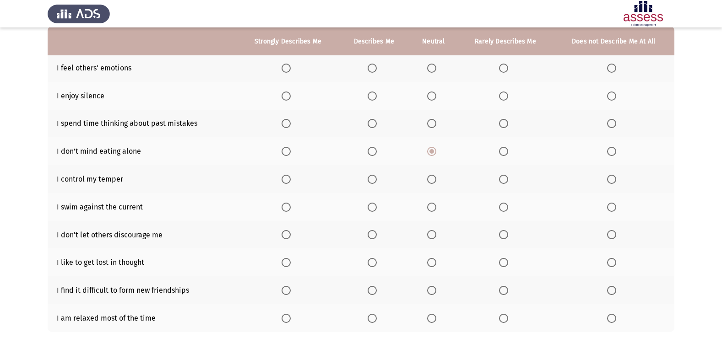
click at [430, 176] on span "Select an option" at bounding box center [431, 179] width 9 height 9
click at [430, 176] on input "Select an option" at bounding box center [431, 179] width 9 height 9
click at [380, 208] on label "Select an option" at bounding box center [373, 207] width 13 height 9
click at [377, 208] on input "Select an option" at bounding box center [371, 207] width 9 height 9
click at [435, 264] on span "Select an option" at bounding box center [431, 262] width 9 height 9
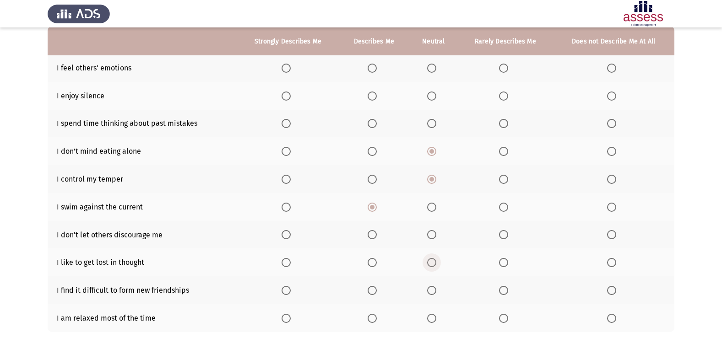
click at [435, 264] on input "Select an option" at bounding box center [431, 262] width 9 height 9
drag, startPoint x: 372, startPoint y: 272, endPoint x: 373, endPoint y: 282, distance: 10.2
click at [373, 282] on tbody "I feel others' emotions I enjoy silence I spend time thinking about past mistak…" at bounding box center [361, 193] width 626 height 278
click at [378, 263] on label "Select an option" at bounding box center [373, 262] width 13 height 9
click at [377, 263] on input "Select an option" at bounding box center [371, 262] width 9 height 9
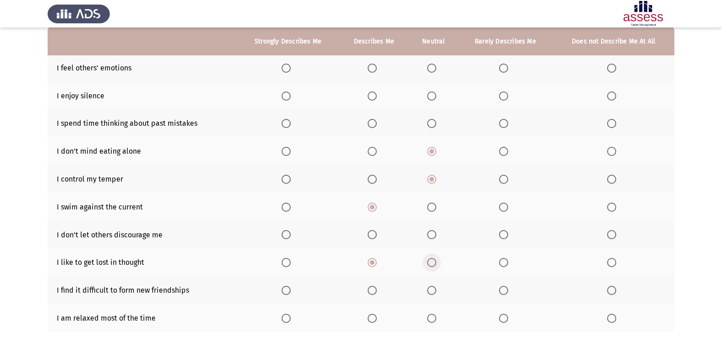
click at [434, 262] on span "Select an option" at bounding box center [431, 262] width 9 height 9
click at [434, 262] on input "Select an option" at bounding box center [431, 262] width 9 height 9
click at [377, 266] on span "Select an option" at bounding box center [371, 262] width 9 height 9
click at [377, 266] on input "Select an option" at bounding box center [371, 262] width 9 height 9
click at [499, 289] on span "Select an option" at bounding box center [503, 290] width 9 height 9
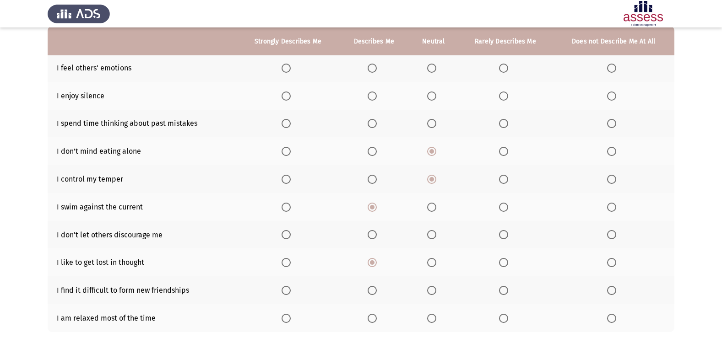
click at [499, 289] on input "Select an option" at bounding box center [503, 290] width 9 height 9
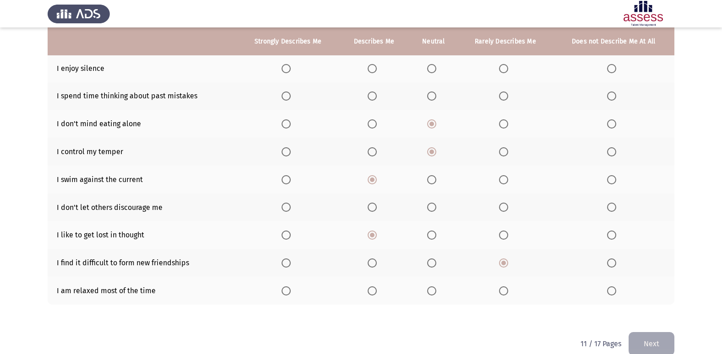
scroll to position [134, 0]
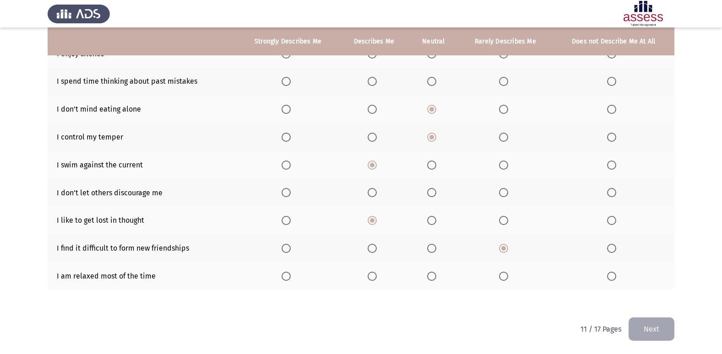
click at [439, 277] on label "Select an option" at bounding box center [433, 276] width 13 height 9
click at [436, 277] on input "Select an option" at bounding box center [431, 276] width 9 height 9
click at [372, 276] on span "Select an option" at bounding box center [371, 276] width 9 height 9
click at [372, 276] on input "Select an option" at bounding box center [371, 276] width 9 height 9
click at [433, 275] on span "Select an option" at bounding box center [431, 276] width 9 height 9
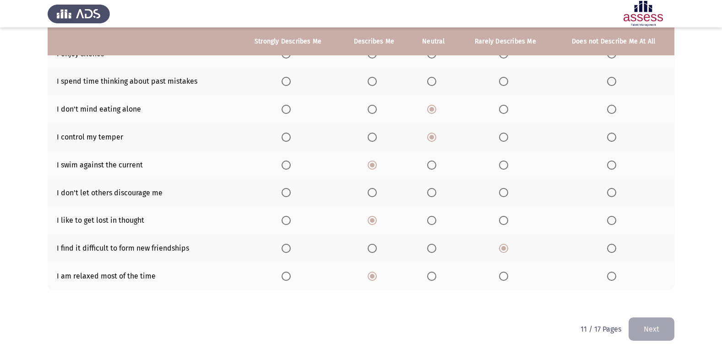
click at [433, 275] on input "Select an option" at bounding box center [431, 276] width 9 height 9
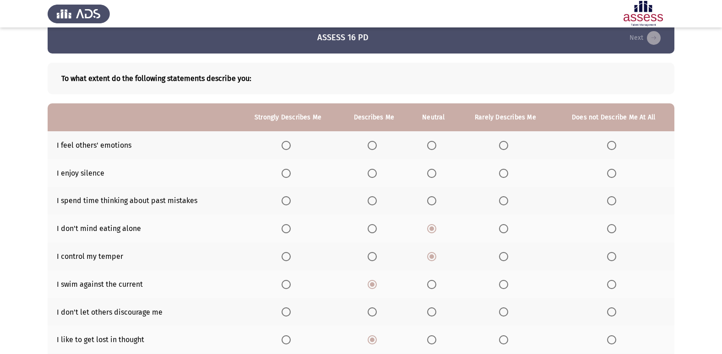
scroll to position [0, 0]
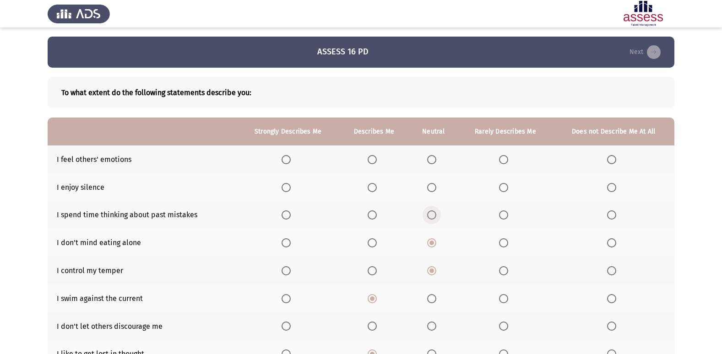
click at [430, 213] on span "Select an option" at bounding box center [431, 214] width 9 height 9
click at [430, 213] on input "Select an option" at bounding box center [431, 214] width 9 height 9
click at [372, 186] on span "Select an option" at bounding box center [371, 187] width 9 height 9
click at [372, 186] on input "Select an option" at bounding box center [371, 187] width 9 height 9
click at [371, 163] on span "Select an option" at bounding box center [371, 159] width 9 height 9
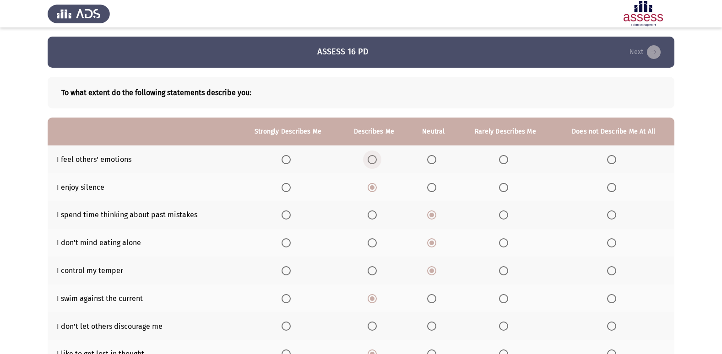
click at [371, 163] on input "Select an option" at bounding box center [371, 159] width 9 height 9
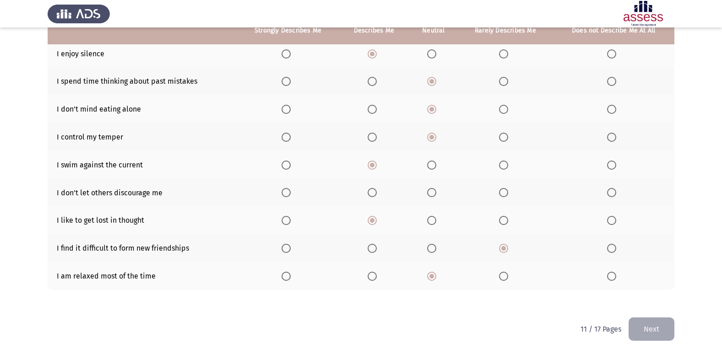
scroll to position [88, 0]
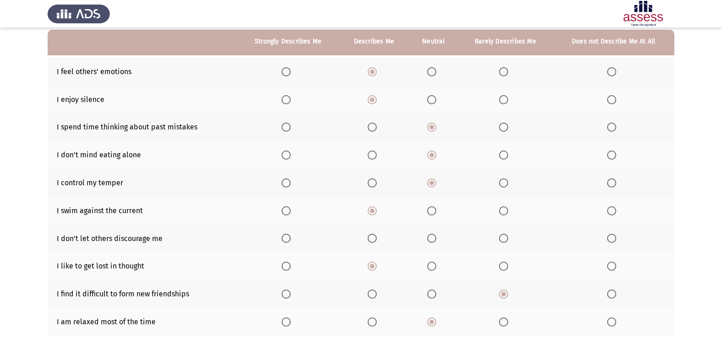
click at [376, 237] on span "Select an option" at bounding box center [371, 238] width 9 height 9
click at [376, 237] on input "Select an option" at bounding box center [371, 238] width 9 height 9
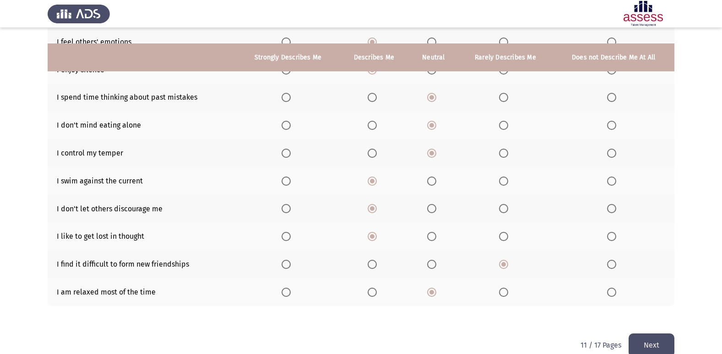
scroll to position [134, 0]
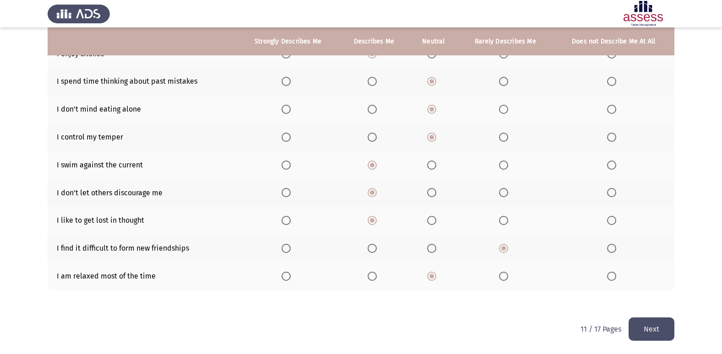
drag, startPoint x: 668, startPoint y: 332, endPoint x: 663, endPoint y: 329, distance: 5.6
click at [667, 318] on button "Next" at bounding box center [651, 329] width 46 height 23
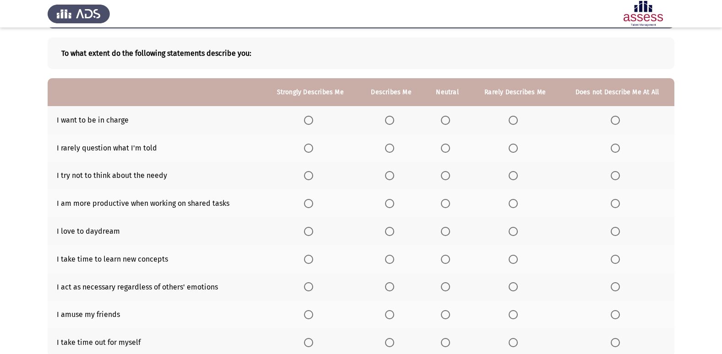
scroll to position [92, 0]
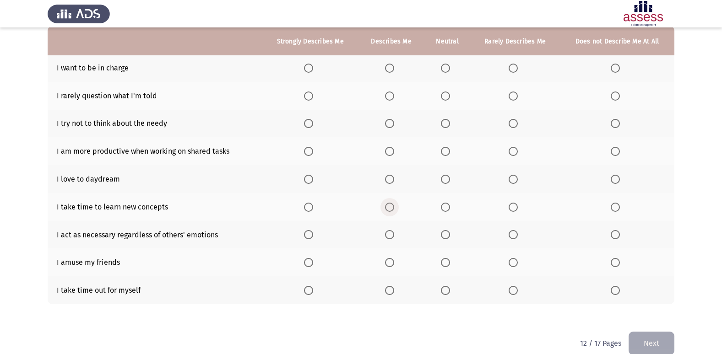
click at [390, 209] on span "Select an option" at bounding box center [389, 207] width 9 height 9
click at [390, 209] on input "Select an option" at bounding box center [389, 207] width 9 height 9
click at [394, 237] on span "Select an option" at bounding box center [389, 234] width 9 height 9
click at [394, 237] on input "Select an option" at bounding box center [389, 234] width 9 height 9
click at [449, 261] on span "Select an option" at bounding box center [445, 262] width 9 height 9
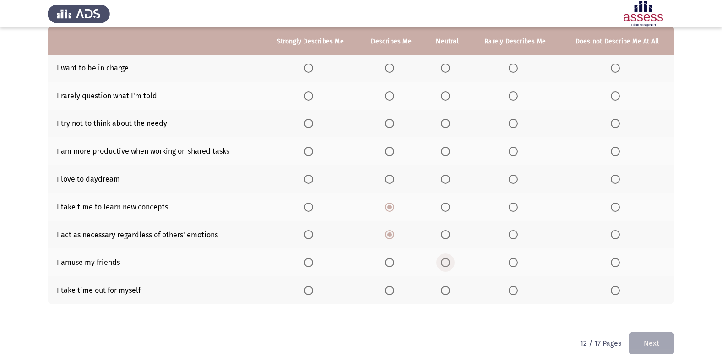
click at [449, 261] on input "Select an option" at bounding box center [445, 262] width 9 height 9
click at [452, 292] on label "Select an option" at bounding box center [447, 290] width 13 height 9
click at [450, 292] on input "Select an option" at bounding box center [445, 290] width 9 height 9
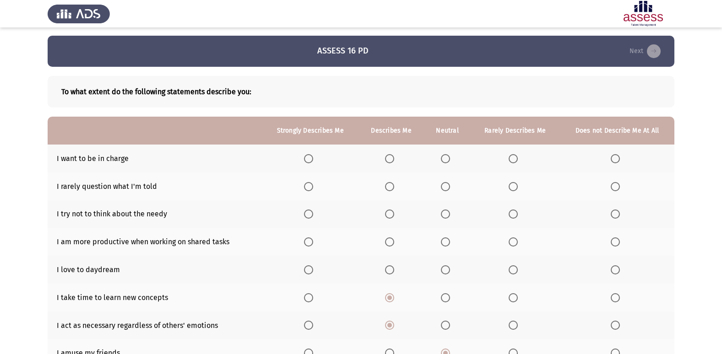
scroll to position [0, 0]
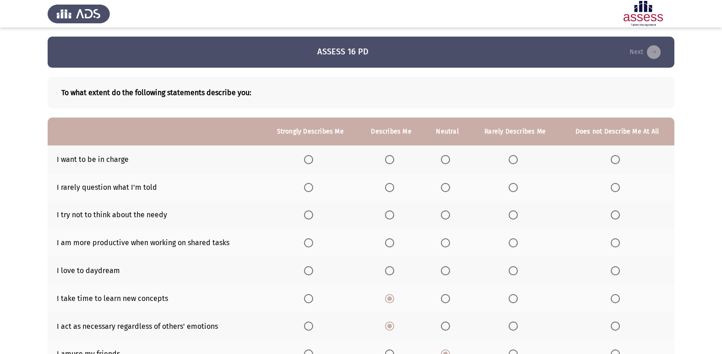
click at [401, 238] on th at bounding box center [391, 243] width 66 height 28
click at [386, 243] on th at bounding box center [391, 243] width 66 height 28
click at [393, 243] on span "Select an option" at bounding box center [389, 242] width 9 height 9
click at [393, 243] on input "Select an option" at bounding box center [389, 242] width 9 height 9
click at [391, 276] on th at bounding box center [391, 271] width 66 height 28
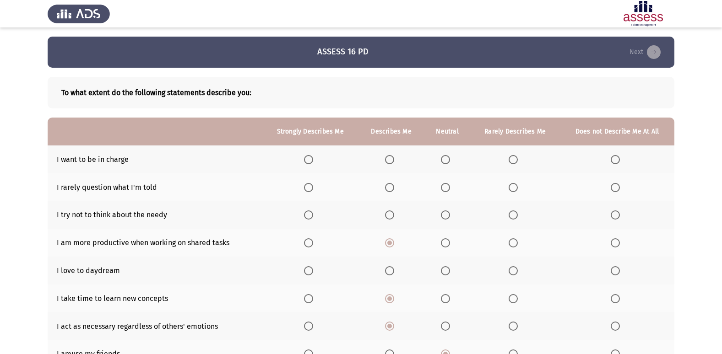
click at [389, 272] on span "Select an option" at bounding box center [389, 270] width 9 height 9
click at [389, 272] on input "Select an option" at bounding box center [389, 270] width 9 height 9
click at [517, 186] on span "Select an option" at bounding box center [512, 187] width 9 height 9
click at [517, 186] on input "Select an option" at bounding box center [512, 187] width 9 height 9
click at [448, 214] on span "Select an option" at bounding box center [445, 214] width 9 height 9
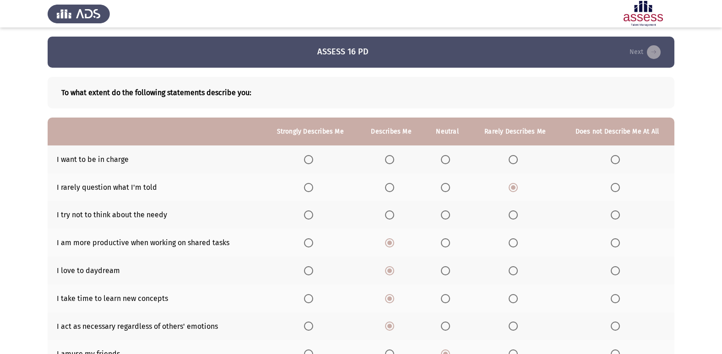
click at [448, 214] on input "Select an option" at bounding box center [445, 214] width 9 height 9
click at [450, 158] on span "Select an option" at bounding box center [445, 159] width 9 height 9
click at [450, 158] on input "Select an option" at bounding box center [445, 159] width 9 height 9
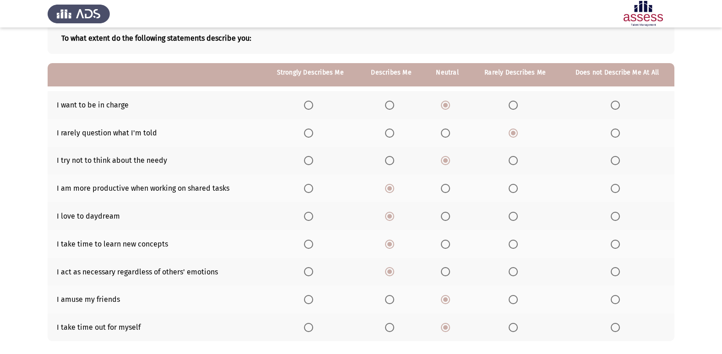
scroll to position [106, 0]
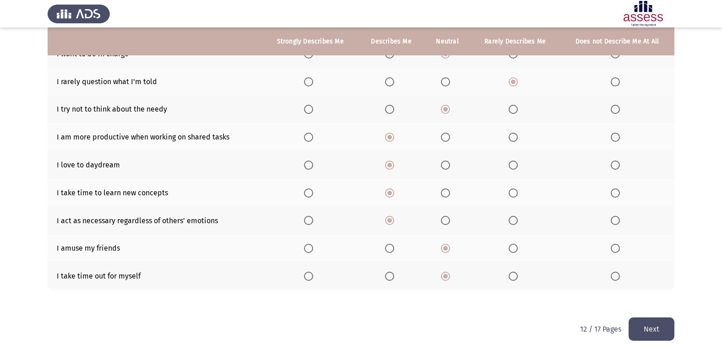
click at [667, 318] on button "Next" at bounding box center [651, 329] width 46 height 23
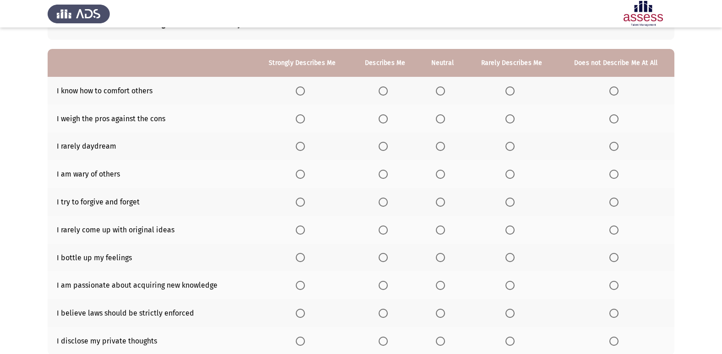
scroll to position [46, 0]
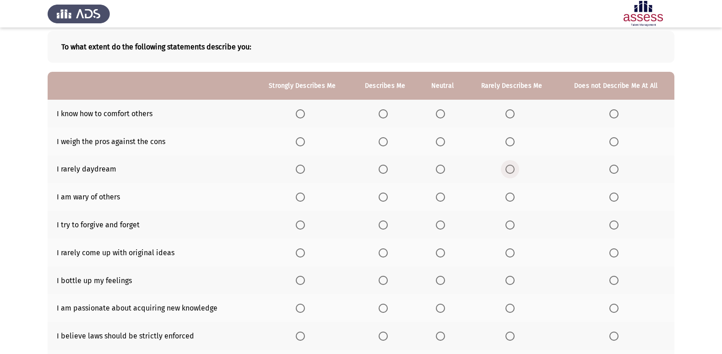
click at [511, 168] on span "Select an option" at bounding box center [509, 169] width 9 height 9
click at [511, 168] on input "Select an option" at bounding box center [509, 169] width 9 height 9
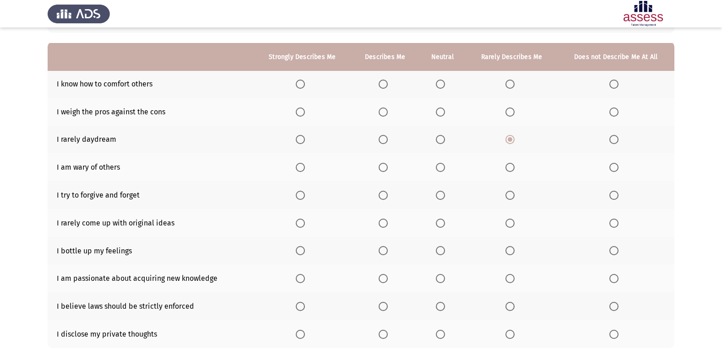
scroll to position [92, 0]
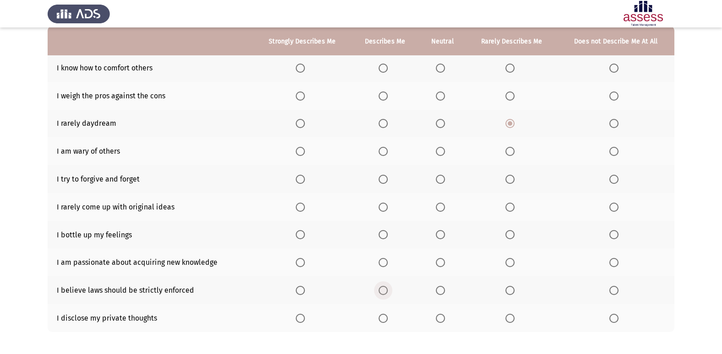
click at [387, 294] on span "Select an option" at bounding box center [382, 290] width 9 height 9
click at [387, 294] on input "Select an option" at bounding box center [382, 290] width 9 height 9
click at [443, 317] on span "Select an option" at bounding box center [440, 318] width 9 height 9
click at [443, 317] on input "Select an option" at bounding box center [440, 318] width 9 height 9
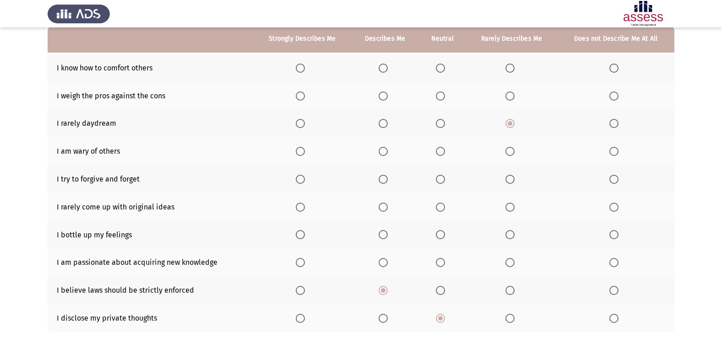
scroll to position [46, 0]
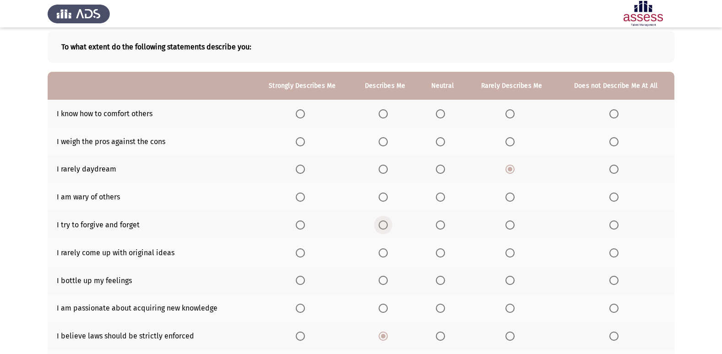
click at [383, 226] on span "Select an option" at bounding box center [382, 225] width 9 height 9
click at [383, 226] on input "Select an option" at bounding box center [382, 225] width 9 height 9
click at [384, 202] on span "Select an option" at bounding box center [382, 197] width 9 height 9
click at [384, 202] on input "Select an option" at bounding box center [382, 197] width 9 height 9
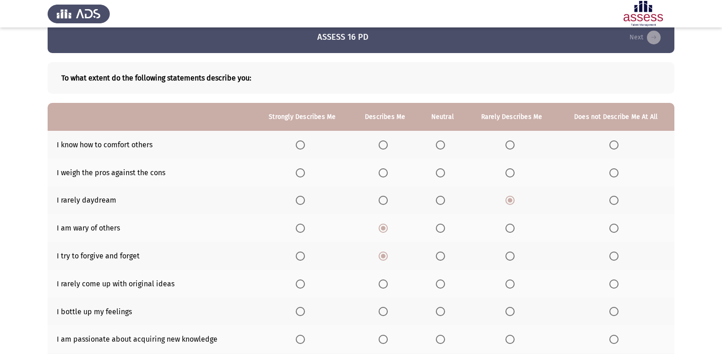
scroll to position [0, 0]
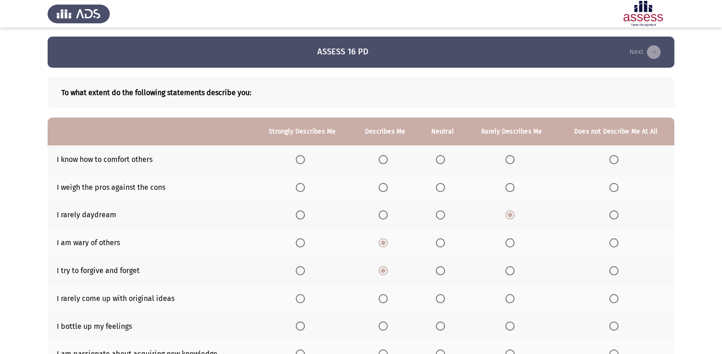
click at [508, 183] on span "Select an option" at bounding box center [509, 187] width 9 height 9
click at [508, 183] on input "Select an option" at bounding box center [509, 187] width 9 height 9
click at [385, 161] on span "Select an option" at bounding box center [382, 159] width 9 height 9
click at [385, 161] on input "Select an option" at bounding box center [382, 159] width 9 height 9
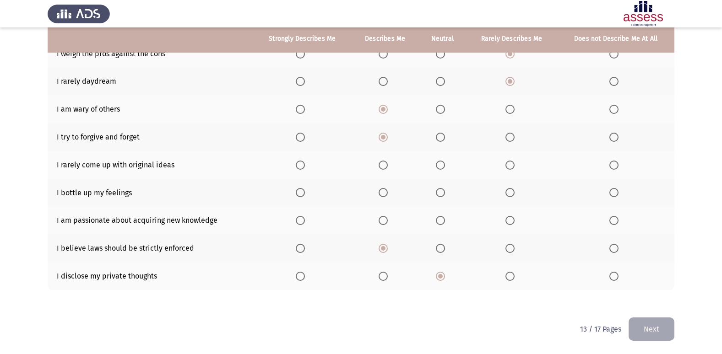
scroll to position [88, 0]
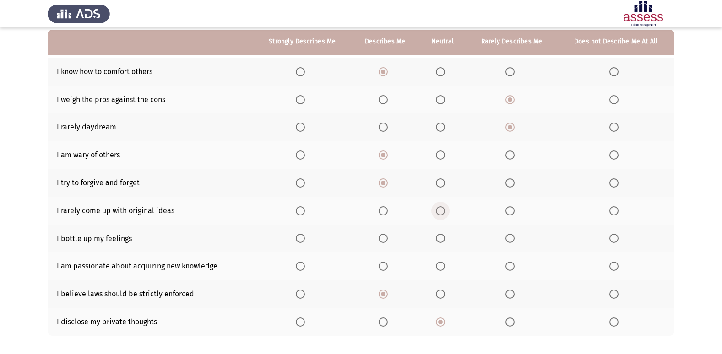
click at [445, 213] on span "Select an option" at bounding box center [440, 210] width 9 height 9
click at [445, 213] on input "Select an option" at bounding box center [440, 210] width 9 height 9
click at [440, 243] on span "Select an option" at bounding box center [440, 238] width 9 height 9
click at [440, 243] on input "Select an option" at bounding box center [440, 238] width 9 height 9
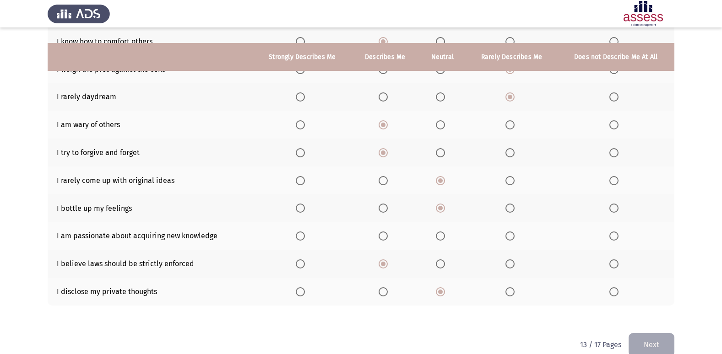
scroll to position [134, 0]
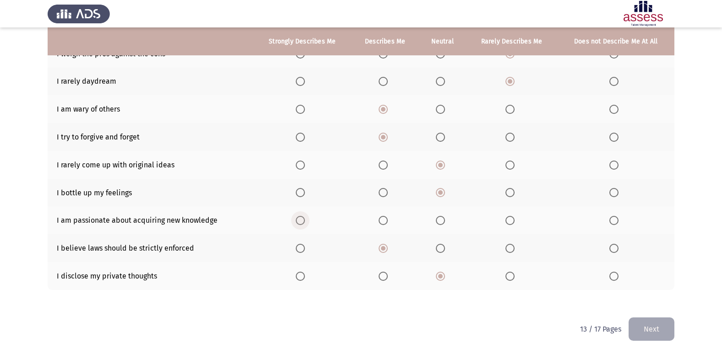
click at [302, 225] on span "Select an option" at bounding box center [300, 220] width 9 height 9
click at [302, 225] on input "Select an option" at bounding box center [300, 220] width 9 height 9
click at [649, 318] on button "Next" at bounding box center [651, 329] width 46 height 23
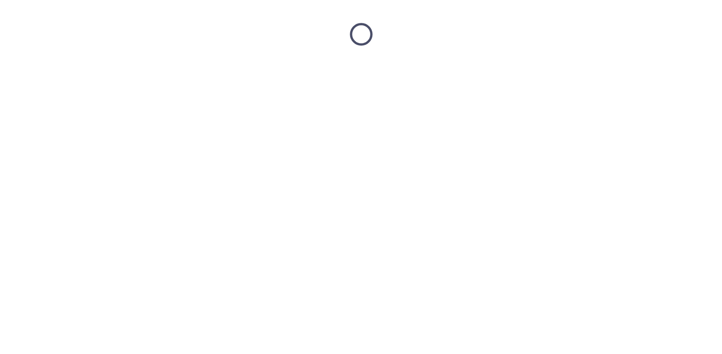
scroll to position [0, 0]
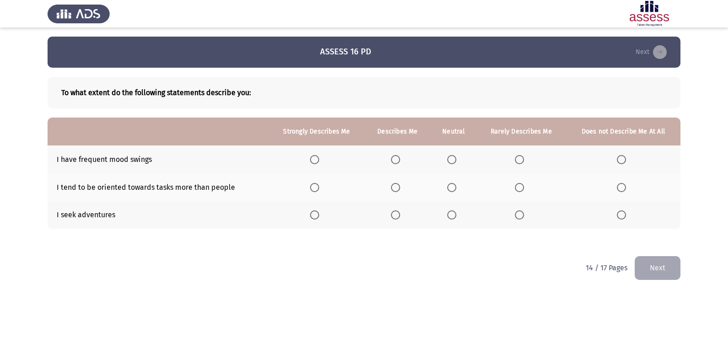
click at [457, 157] on span "Select an option" at bounding box center [451, 159] width 9 height 9
click at [457, 157] on input "Select an option" at bounding box center [451, 159] width 9 height 9
click at [450, 219] on span "Select an option" at bounding box center [451, 214] width 9 height 9
click at [450, 219] on input "Select an option" at bounding box center [451, 214] width 9 height 9
click at [396, 214] on span "Select an option" at bounding box center [395, 214] width 9 height 9
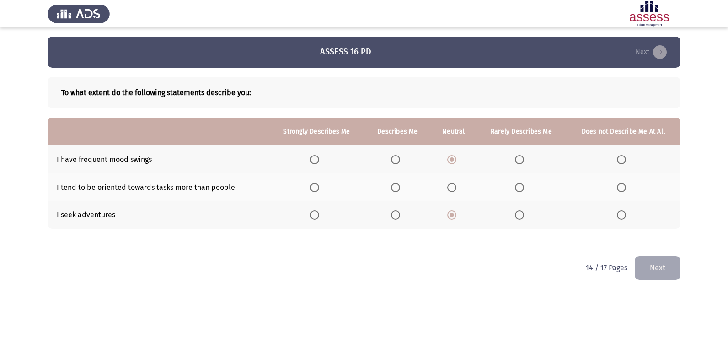
click at [396, 214] on input "Select an option" at bounding box center [395, 214] width 9 height 9
click at [319, 190] on span "Select an option" at bounding box center [314, 187] width 9 height 9
click at [319, 190] on input "Select an option" at bounding box center [314, 187] width 9 height 9
click at [656, 268] on button "Next" at bounding box center [658, 267] width 46 height 23
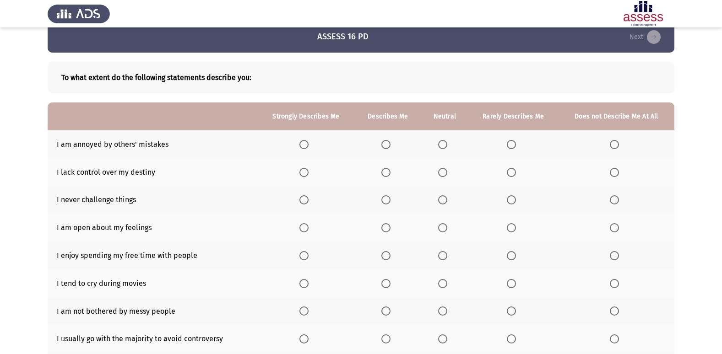
scroll to position [14, 0]
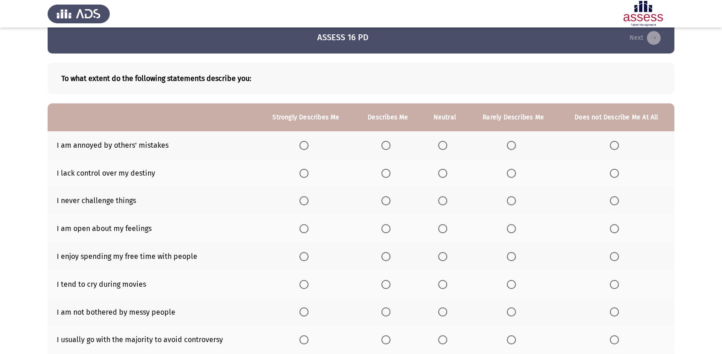
click at [448, 230] on label "Select an option" at bounding box center [444, 228] width 13 height 9
click at [447, 230] on input "Select an option" at bounding box center [442, 228] width 9 height 9
click at [613, 203] on span "Select an option" at bounding box center [613, 200] width 9 height 9
click at [613, 203] on input "Select an option" at bounding box center [613, 200] width 9 height 9
click at [501, 166] on th at bounding box center [513, 173] width 91 height 28
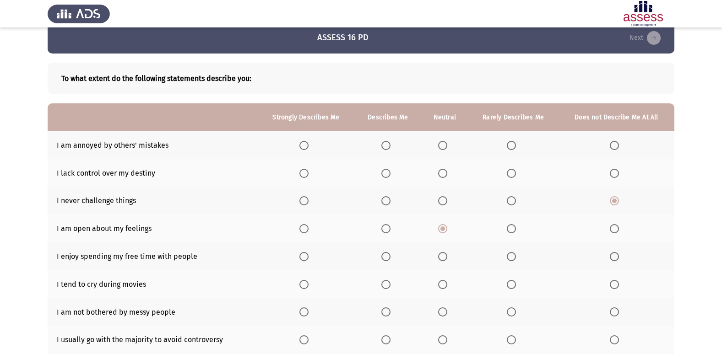
click at [511, 174] on span "Select an option" at bounding box center [511, 173] width 9 height 9
click at [511, 174] on input "Select an option" at bounding box center [511, 173] width 9 height 9
click at [442, 146] on span "Select an option" at bounding box center [442, 145] width 9 height 9
click at [442, 146] on input "Select an option" at bounding box center [442, 145] width 9 height 9
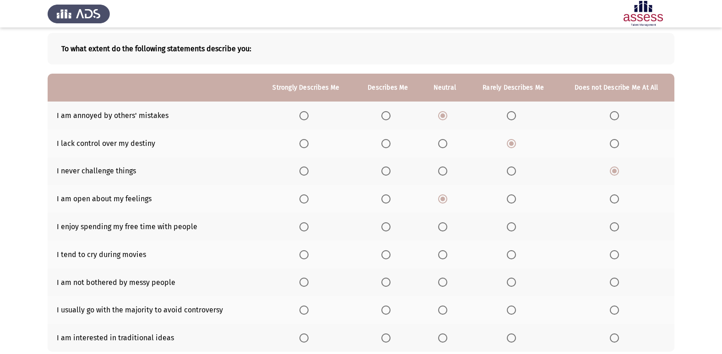
scroll to position [60, 0]
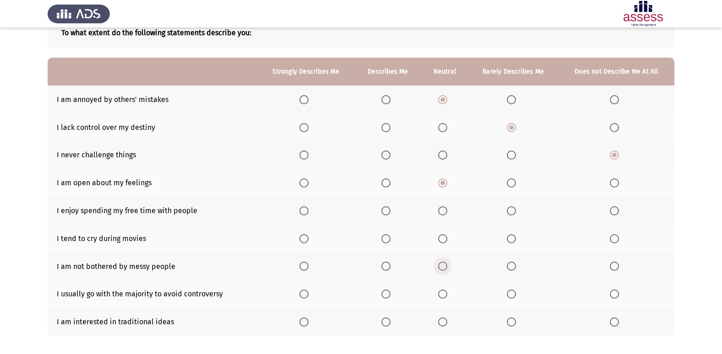
click at [445, 269] on span "Select an option" at bounding box center [442, 266] width 9 height 9
click at [445, 269] on input "Select an option" at bounding box center [442, 266] width 9 height 9
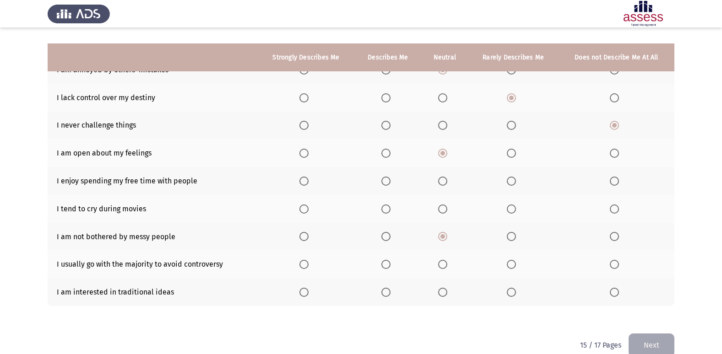
scroll to position [106, 0]
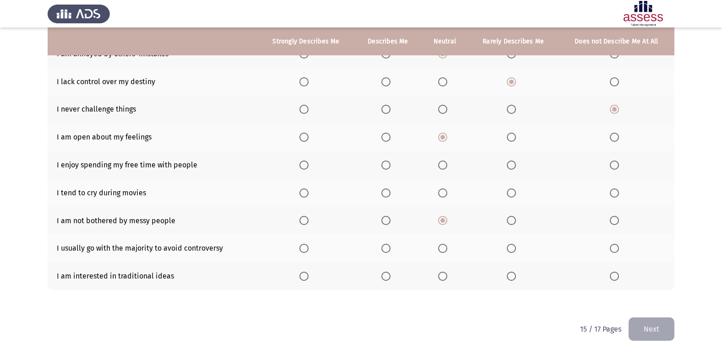
click at [516, 280] on span "Select an option" at bounding box center [511, 276] width 9 height 9
click at [516, 280] on input "Select an option" at bounding box center [511, 276] width 9 height 9
click at [513, 249] on span "Select an option" at bounding box center [511, 248] width 9 height 9
click at [513, 249] on input "Select an option" at bounding box center [511, 248] width 9 height 9
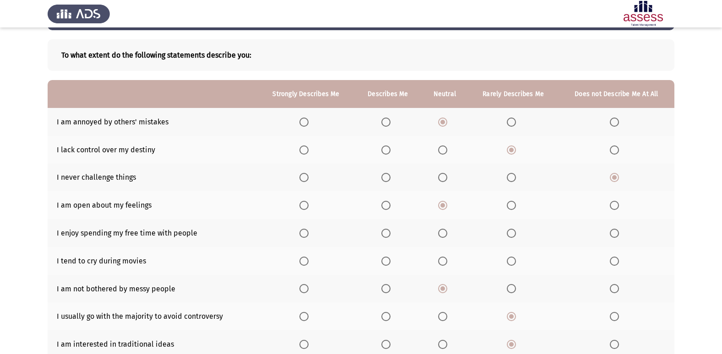
scroll to position [60, 0]
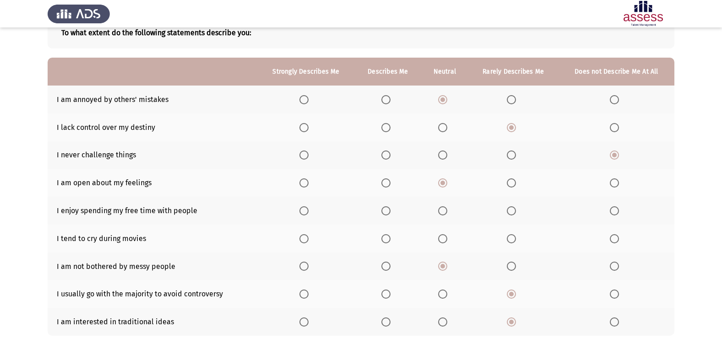
click at [614, 240] on span "Select an option" at bounding box center [613, 238] width 9 height 9
click at [614, 240] on input "Select an option" at bounding box center [613, 238] width 9 height 9
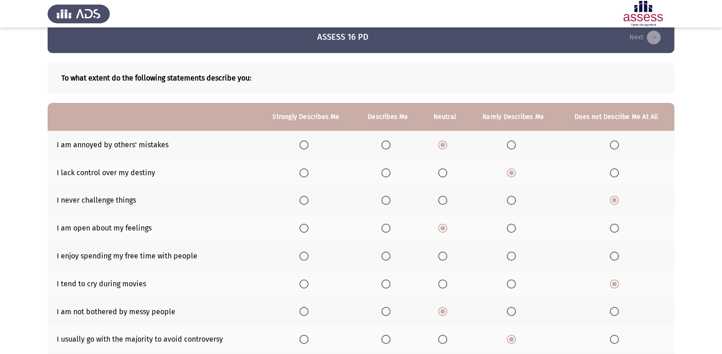
scroll to position [14, 0]
click at [386, 257] on span "Select an option" at bounding box center [386, 257] width 0 height 0
click at [387, 256] on input "Select an option" at bounding box center [385, 256] width 9 height 9
click at [514, 198] on span "Select an option" at bounding box center [511, 200] width 9 height 9
click at [514, 198] on input "Select an option" at bounding box center [511, 200] width 9 height 9
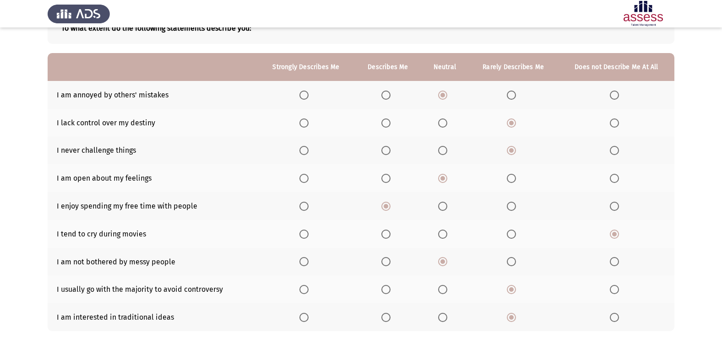
scroll to position [106, 0]
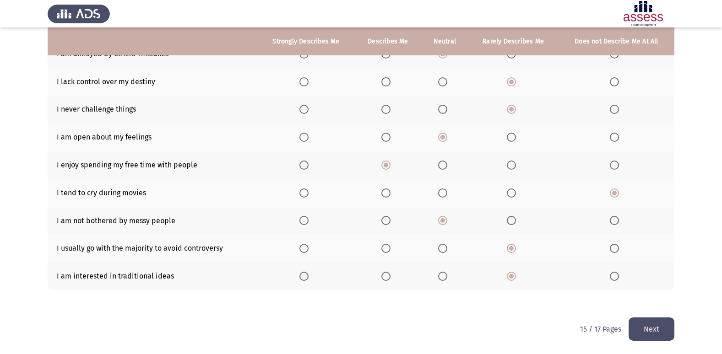
click at [651, 318] on button "Next" at bounding box center [651, 329] width 46 height 23
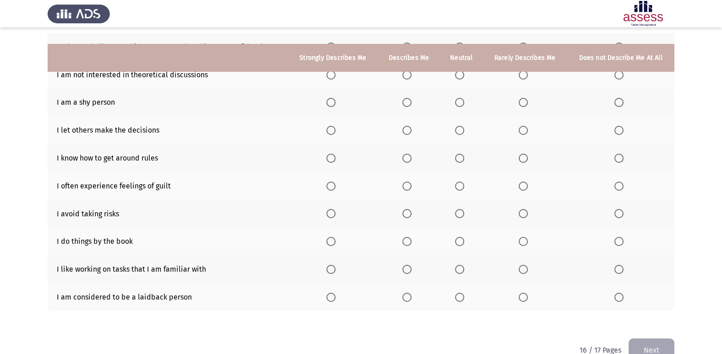
scroll to position [134, 0]
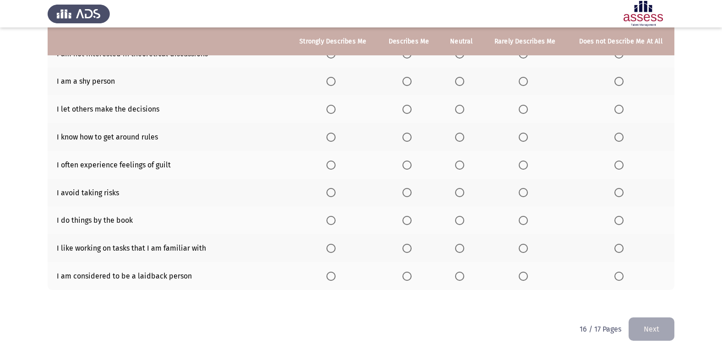
click at [463, 222] on span "Select an option" at bounding box center [459, 220] width 9 height 9
click at [463, 222] on input "Select an option" at bounding box center [459, 220] width 9 height 9
click at [410, 250] on span "Select an option" at bounding box center [406, 248] width 9 height 9
click at [410, 250] on input "Select an option" at bounding box center [406, 248] width 9 height 9
click at [406, 279] on span "Select an option" at bounding box center [406, 276] width 9 height 9
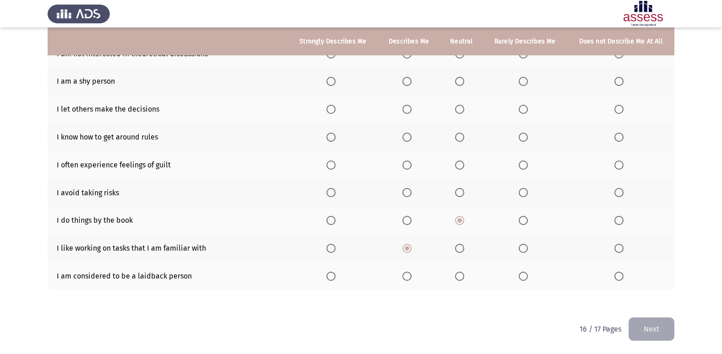
click at [406, 279] on input "Select an option" at bounding box center [406, 276] width 9 height 9
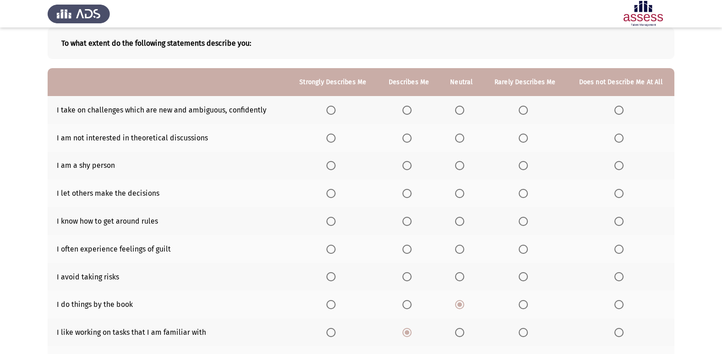
scroll to position [42, 0]
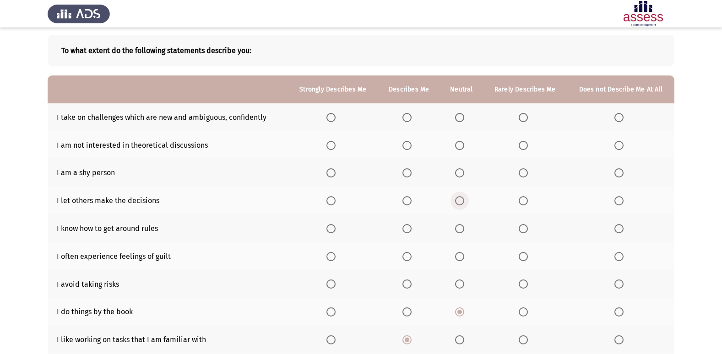
click at [461, 202] on span "Select an option" at bounding box center [459, 200] width 9 height 9
click at [461, 202] on input "Select an option" at bounding box center [459, 200] width 9 height 9
click at [410, 226] on span "Select an option" at bounding box center [406, 228] width 9 height 9
click at [410, 226] on input "Select an option" at bounding box center [406, 228] width 9 height 9
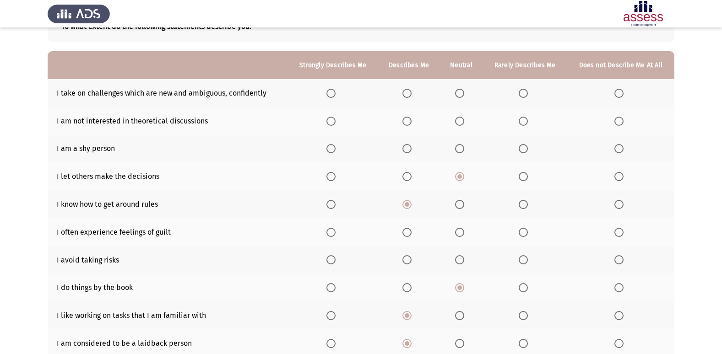
scroll to position [88, 0]
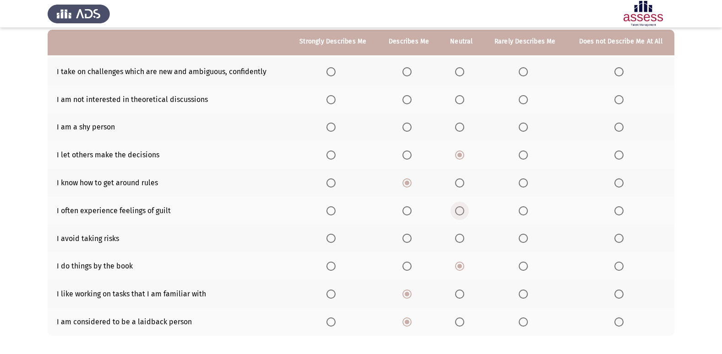
click at [458, 210] on span "Select an option" at bounding box center [459, 210] width 9 height 9
click at [458, 210] on input "Select an option" at bounding box center [459, 210] width 9 height 9
click at [529, 238] on label "Select an option" at bounding box center [524, 238] width 13 height 9
click at [528, 238] on input "Select an option" at bounding box center [522, 238] width 9 height 9
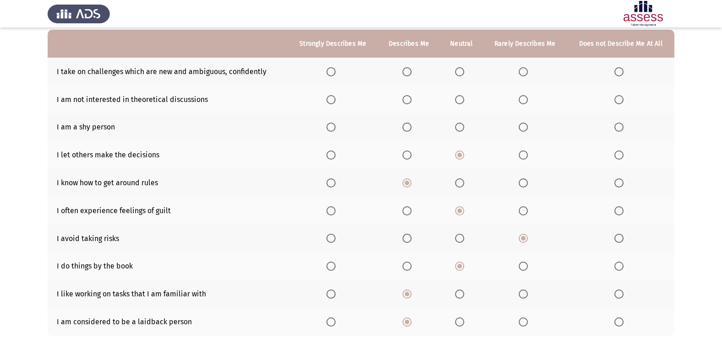
scroll to position [42, 0]
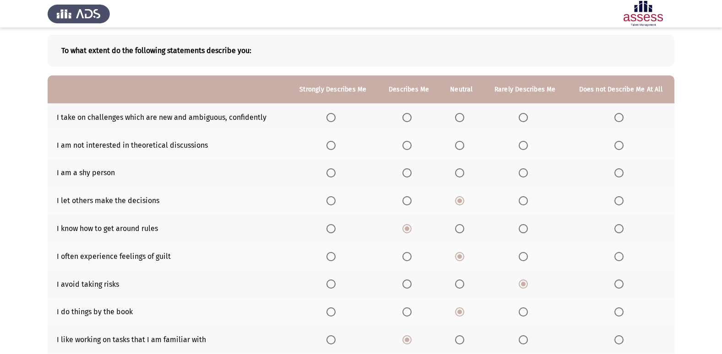
click at [460, 174] on span "Select an option" at bounding box center [459, 172] width 9 height 9
click at [460, 174] on input "Select an option" at bounding box center [459, 172] width 9 height 9
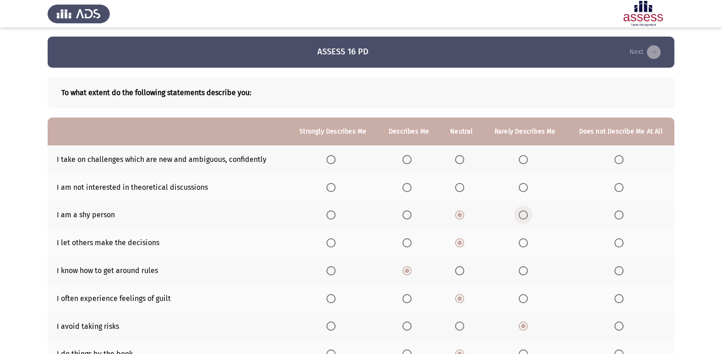
click at [520, 219] on span "Select an option" at bounding box center [522, 214] width 9 height 9
click at [520, 219] on input "Select an option" at bounding box center [522, 214] width 9 height 9
click at [460, 189] on span "Select an option" at bounding box center [459, 187] width 9 height 9
click at [460, 189] on input "Select an option" at bounding box center [459, 187] width 9 height 9
click at [409, 166] on th at bounding box center [408, 160] width 62 height 28
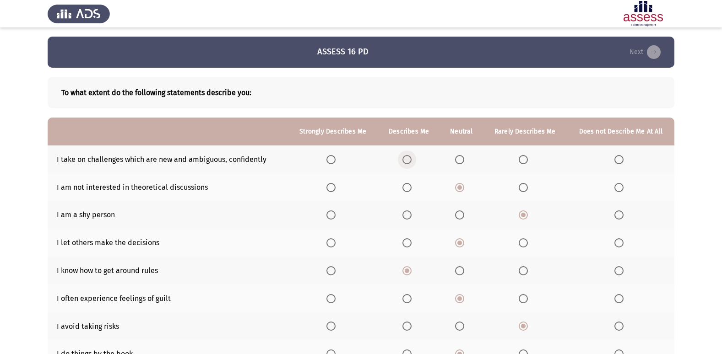
click at [409, 163] on span "Select an option" at bounding box center [406, 159] width 9 height 9
click at [409, 163] on input "Select an option" at bounding box center [406, 159] width 9 height 9
click at [334, 161] on span "Select an option" at bounding box center [330, 159] width 9 height 9
click at [334, 161] on input "Select an option" at bounding box center [330, 159] width 9 height 9
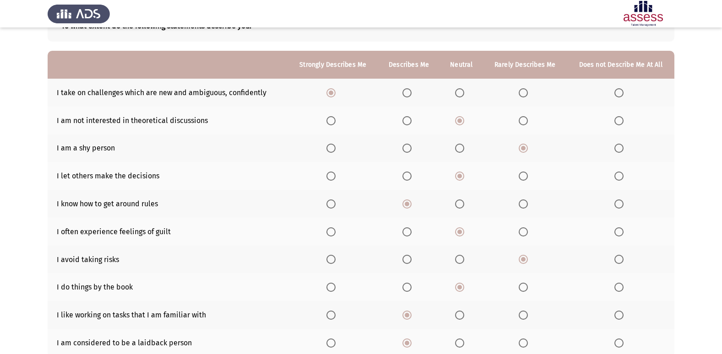
scroll to position [134, 0]
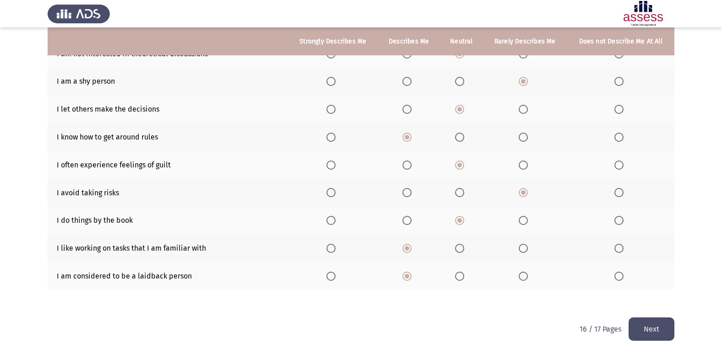
click at [648, 318] on button "Next" at bounding box center [651, 329] width 46 height 23
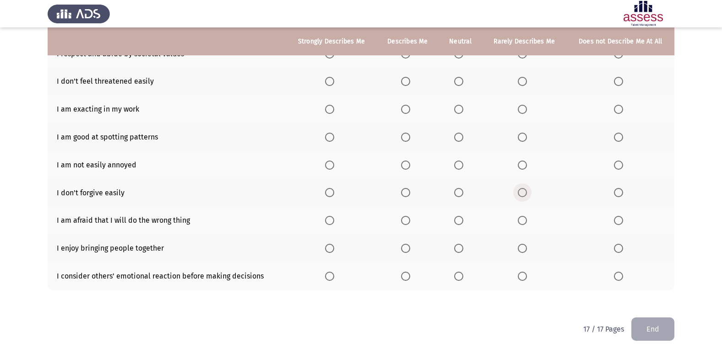
click at [520, 192] on span "Select an option" at bounding box center [521, 192] width 9 height 9
click at [520, 192] on input "Select an option" at bounding box center [521, 192] width 9 height 9
click at [405, 248] on span "Select an option" at bounding box center [405, 248] width 9 height 9
click at [405, 248] on input "Select an option" at bounding box center [405, 248] width 9 height 9
click at [407, 277] on span "Select an option" at bounding box center [405, 276] width 9 height 9
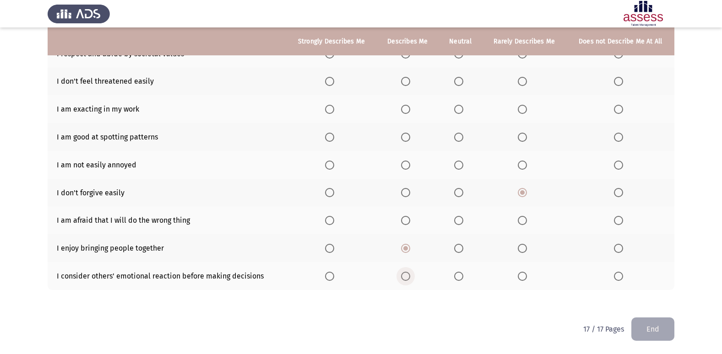
click at [407, 277] on input "Select an option" at bounding box center [405, 276] width 9 height 9
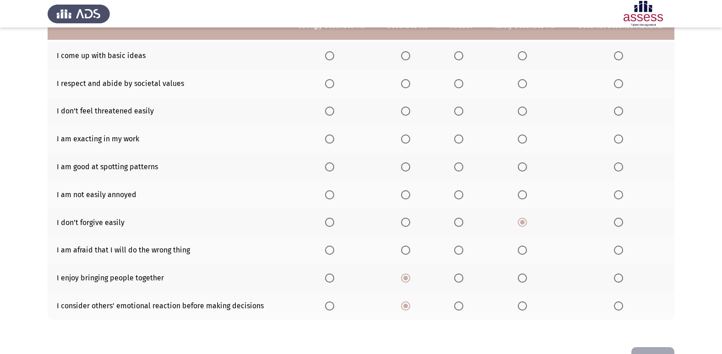
scroll to position [88, 0]
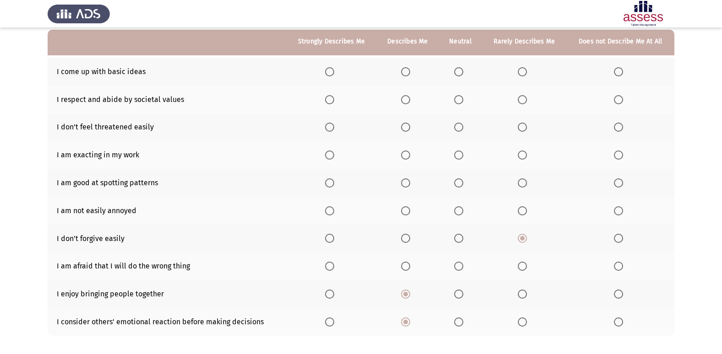
click at [519, 269] on span "Select an option" at bounding box center [521, 266] width 9 height 9
click at [519, 269] on input "Select an option" at bounding box center [521, 266] width 9 height 9
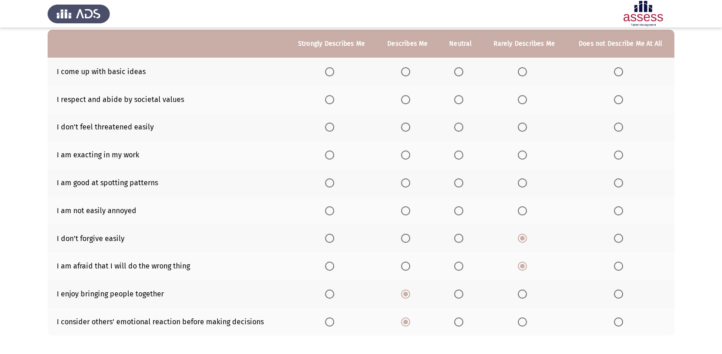
scroll to position [42, 0]
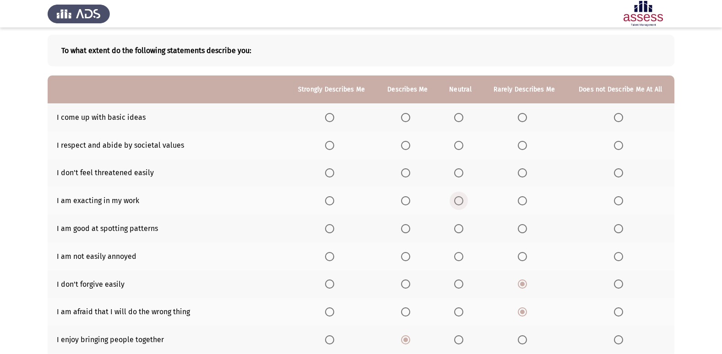
click at [457, 203] on span "Select an option" at bounding box center [458, 200] width 9 height 9
click at [457, 203] on input "Select an option" at bounding box center [458, 200] width 9 height 9
click at [462, 173] on span "Select an option" at bounding box center [458, 172] width 9 height 9
click at [462, 173] on input "Select an option" at bounding box center [458, 172] width 9 height 9
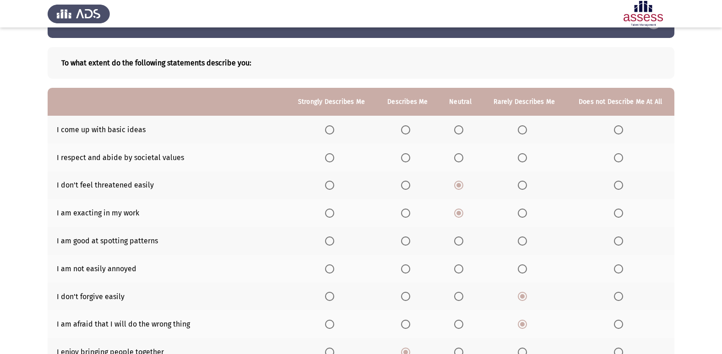
scroll to position [46, 0]
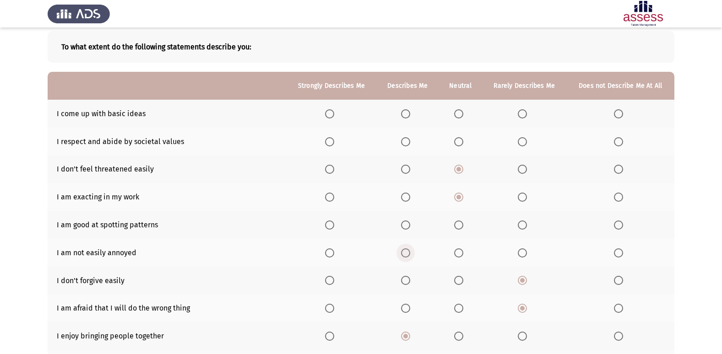
click at [408, 255] on span "Select an option" at bounding box center [405, 252] width 9 height 9
click at [408, 255] on input "Select an option" at bounding box center [405, 252] width 9 height 9
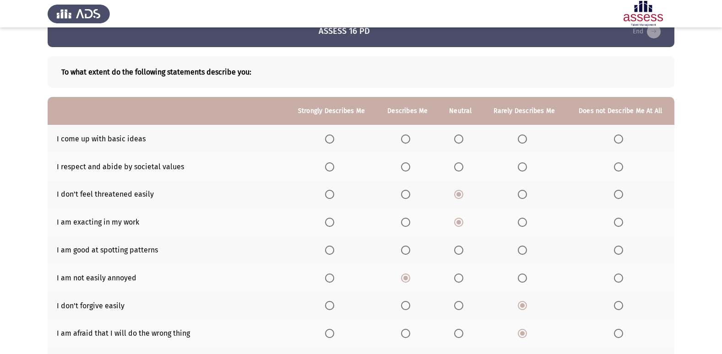
scroll to position [0, 0]
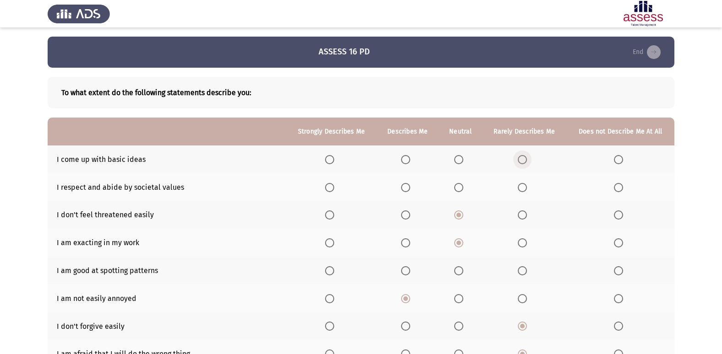
click at [522, 161] on span "Select an option" at bounding box center [521, 159] width 9 height 9
click at [522, 161] on input "Select an option" at bounding box center [521, 159] width 9 height 9
click at [468, 186] on th at bounding box center [460, 187] width 43 height 28
click at [464, 189] on label "Select an option" at bounding box center [460, 187] width 13 height 9
click at [463, 189] on input "Select an option" at bounding box center [458, 187] width 9 height 9
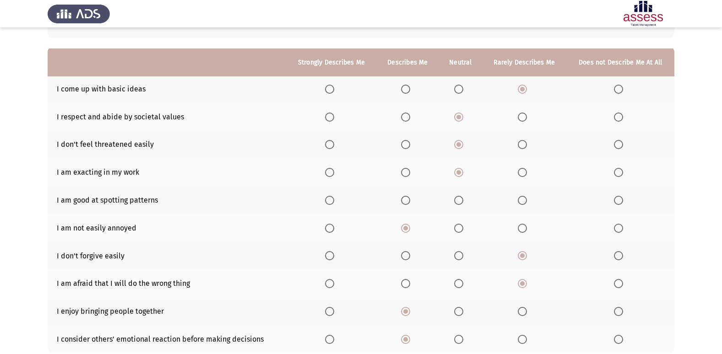
scroll to position [92, 0]
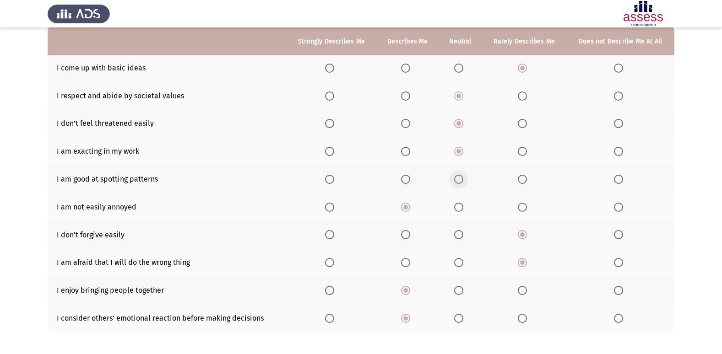
click at [458, 183] on span "Select an option" at bounding box center [458, 179] width 9 height 9
click at [458, 183] on input "Select an option" at bounding box center [458, 179] width 9 height 9
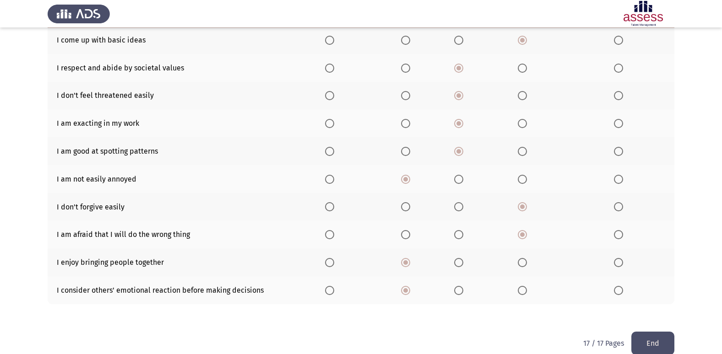
scroll to position [134, 0]
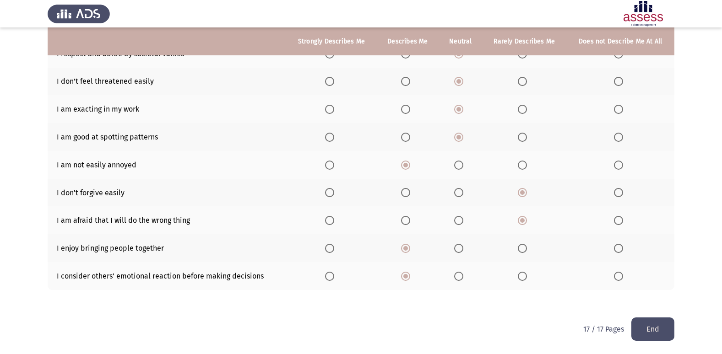
click at [668, 318] on button "End" at bounding box center [652, 329] width 43 height 23
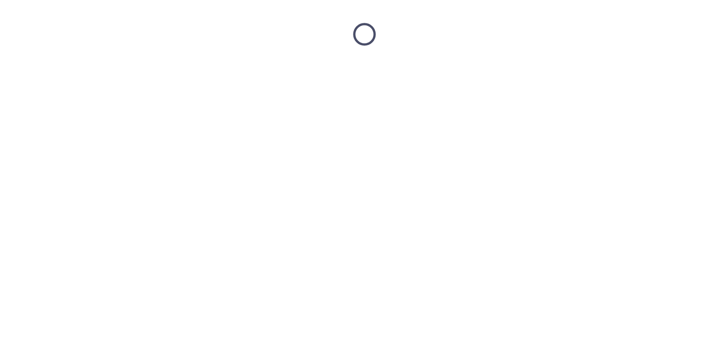
scroll to position [0, 0]
